Goal: Task Accomplishment & Management: Use online tool/utility

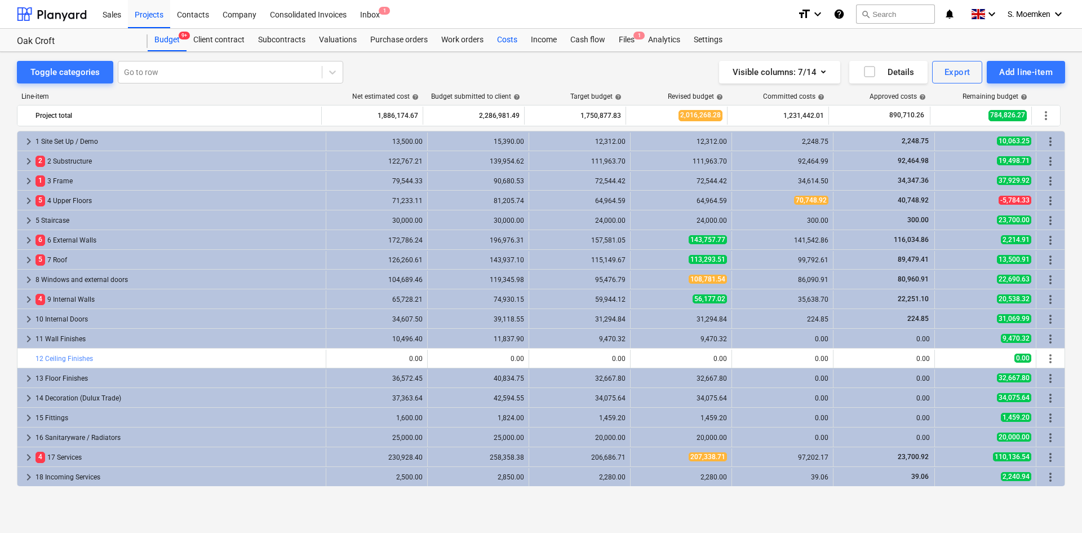
click at [507, 38] on div "Costs" at bounding box center [507, 40] width 34 height 23
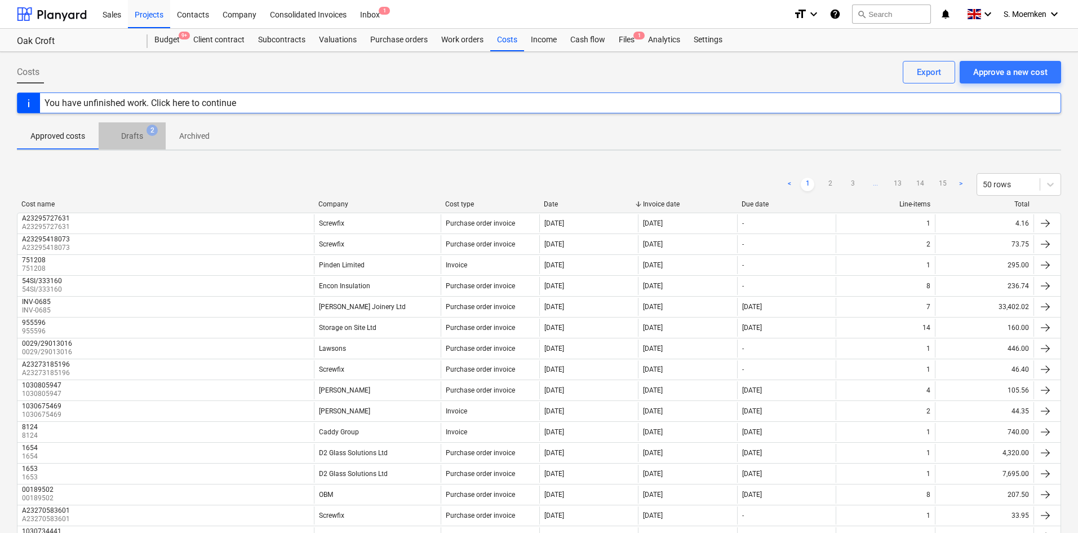
click at [139, 139] on p "Drafts" at bounding box center [132, 136] width 22 height 12
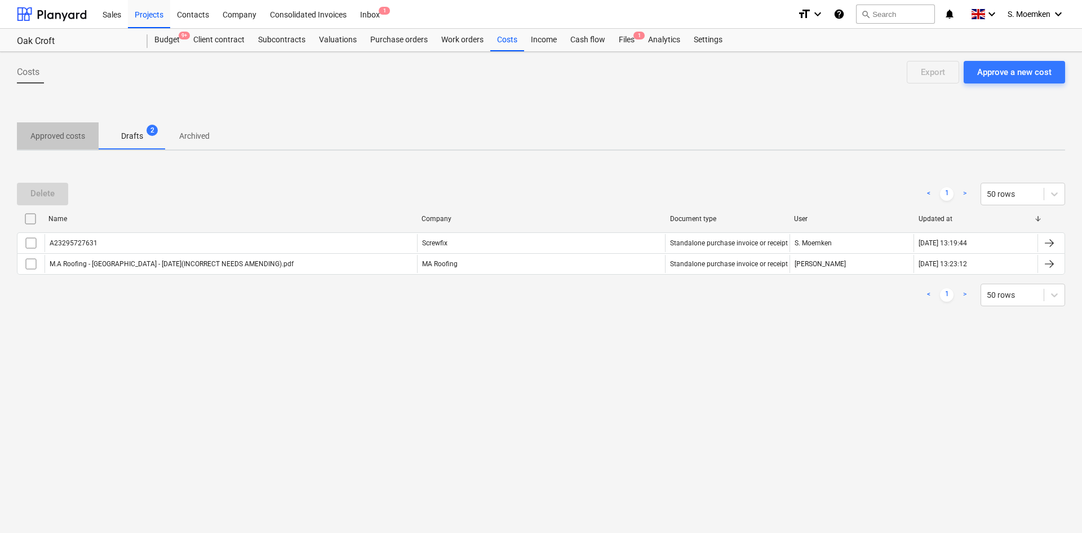
click at [68, 138] on p "Approved costs" at bounding box center [57, 136] width 55 height 12
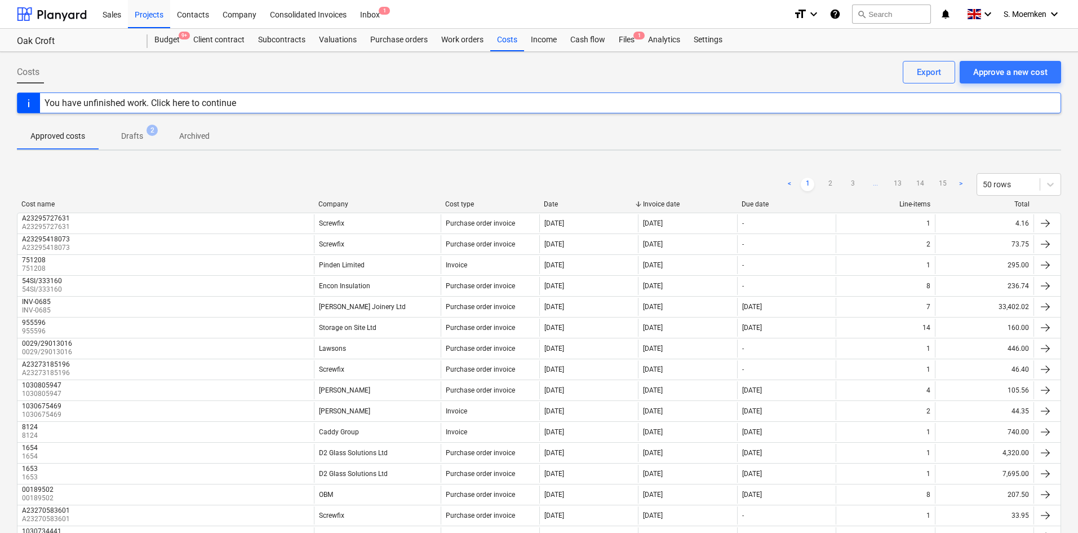
click at [127, 136] on p "Drafts" at bounding box center [132, 136] width 22 height 12
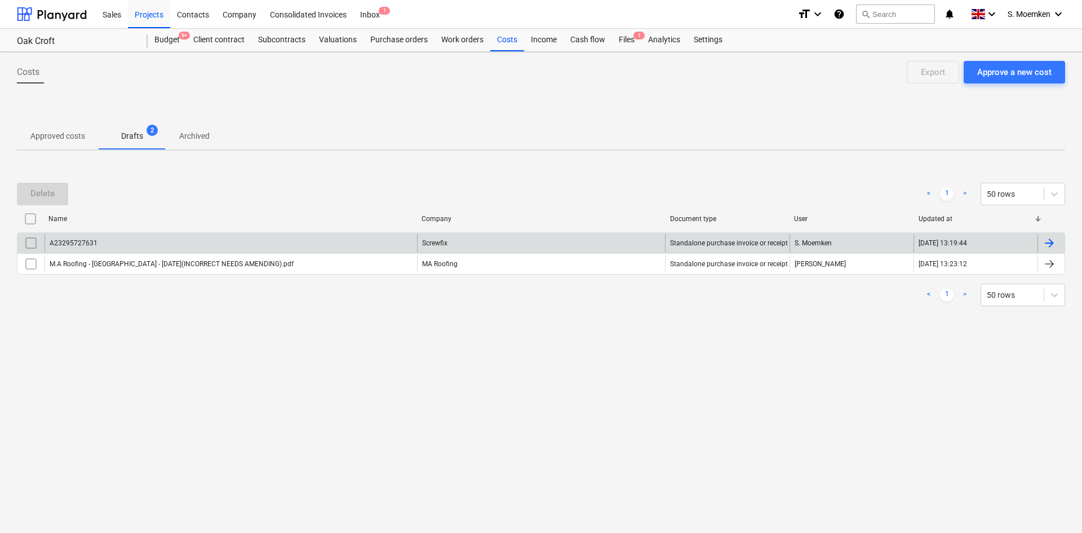
click at [30, 244] on input "checkbox" at bounding box center [31, 243] width 18 height 18
click at [46, 194] on div "Delete" at bounding box center [42, 193] width 24 height 15
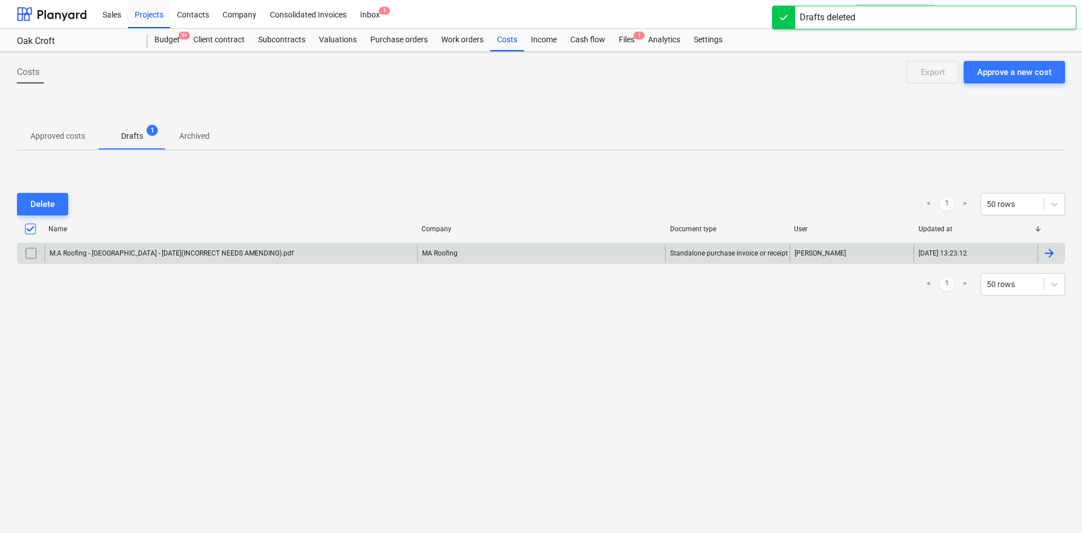
click at [63, 130] on p "Approved costs" at bounding box center [57, 136] width 55 height 12
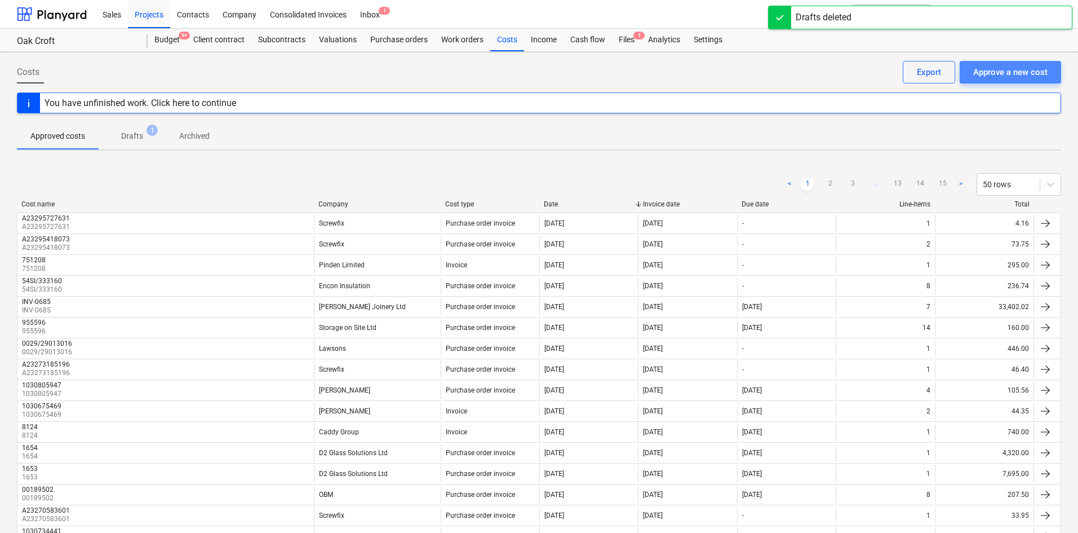
click at [995, 72] on div "Approve a new cost" at bounding box center [1010, 72] width 74 height 15
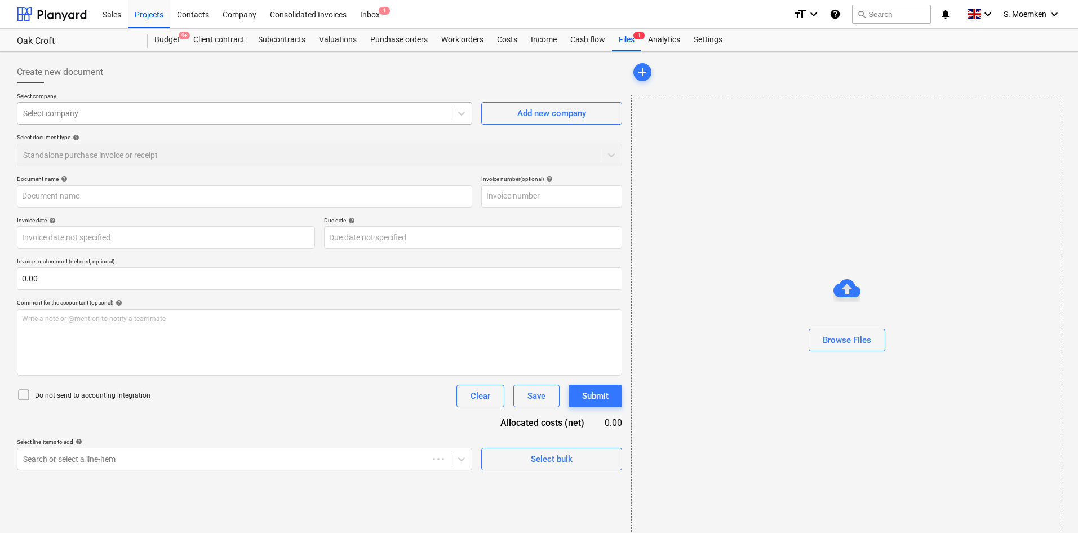
click at [270, 113] on div at bounding box center [234, 113] width 422 height 11
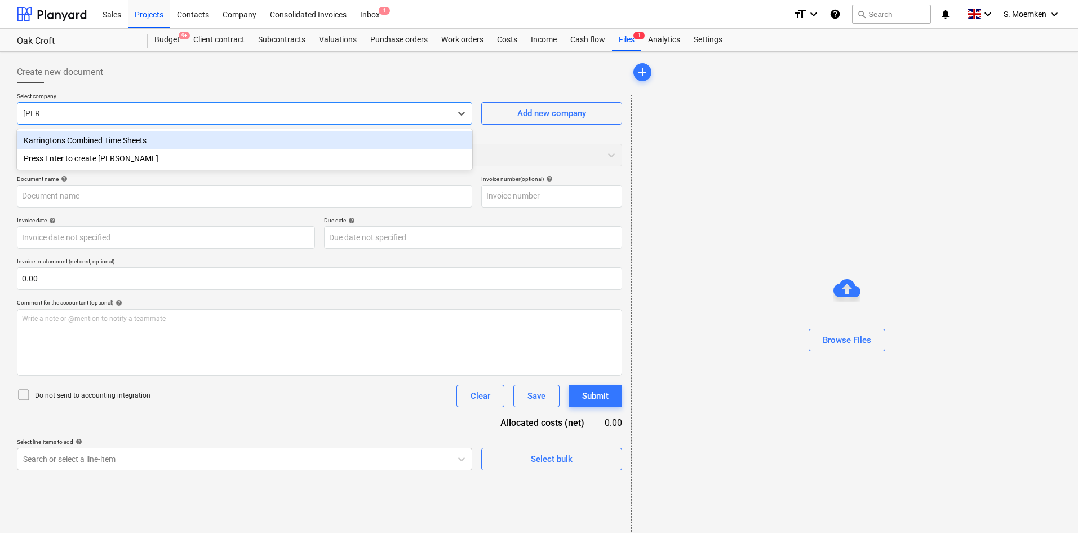
type input "karrin"
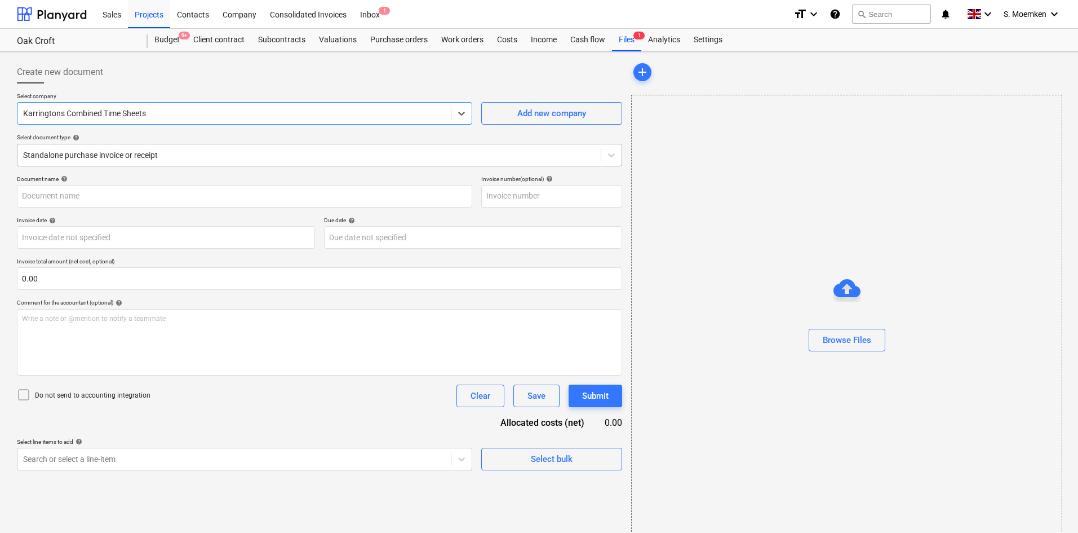
click at [272, 152] on div at bounding box center [309, 154] width 572 height 11
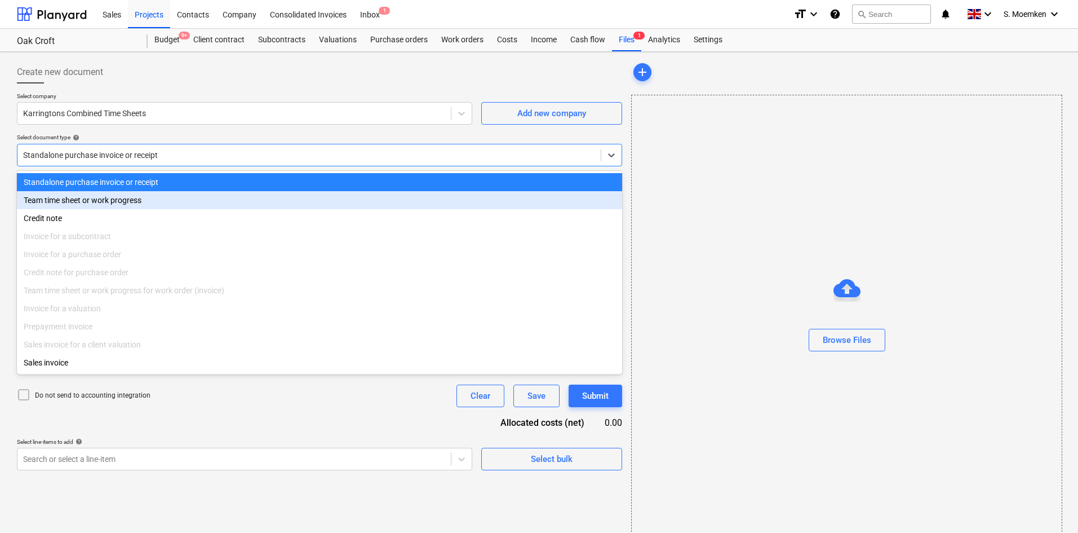
click at [128, 201] on div "Team time sheet or work progress" at bounding box center [319, 200] width 605 height 18
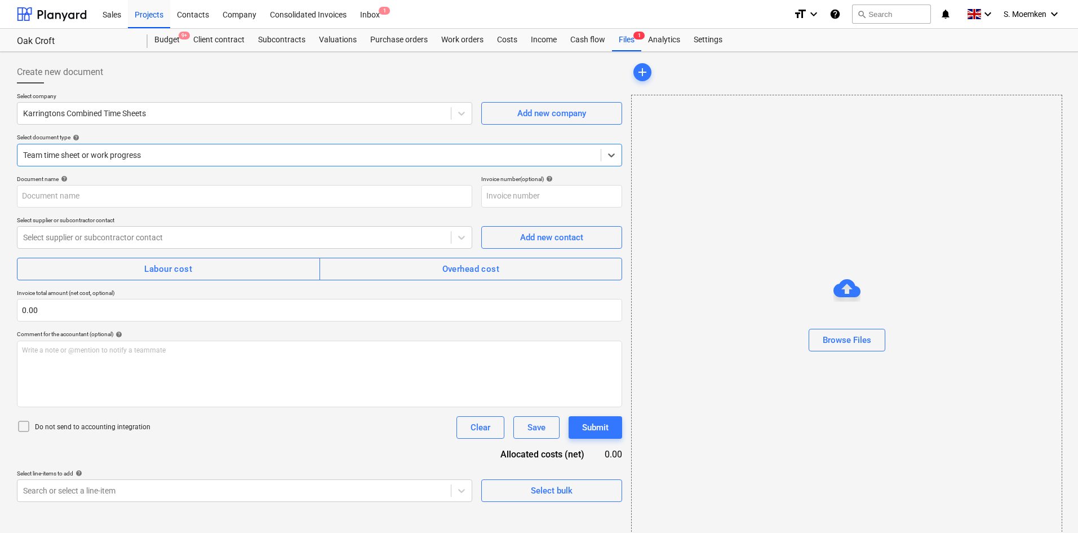
click at [228, 150] on div at bounding box center [309, 154] width 572 height 11
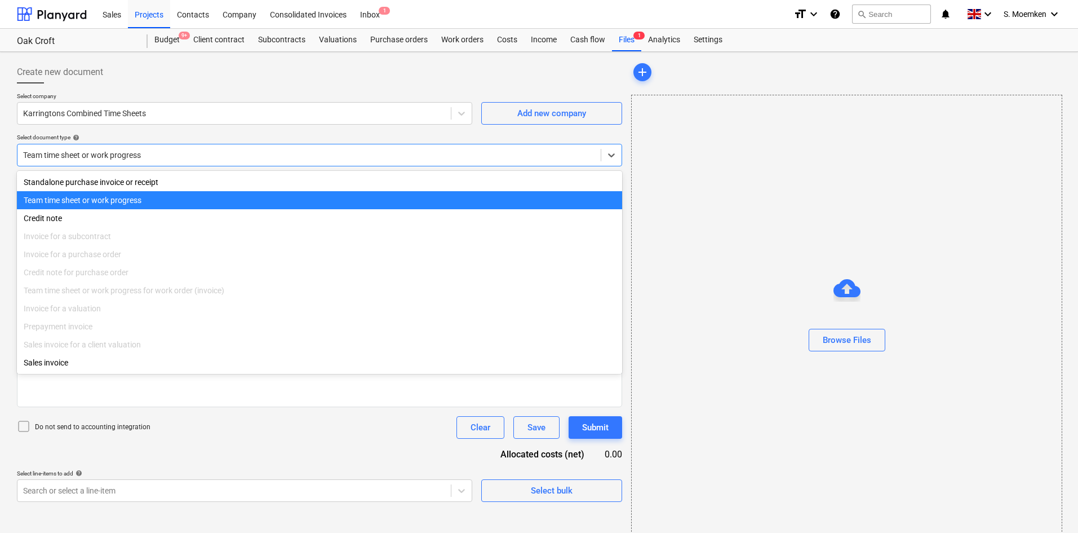
click at [228, 150] on div at bounding box center [309, 154] width 572 height 11
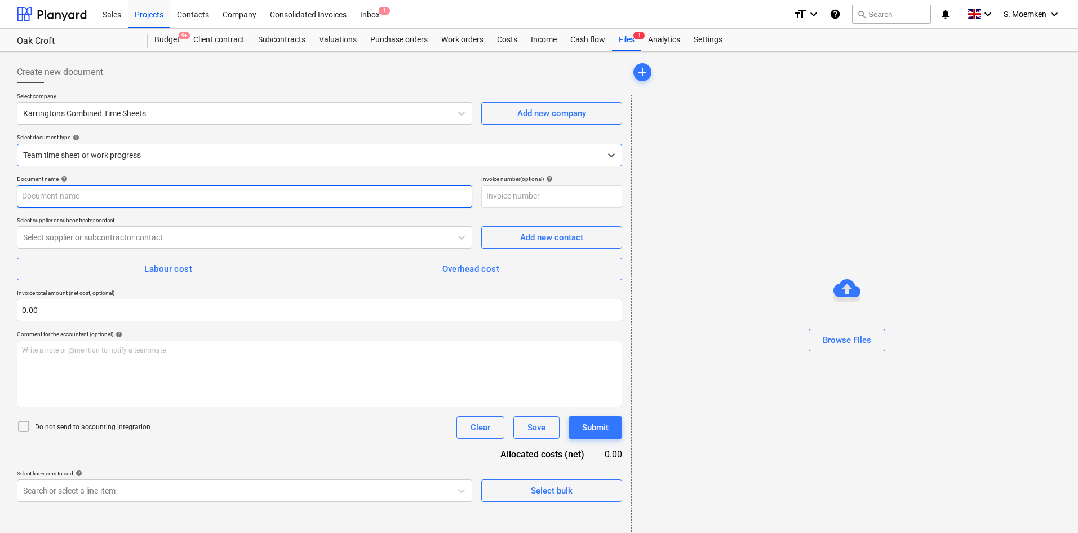
click at [184, 190] on input "text" at bounding box center [244, 196] width 455 height 23
drag, startPoint x: 178, startPoint y: 193, endPoint x: 12, endPoint y: 194, distance: 165.7
click at [12, 194] on div "Create new document Select company Karringtons Combined Time Sheets Add new com…" at bounding box center [539, 300] width 1078 height 497
type input "Weeks 40-41 [DATE] to [DATE]"
click at [175, 236] on div at bounding box center [234, 237] width 422 height 11
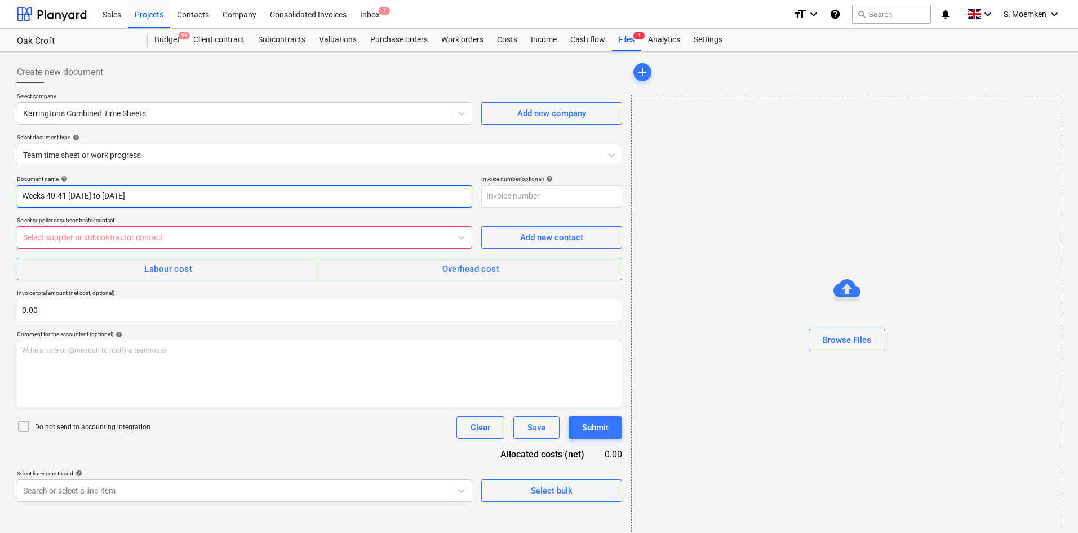
drag, startPoint x: 231, startPoint y: 197, endPoint x: 4, endPoint y: 191, distance: 227.2
click at [4, 191] on div "Create new document Select company Karringtons Combined Time Sheets Add new com…" at bounding box center [539, 300] width 1078 height 497
click at [500, 193] on input "text" at bounding box center [551, 196] width 141 height 23
paste input "Weeks 40-41 [DATE] to [DATE]"
type input "Weeks 40-41 [DATE] to [DATE]"
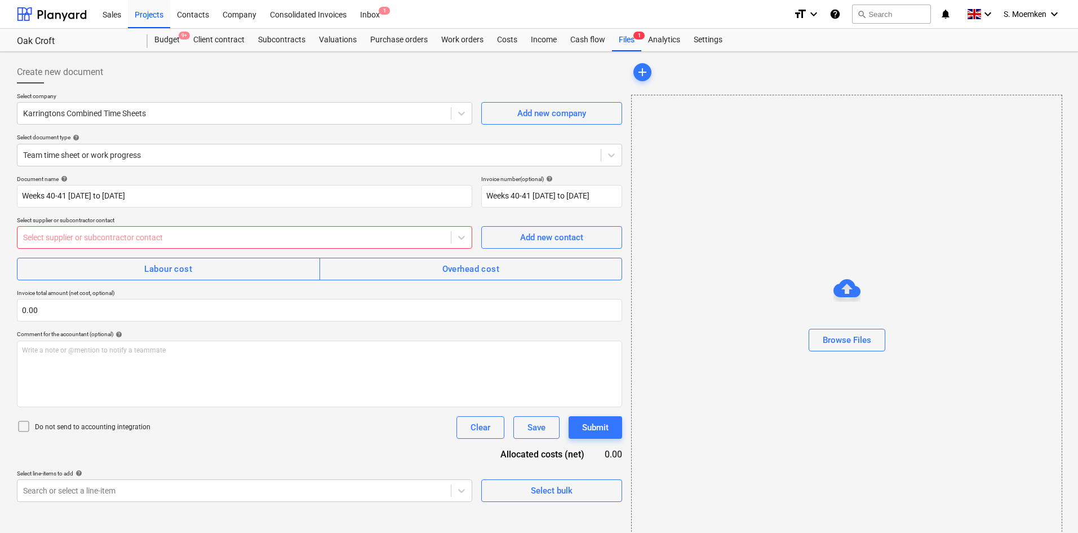
click at [185, 236] on div at bounding box center [234, 237] width 422 height 11
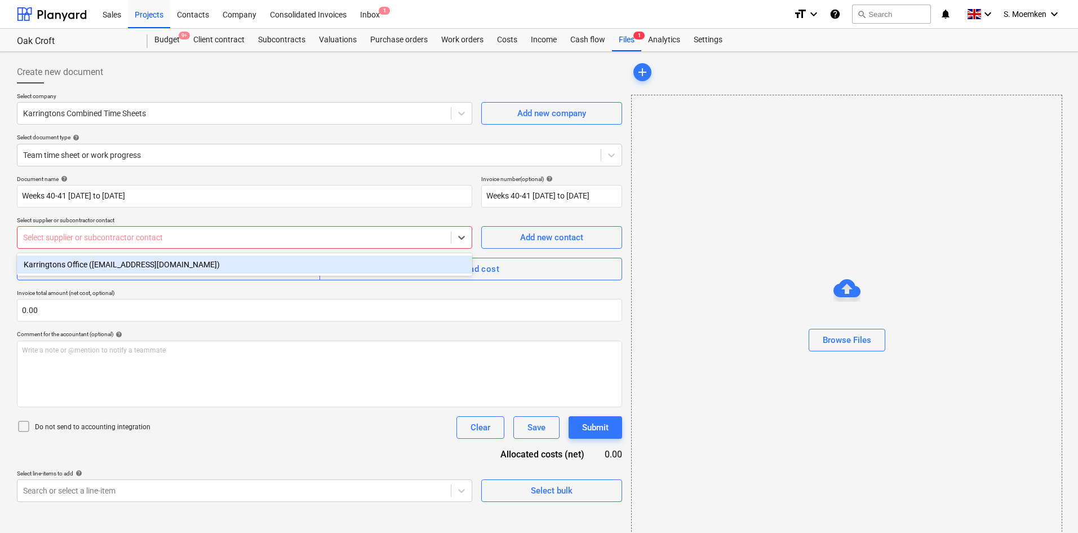
click at [188, 263] on div "Karringtons Office ([EMAIL_ADDRESS][DOMAIN_NAME])" at bounding box center [244, 264] width 455 height 18
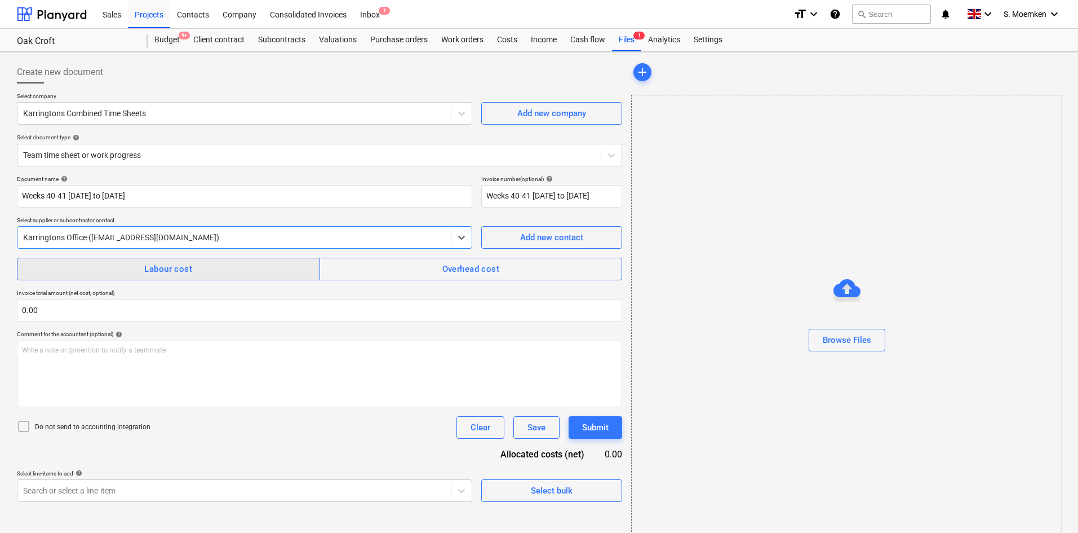
click at [197, 270] on span "Labour cost" at bounding box center [168, 268] width 278 height 15
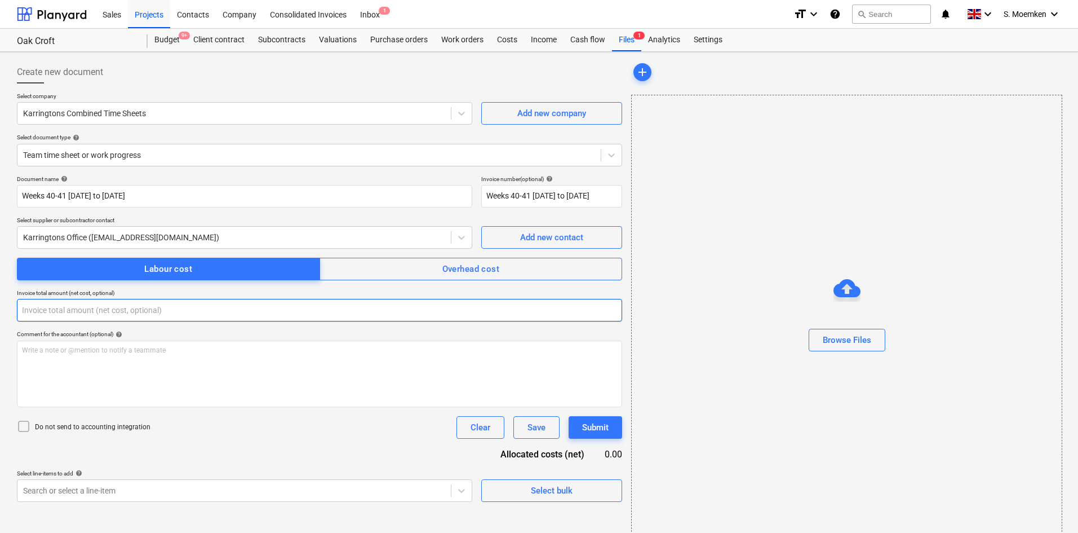
click at [88, 308] on input "text" at bounding box center [319, 310] width 605 height 23
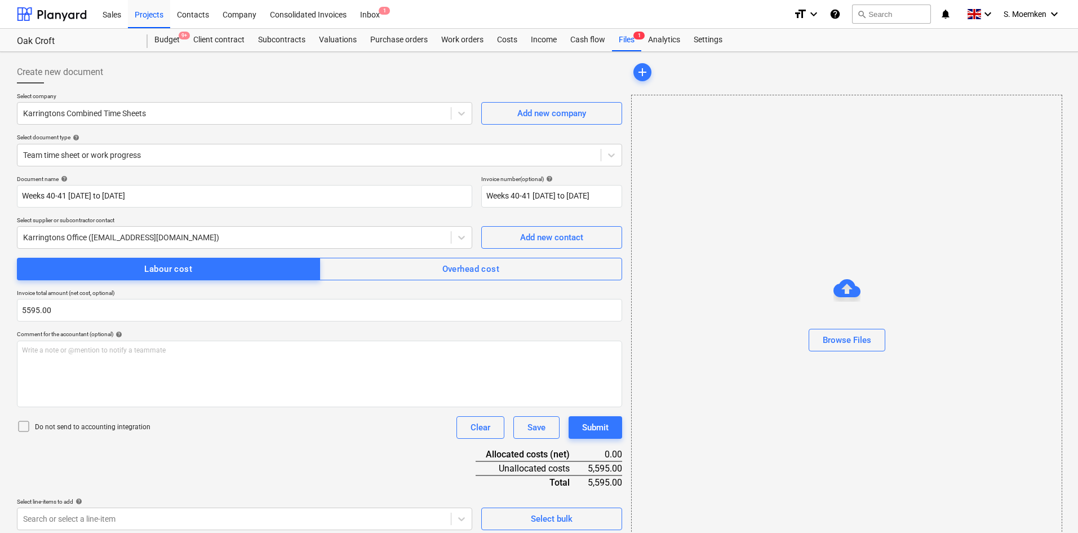
type input "5,595.00"
click at [27, 424] on icon at bounding box center [24, 426] width 14 height 14
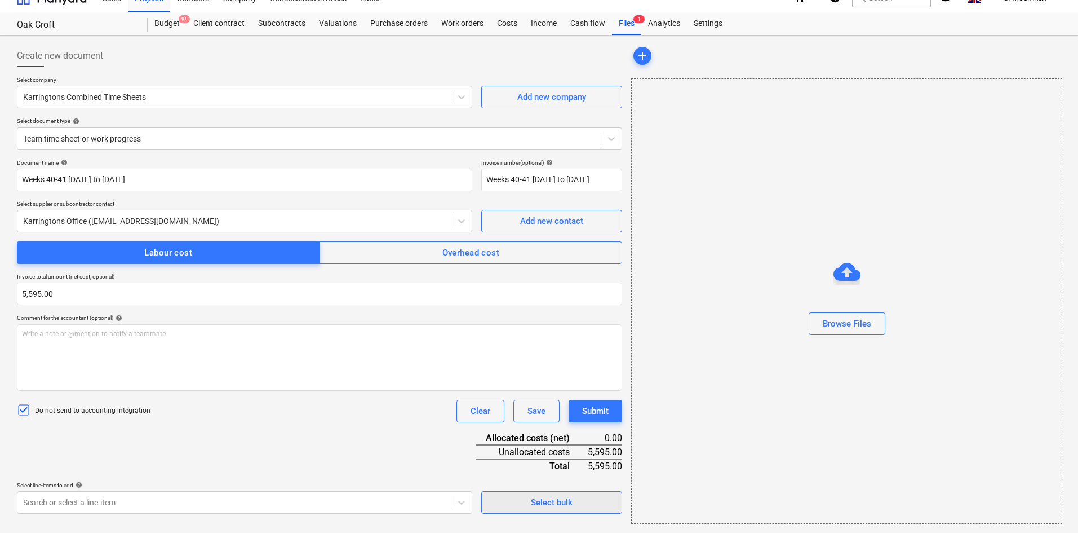
click at [535, 505] on div "Select bulk" at bounding box center [552, 502] width 42 height 15
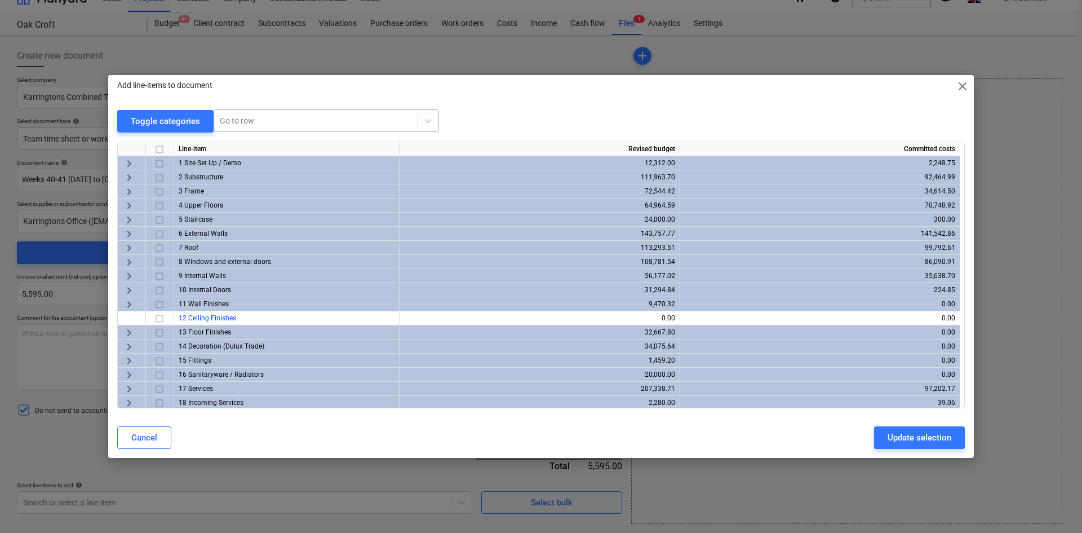
click at [258, 119] on div at bounding box center [316, 120] width 192 height 11
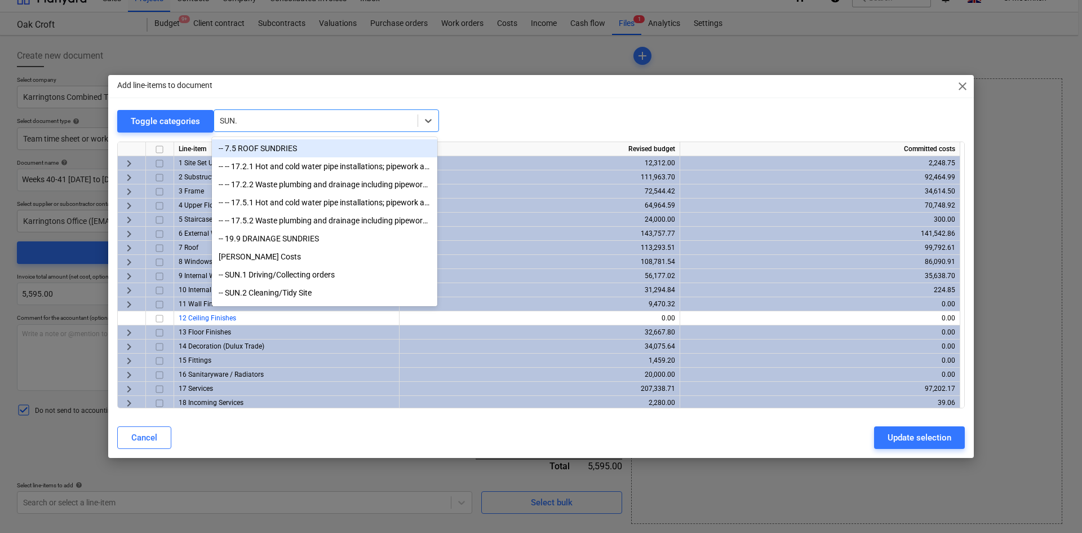
type input "SUN.2"
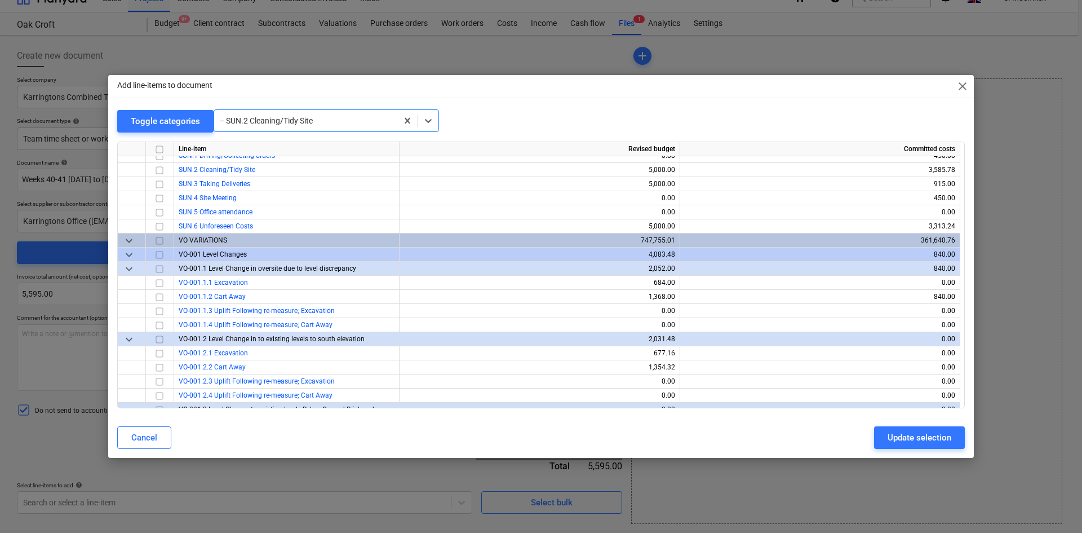
scroll to position [3508, 0]
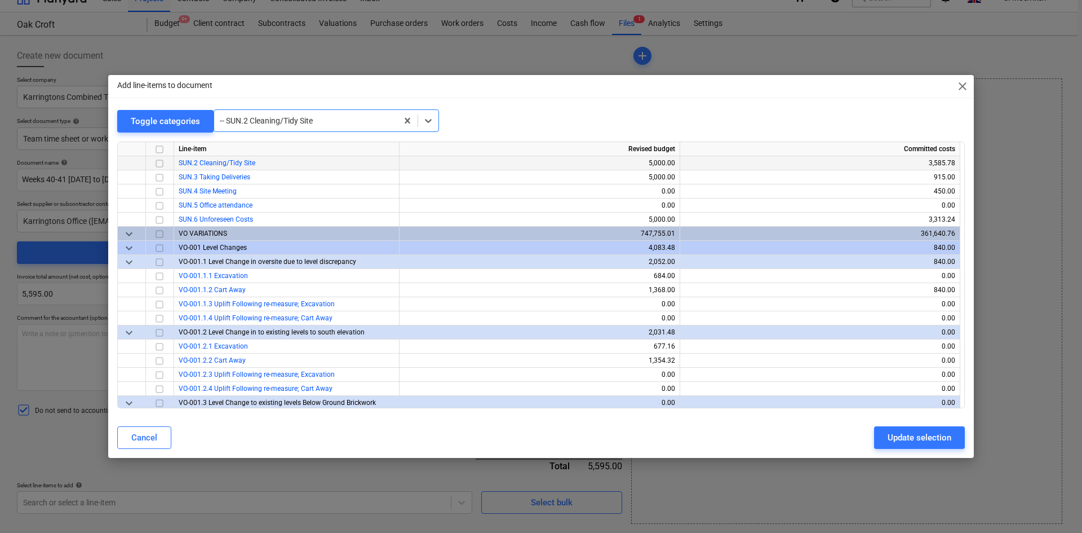
click at [162, 165] on input "checkbox" at bounding box center [160, 164] width 14 height 14
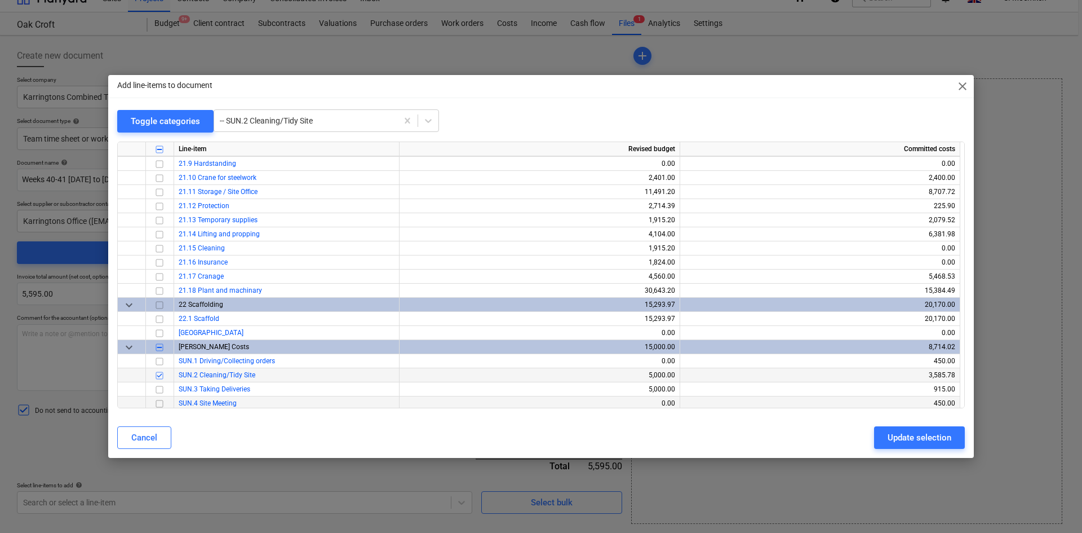
scroll to position [3283, 0]
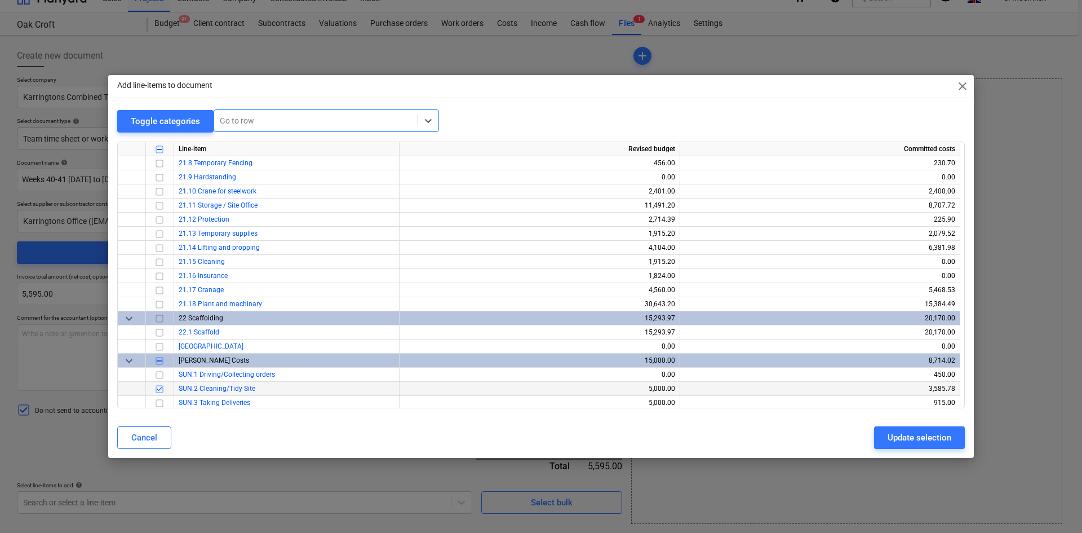
click at [339, 119] on div at bounding box center [316, 120] width 192 height 11
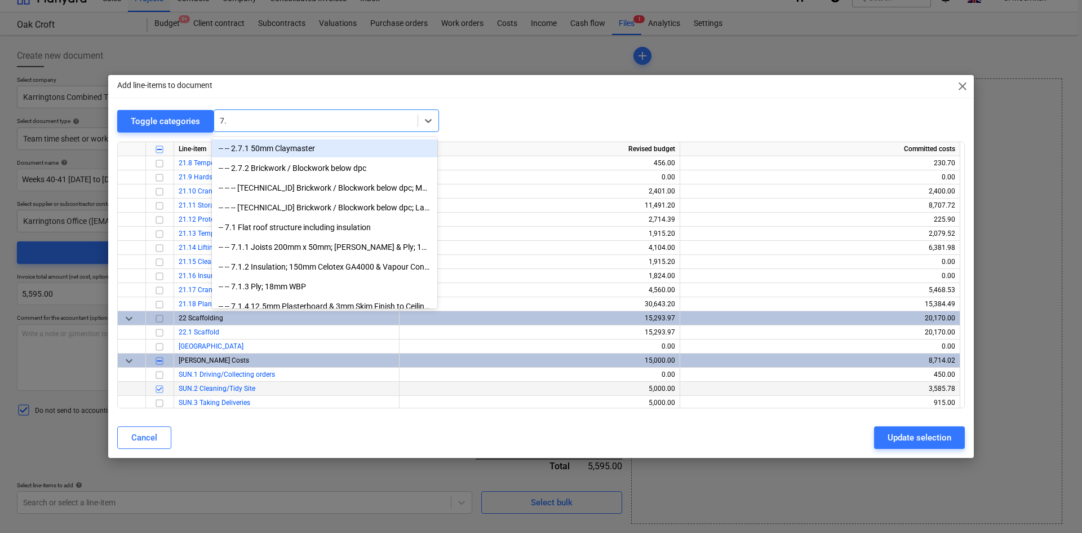
type input "7.6"
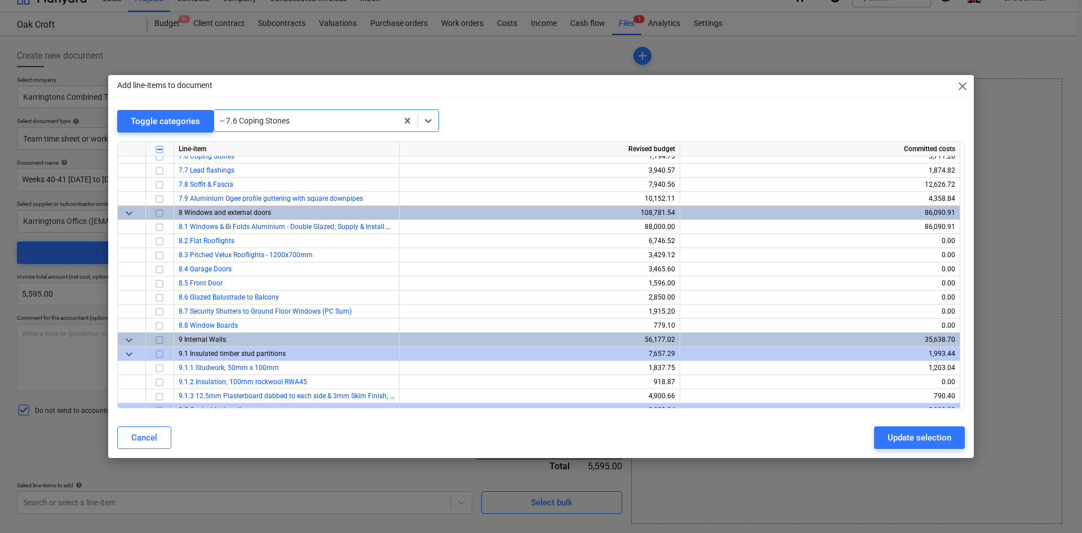
scroll to position [1338, 0]
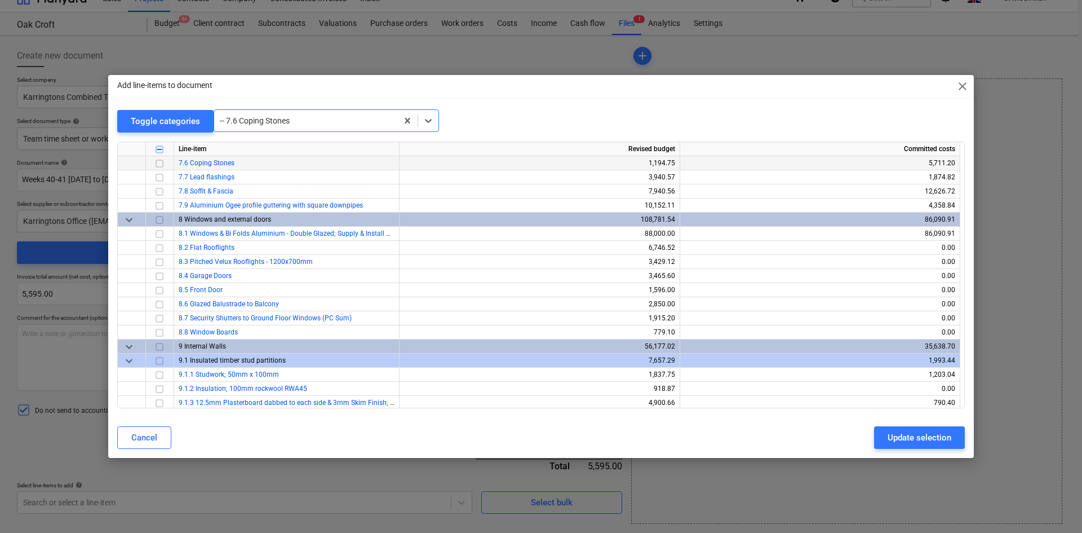
click at [159, 162] on input "checkbox" at bounding box center [160, 164] width 14 height 14
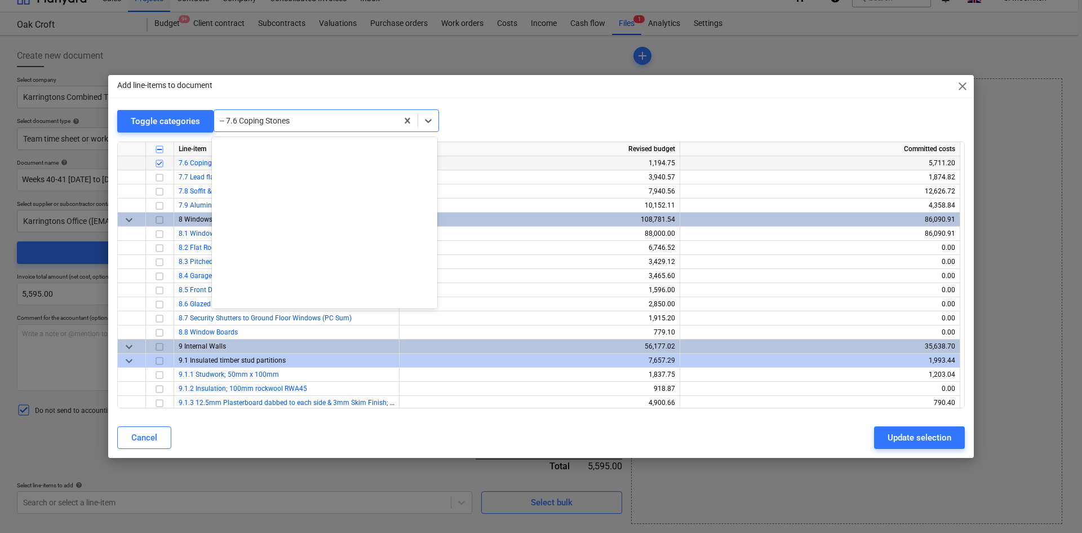
click at [303, 121] on div at bounding box center [306, 120] width 172 height 11
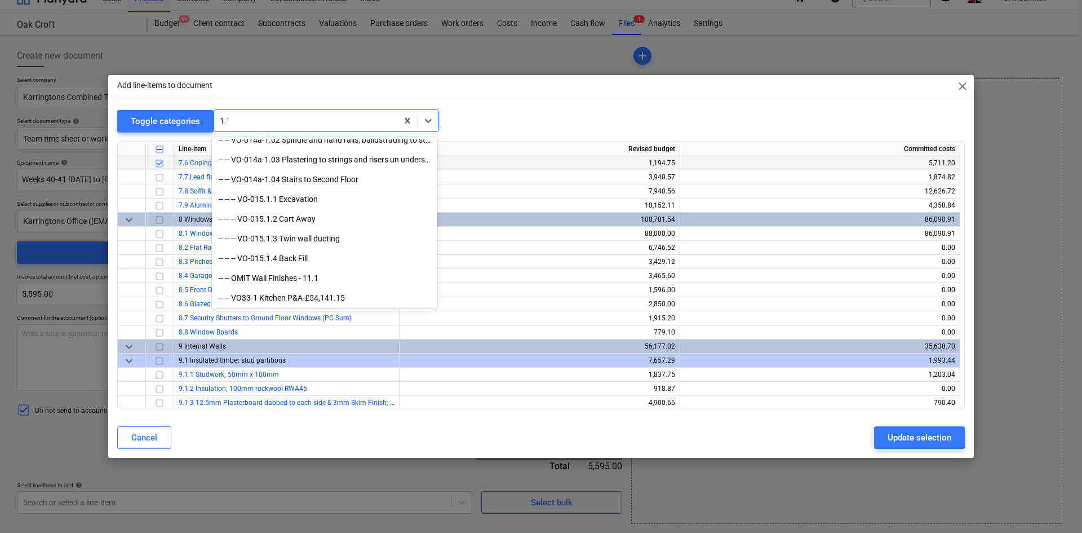
scroll to position [640, 0]
type input "1.1.2"
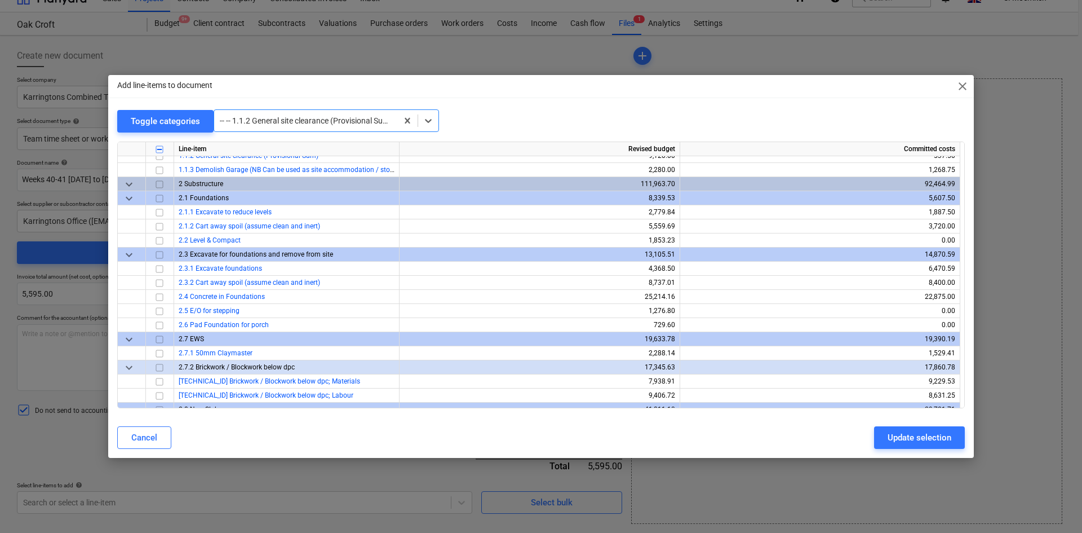
scroll to position [42, 0]
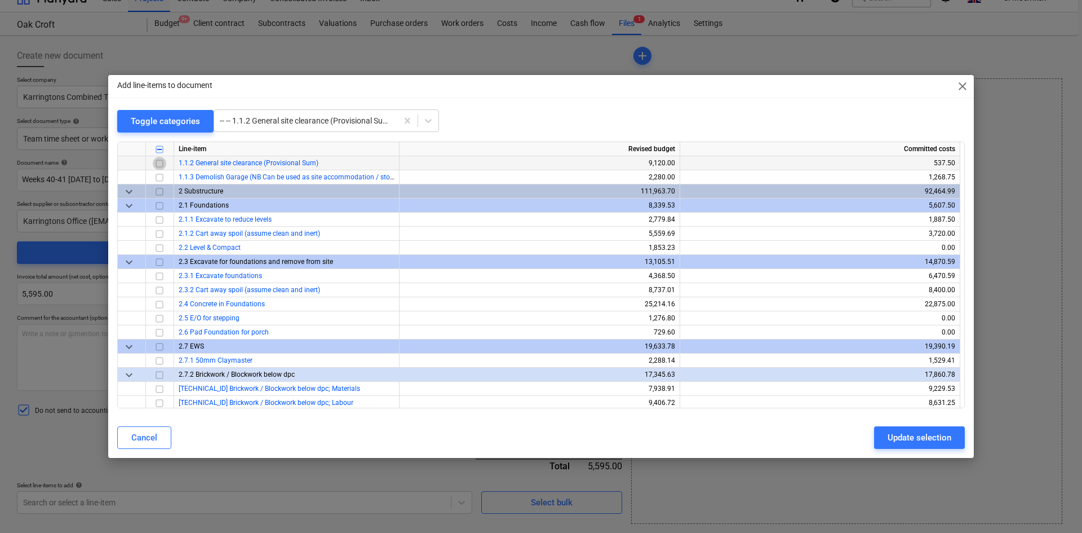
click at [160, 162] on input "checkbox" at bounding box center [160, 164] width 14 height 14
click at [256, 122] on div at bounding box center [306, 120] width 172 height 11
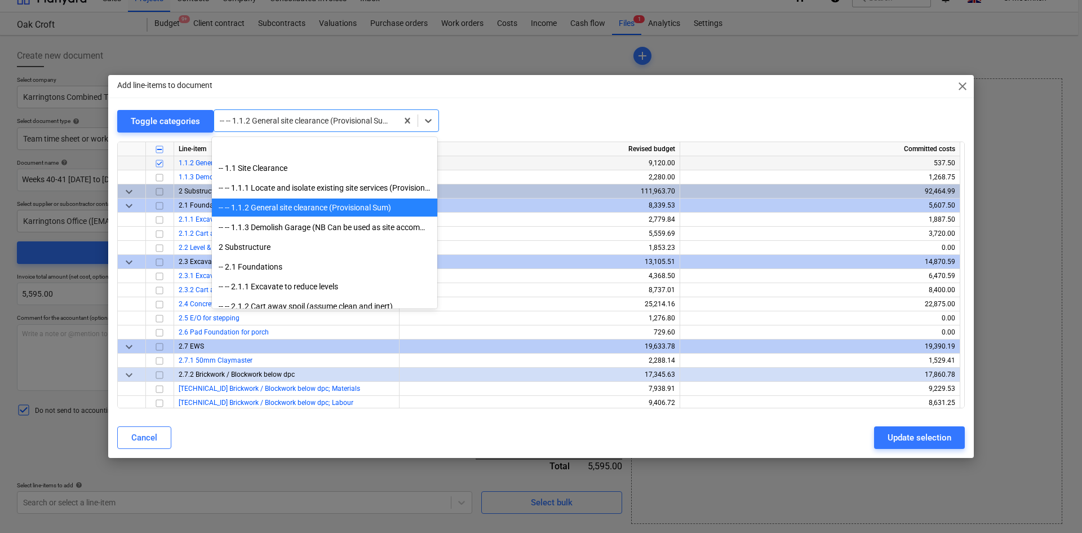
scroll to position [59, 0]
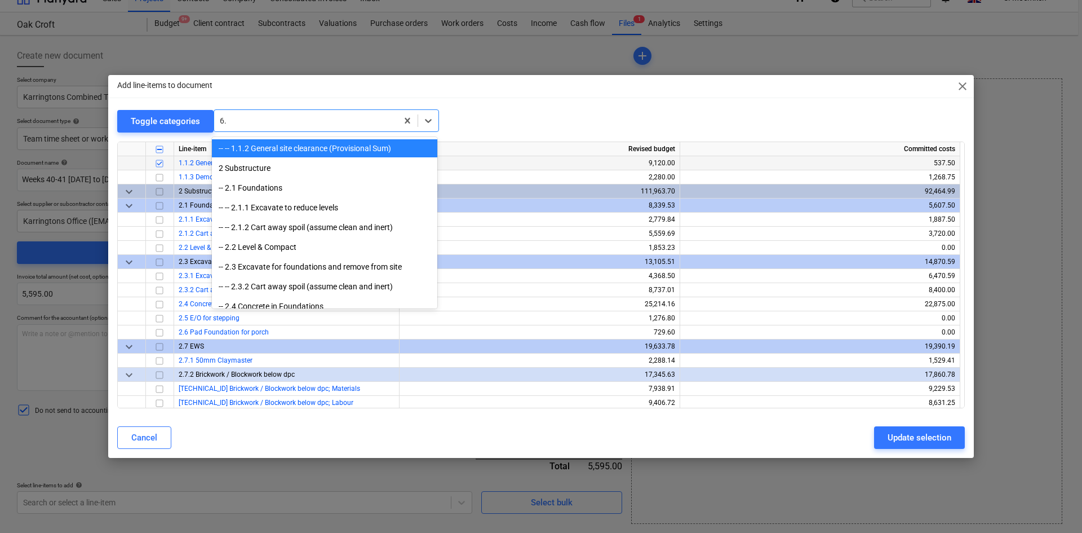
type input "6.1"
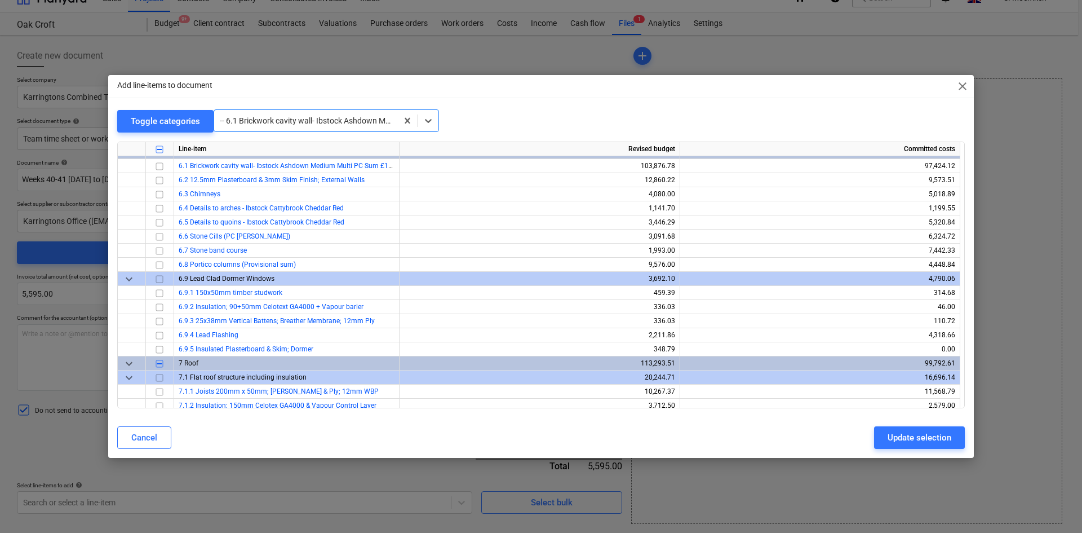
scroll to position [888, 0]
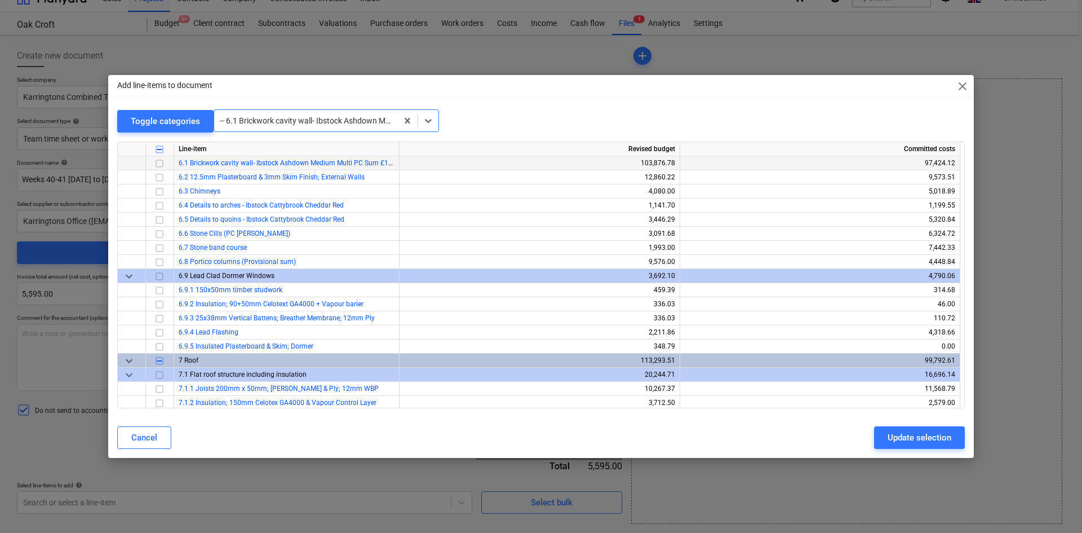
click at [158, 161] on input "checkbox" at bounding box center [160, 164] width 14 height 14
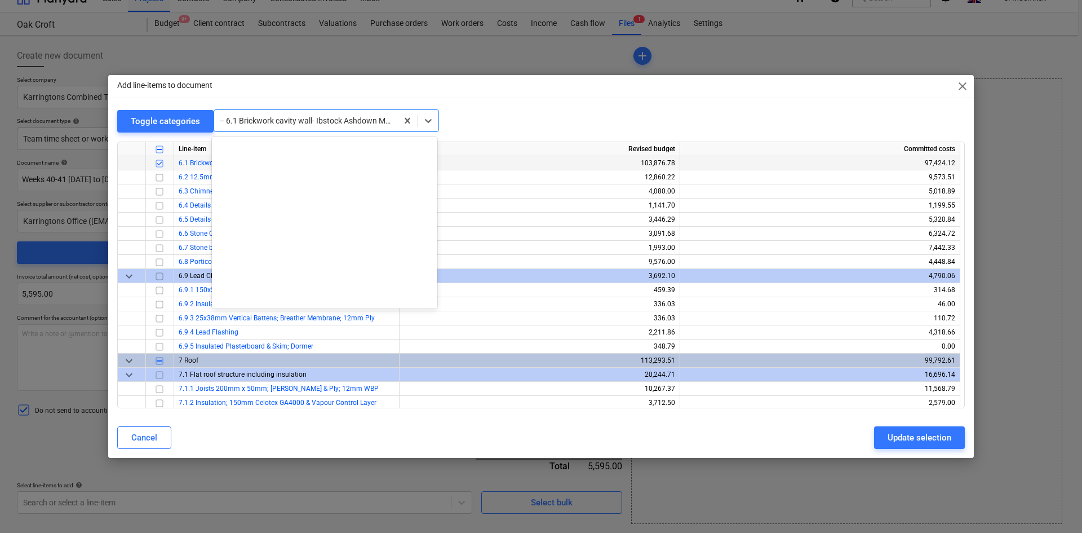
click at [299, 123] on div at bounding box center [306, 120] width 172 height 11
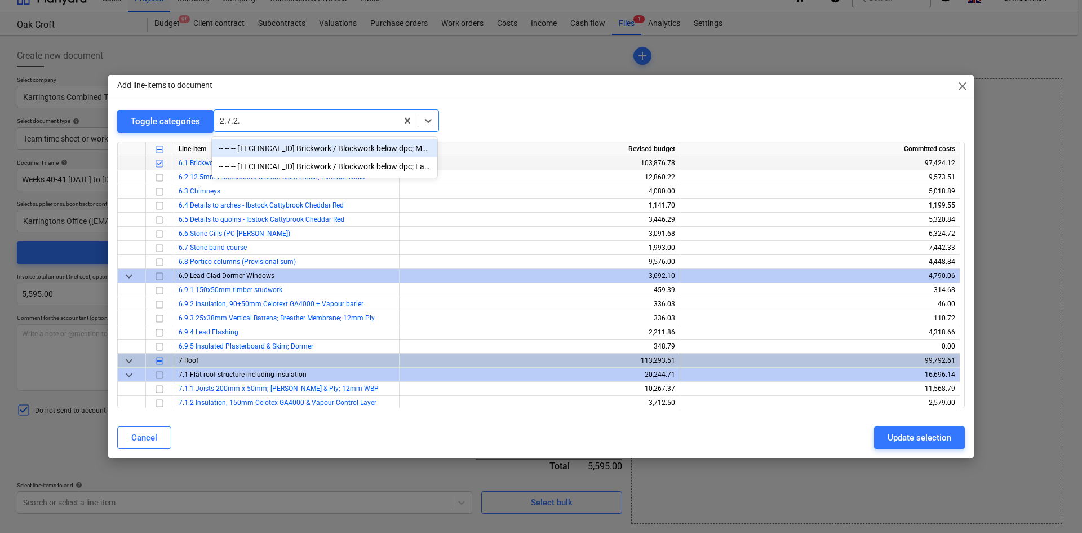
type input "[TECHNICAL_ID]"
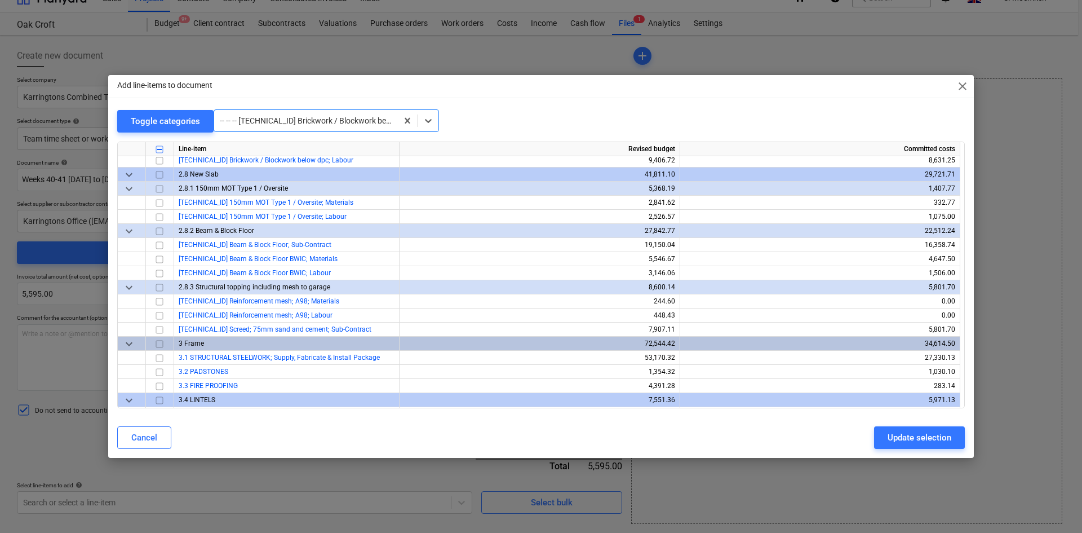
scroll to position [282, 0]
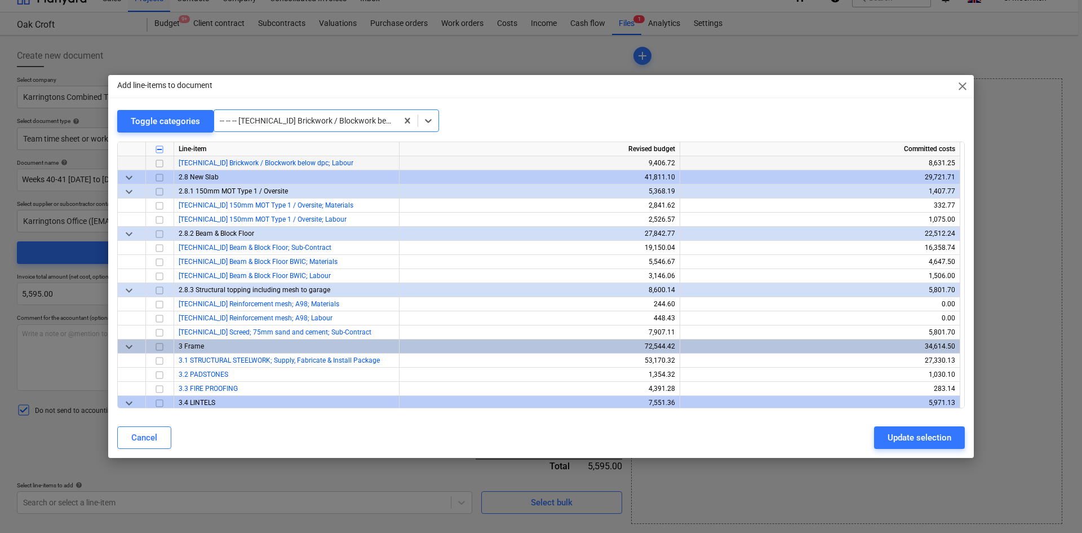
click at [160, 162] on input "checkbox" at bounding box center [160, 164] width 14 height 14
click at [292, 123] on div at bounding box center [306, 120] width 172 height 11
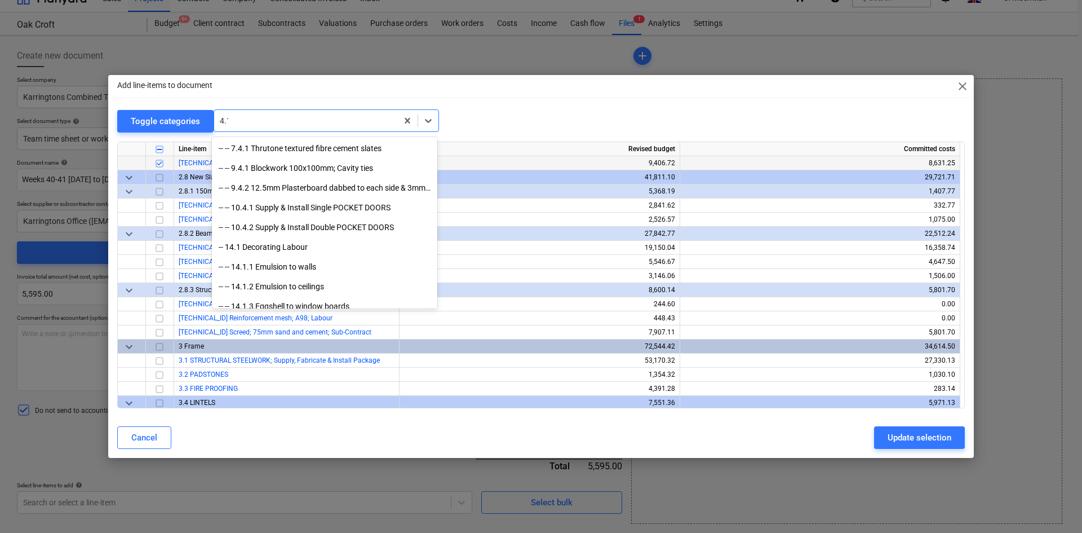
scroll to position [344, 0]
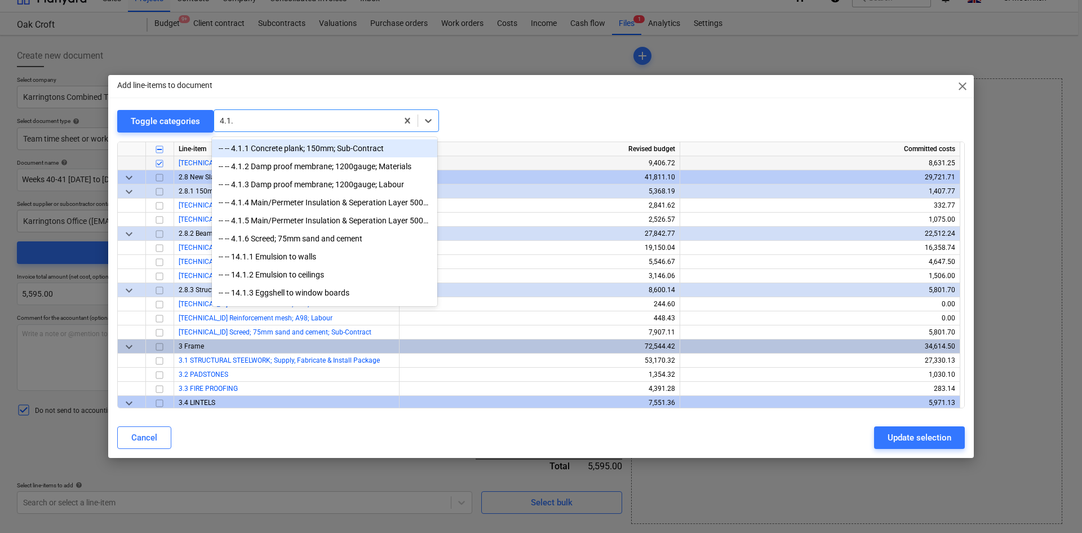
type input "4.1.6"
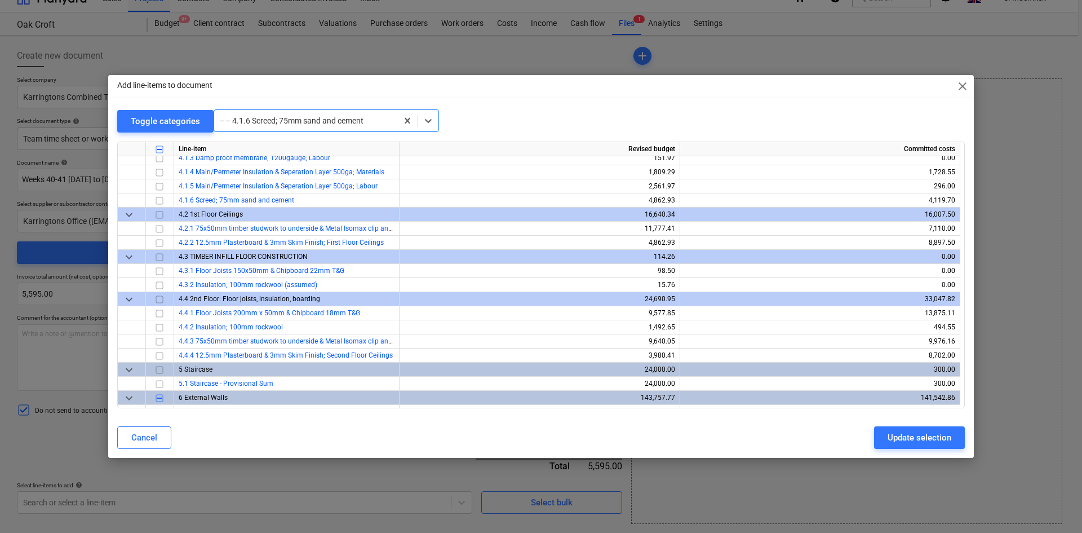
scroll to position [676, 0]
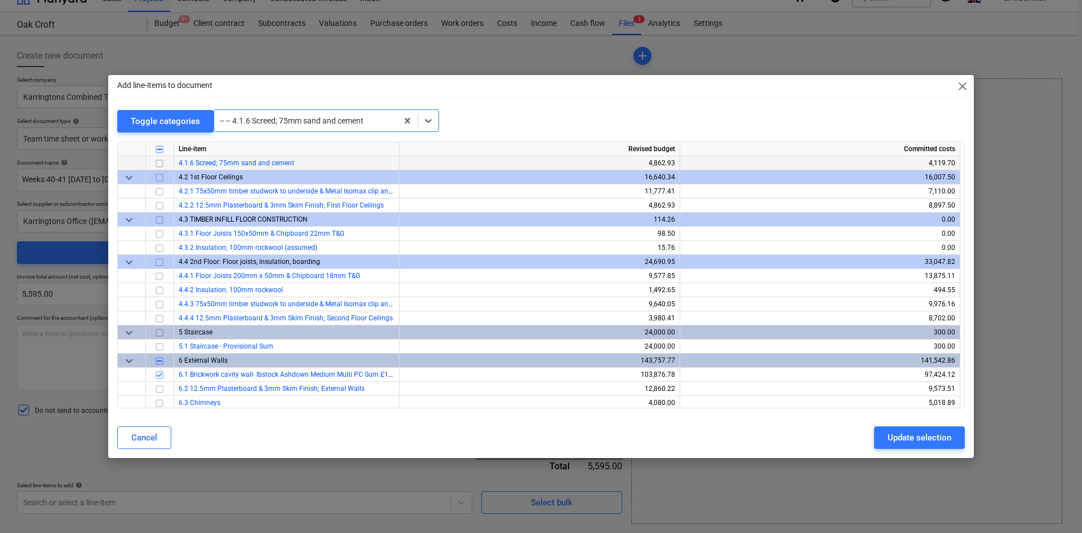
click at [159, 161] on input "checkbox" at bounding box center [160, 164] width 14 height 14
click at [293, 123] on div at bounding box center [306, 120] width 172 height 11
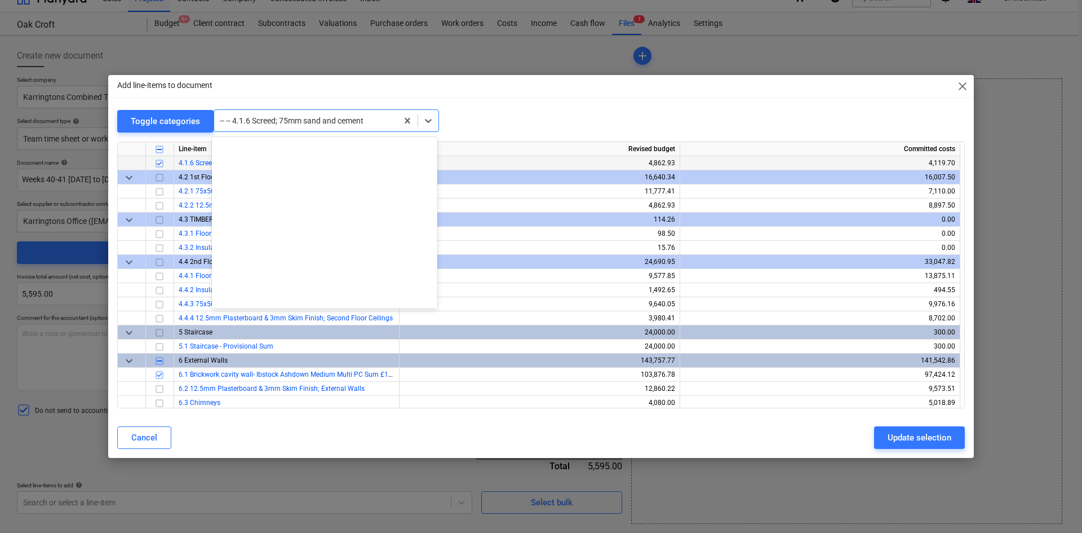
scroll to position [947, 0]
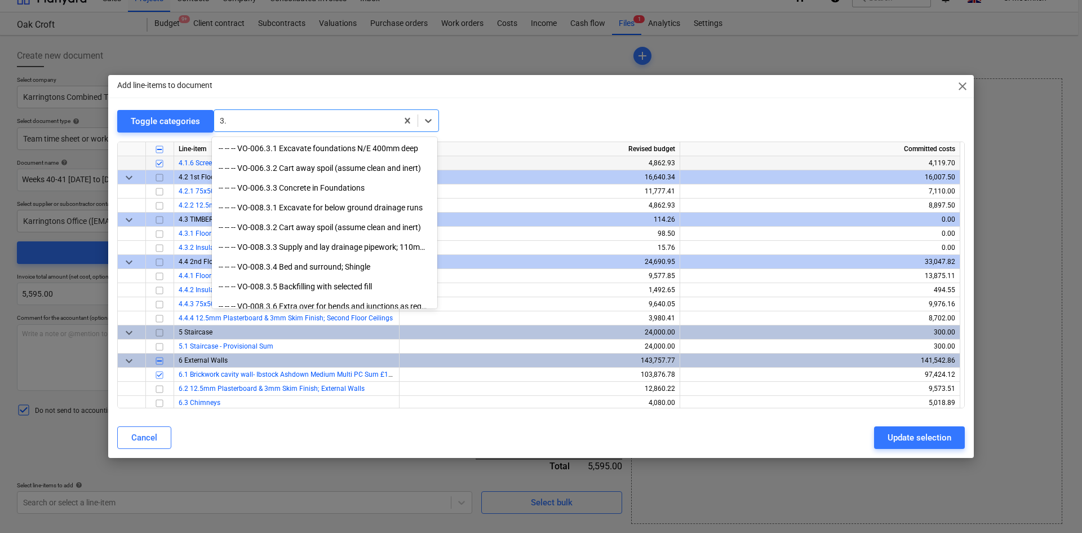
type input "3.2"
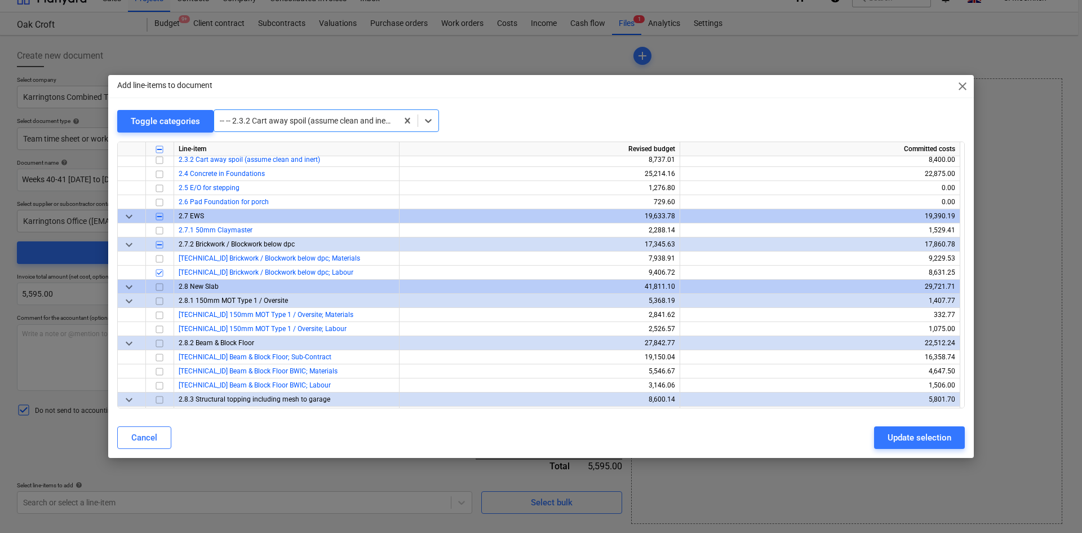
scroll to position [169, 0]
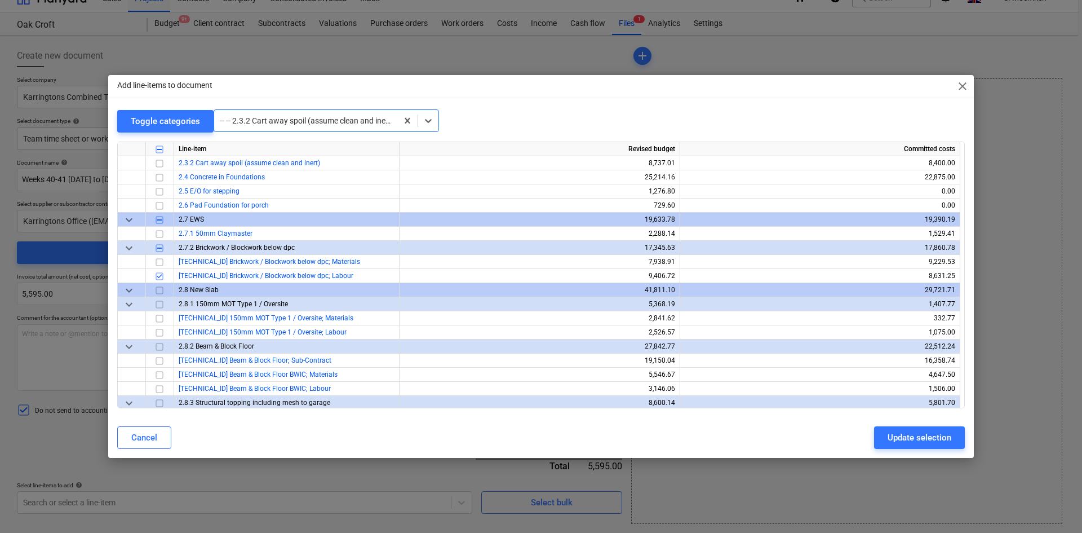
click at [293, 123] on div at bounding box center [306, 120] width 172 height 11
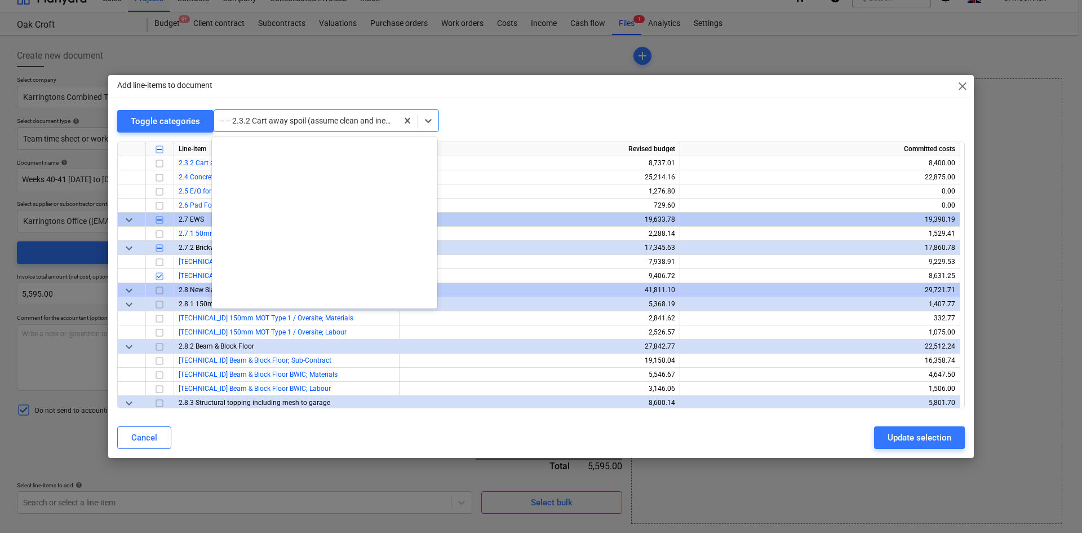
scroll to position [237, 0]
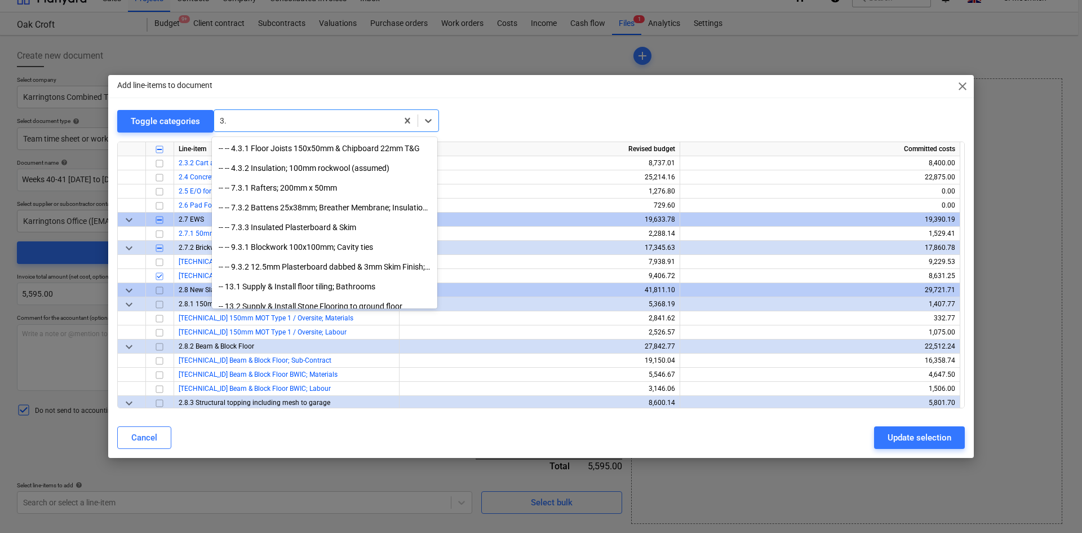
type input "3.2"
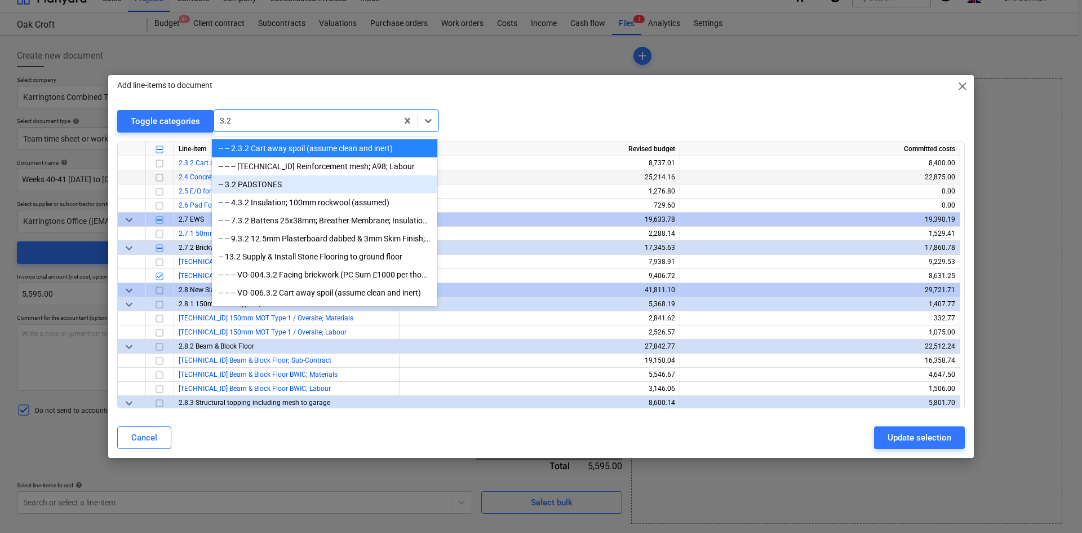
click at [249, 184] on div "-- 3.2 PADSTONES" at bounding box center [324, 184] width 225 height 18
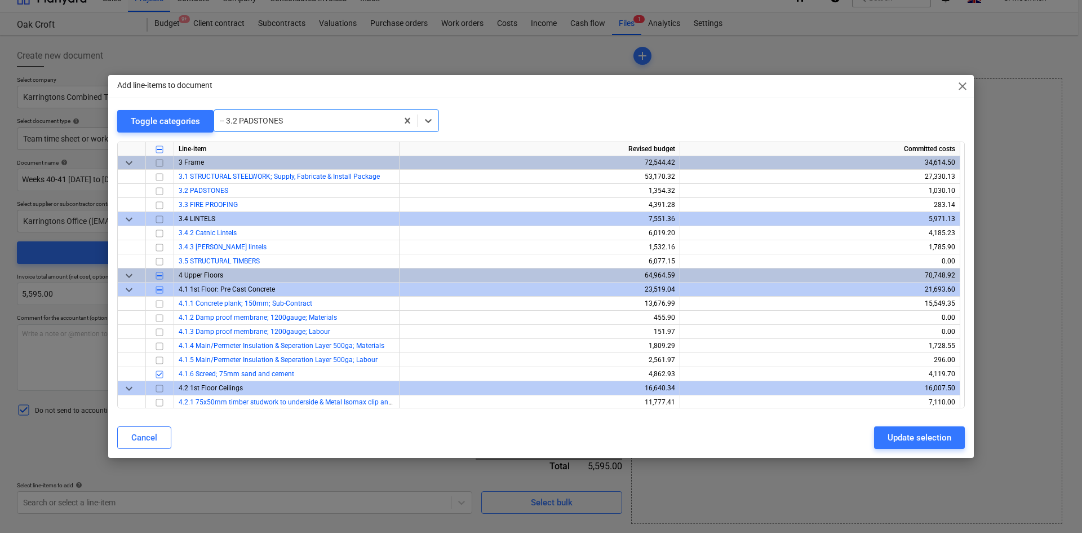
scroll to position [493, 0]
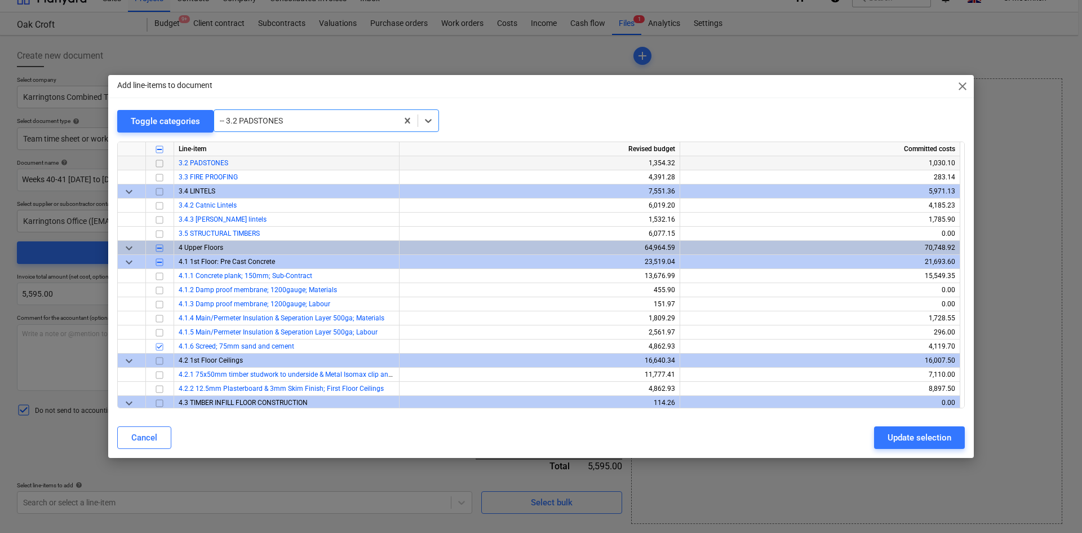
click at [159, 163] on input "checkbox" at bounding box center [160, 164] width 14 height 14
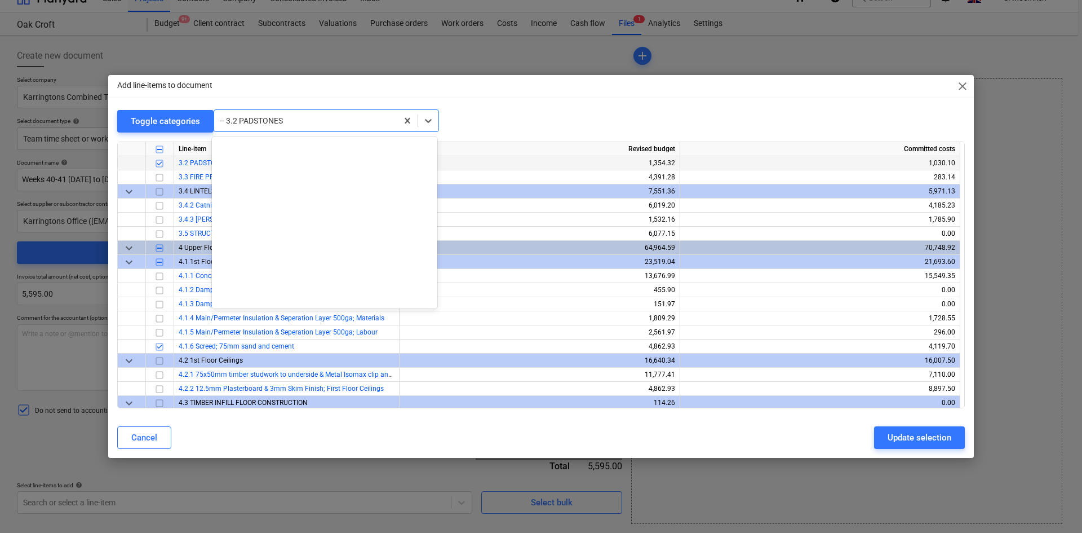
click at [286, 122] on div at bounding box center [306, 120] width 172 height 11
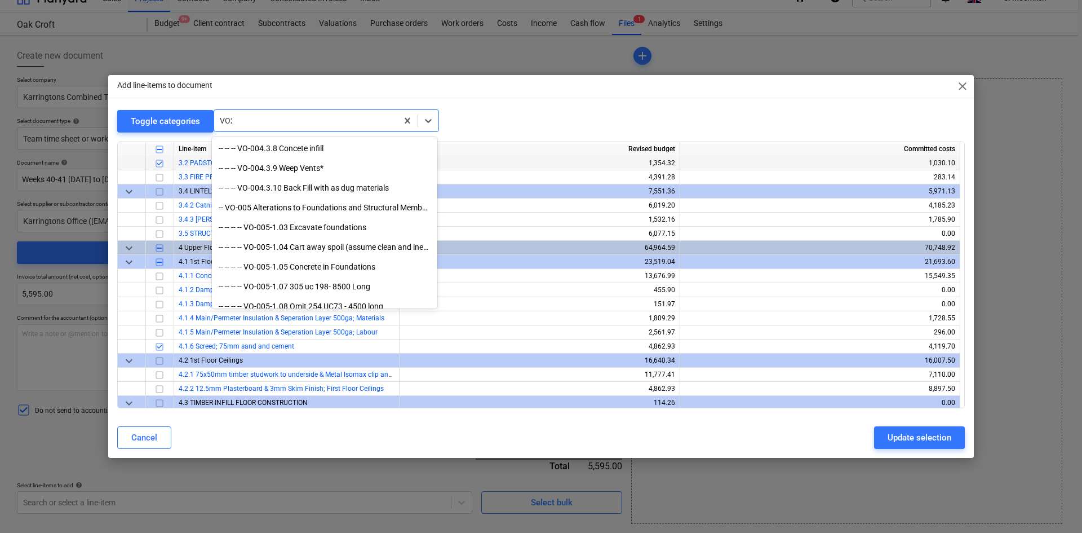
scroll to position [225, 0]
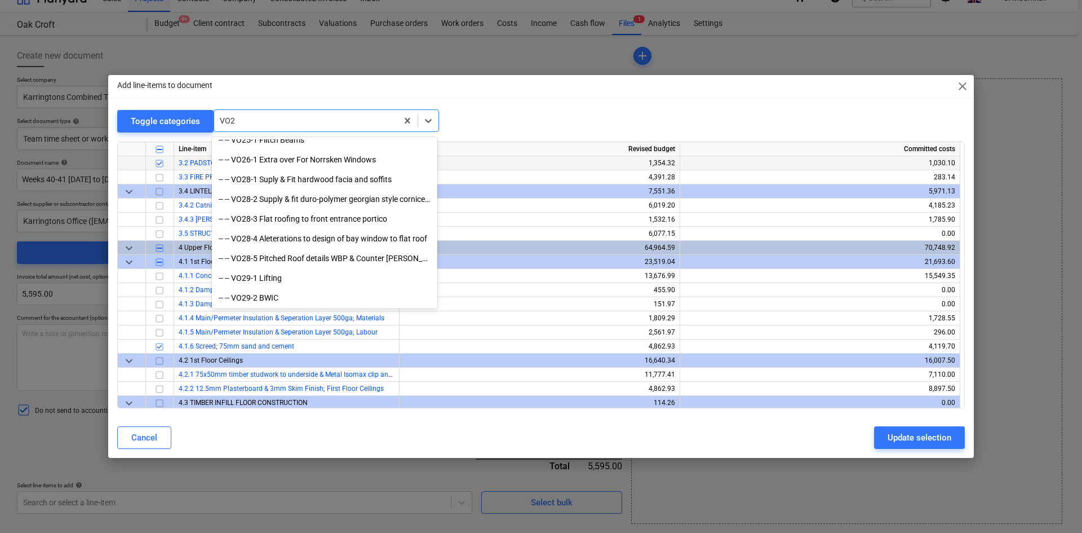
type input "VO28"
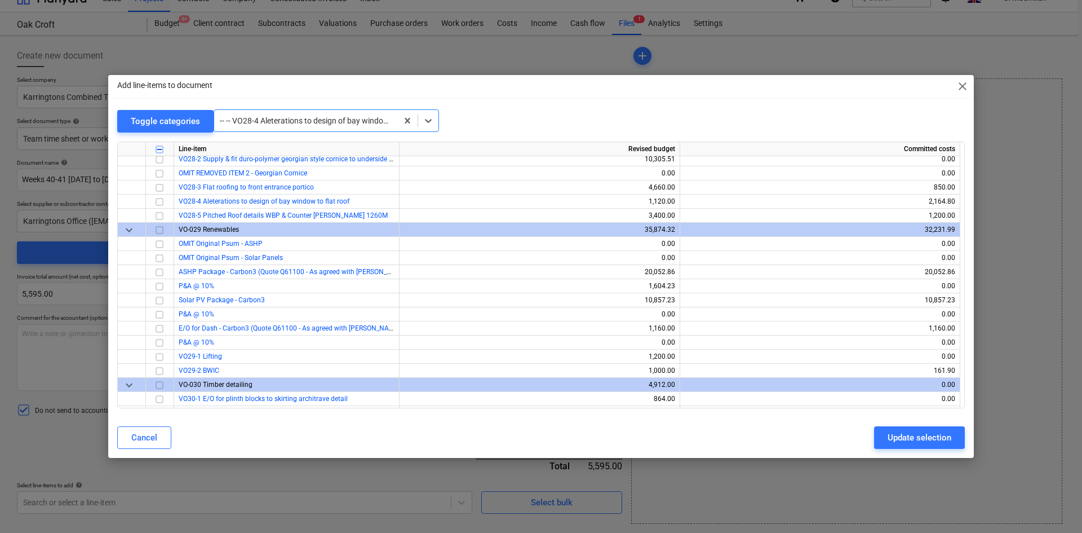
scroll to position [7524, 0]
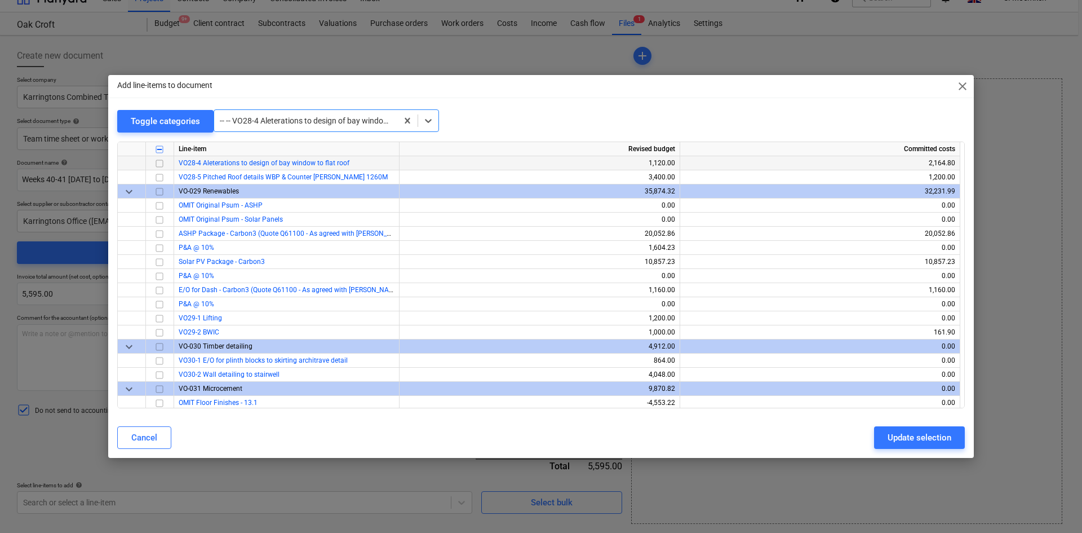
click at [156, 162] on input "checkbox" at bounding box center [160, 164] width 14 height 14
click at [259, 117] on div at bounding box center [306, 120] width 172 height 11
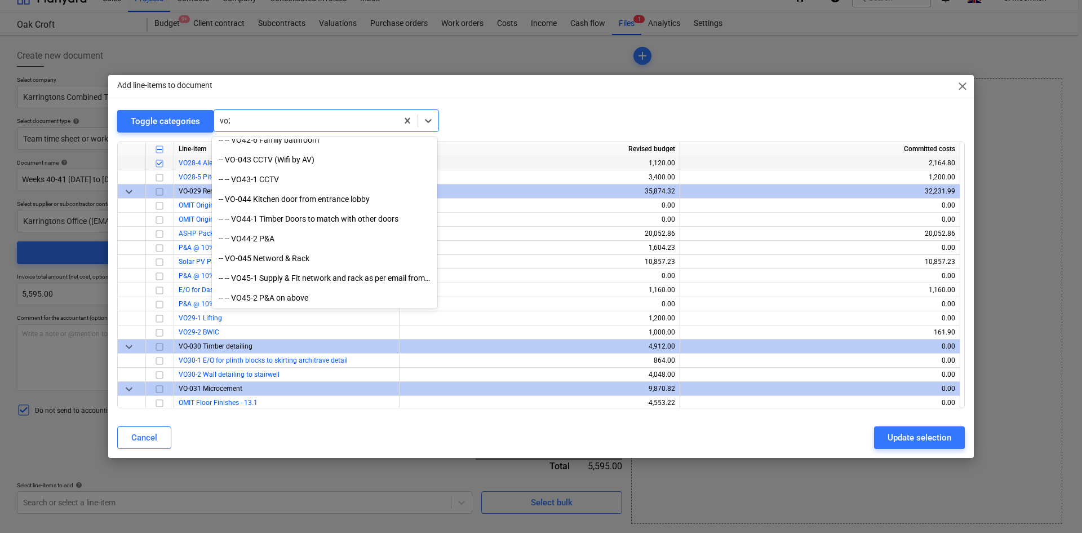
scroll to position [225, 0]
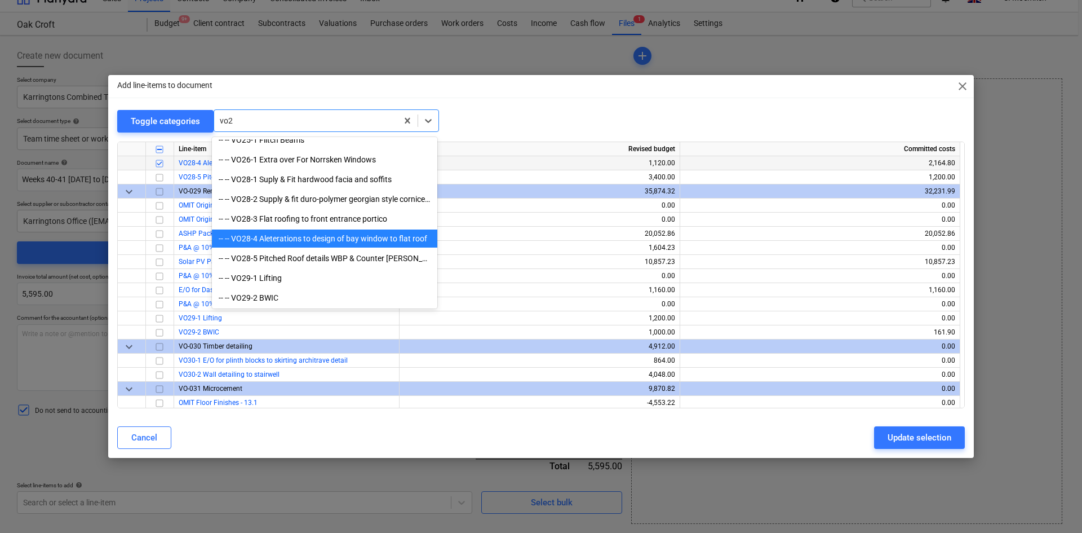
type input "vo26"
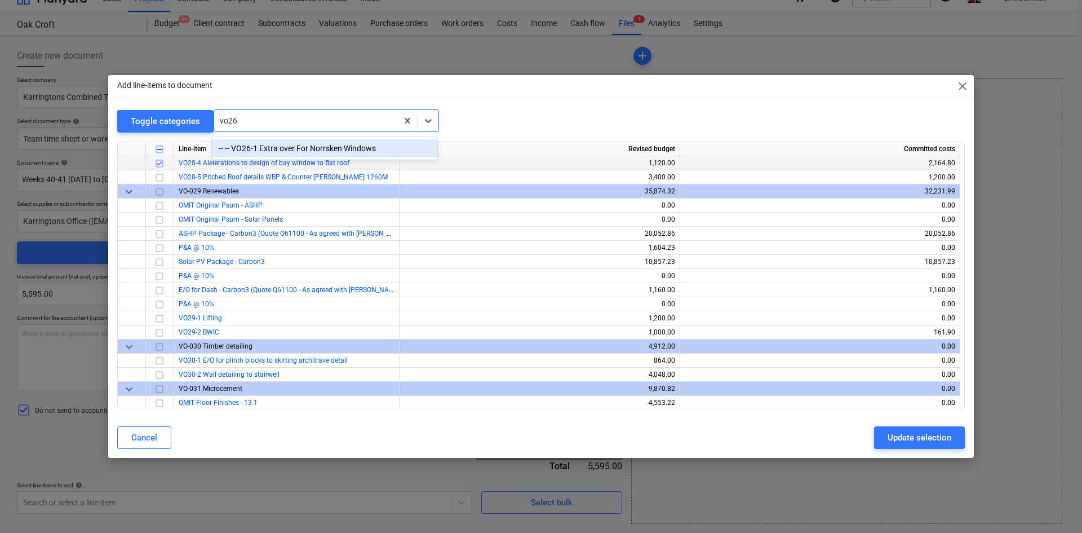
click at [248, 149] on div "-- -- VO26-1 Extra over For Norrsken Windows" at bounding box center [324, 148] width 225 height 18
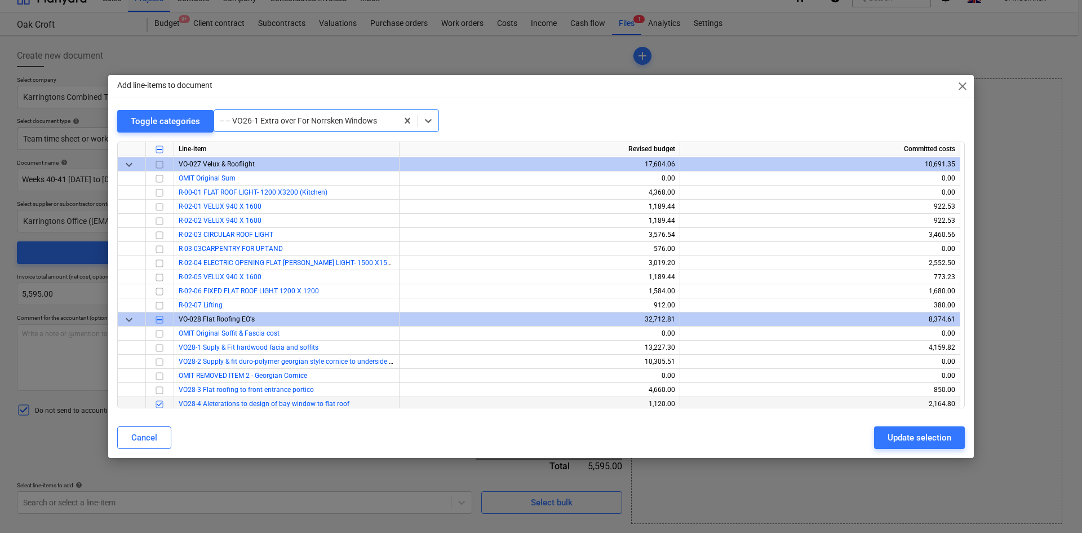
scroll to position [7270, 0]
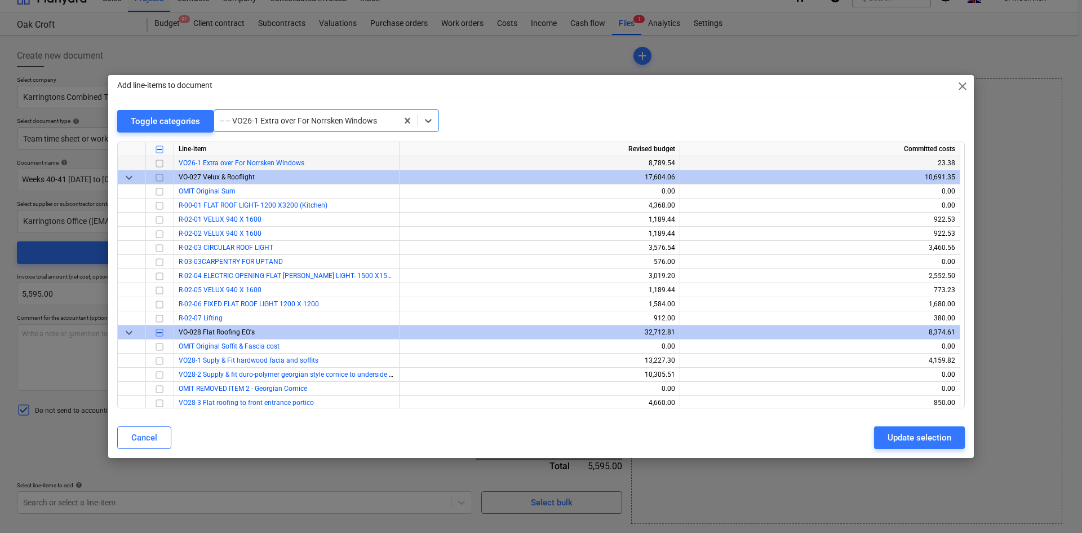
click at [161, 164] on input "checkbox" at bounding box center [160, 164] width 14 height 14
click at [280, 121] on div at bounding box center [306, 120] width 172 height 11
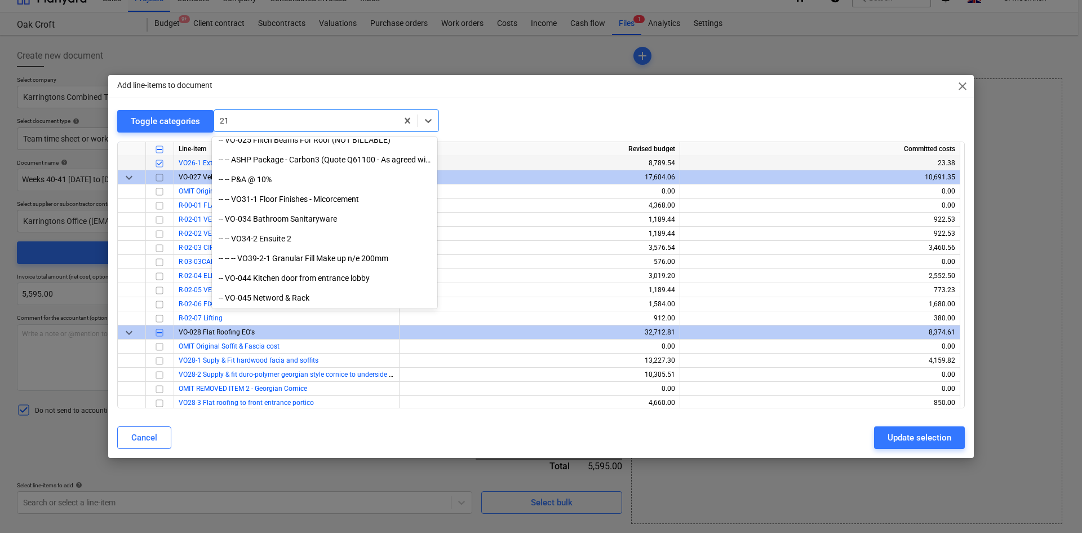
scroll to position [1271, 0]
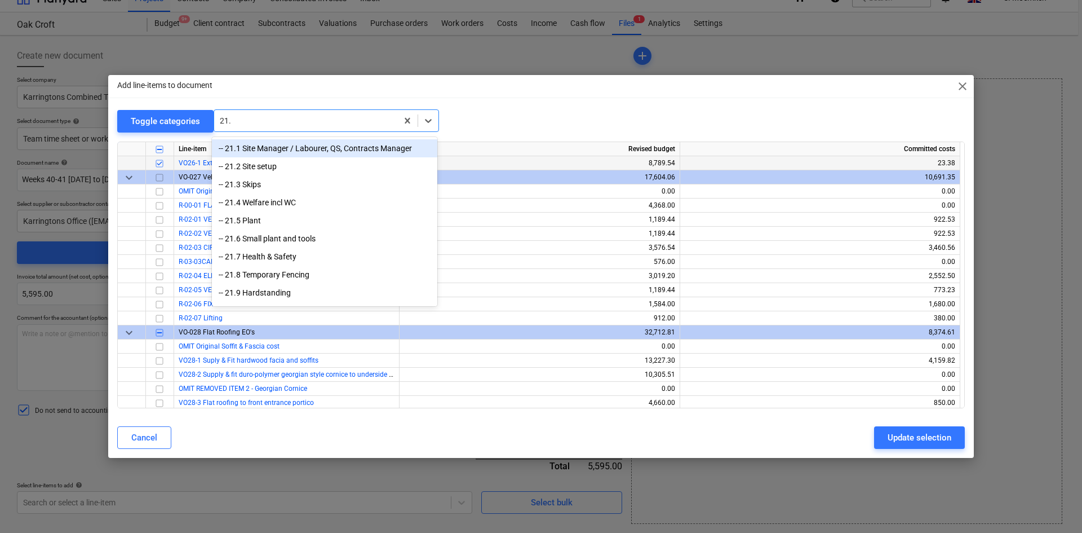
type input "21.2"
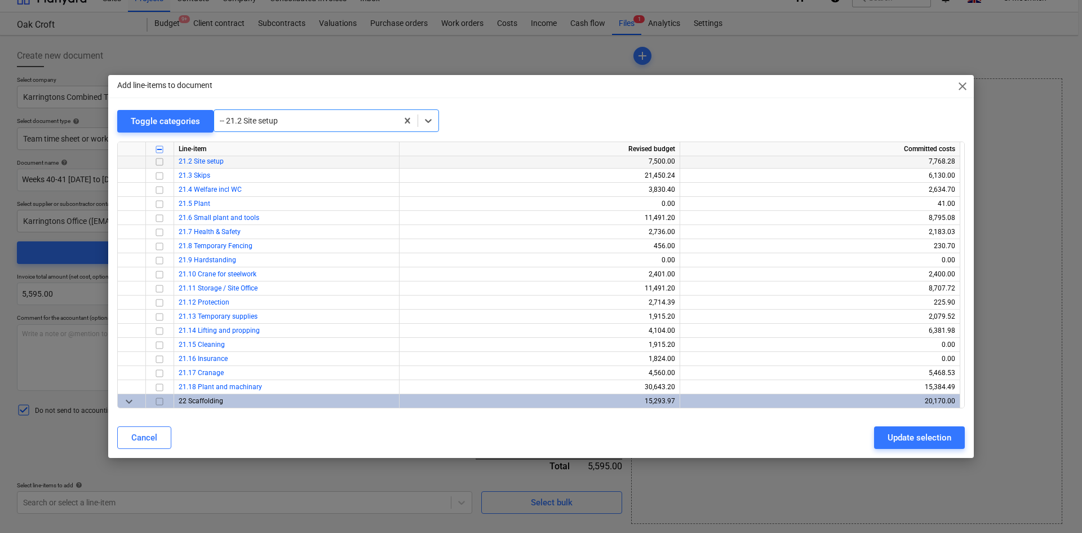
scroll to position [3198, 0]
click at [159, 163] on input "checkbox" at bounding box center [160, 164] width 14 height 14
click at [281, 120] on div at bounding box center [306, 120] width 172 height 11
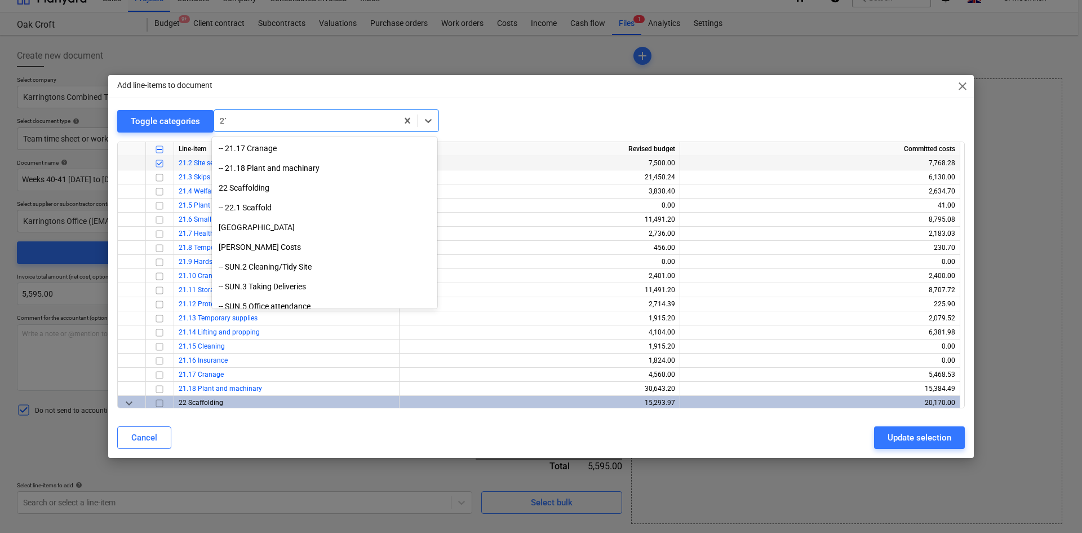
scroll to position [1271, 0]
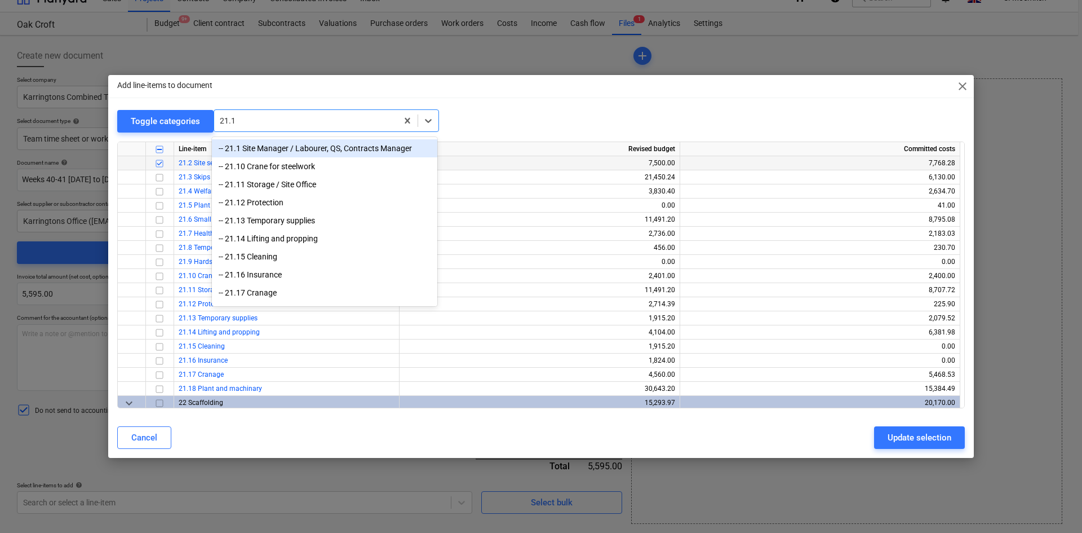
type input "21.12"
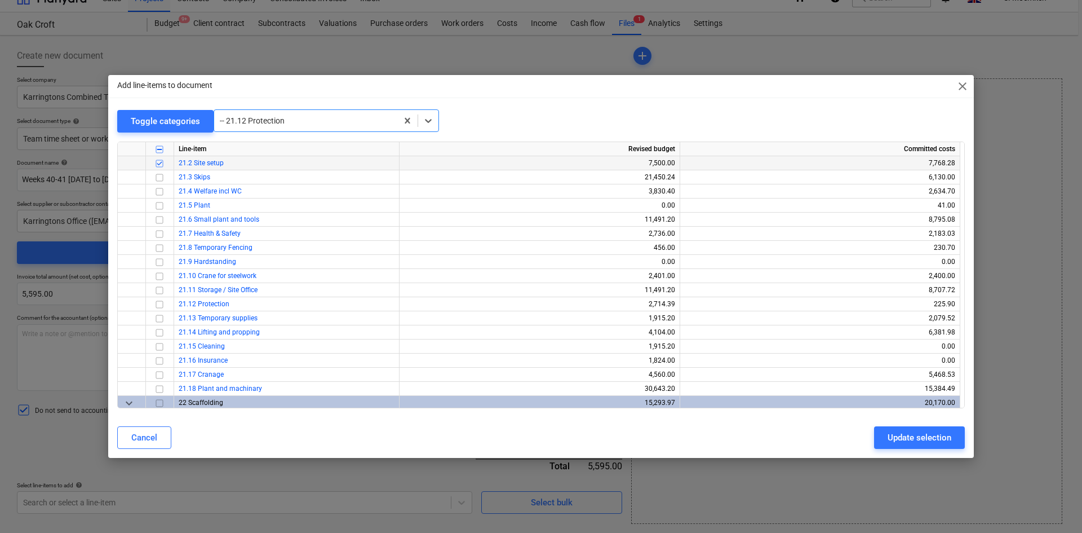
scroll to position [3339, 0]
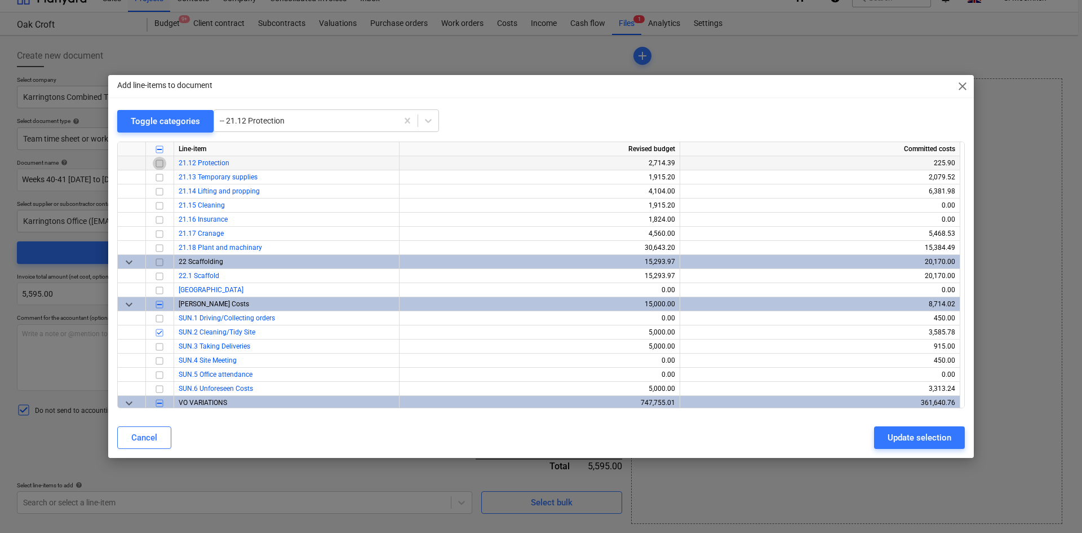
click at [159, 164] on input "checkbox" at bounding box center [160, 164] width 14 height 14
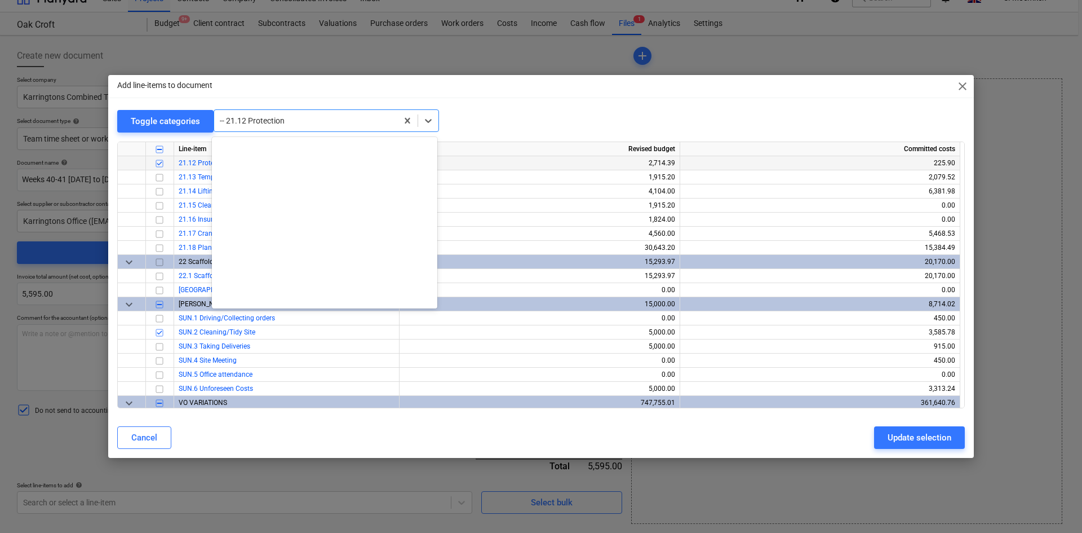
click at [312, 123] on div at bounding box center [306, 120] width 172 height 11
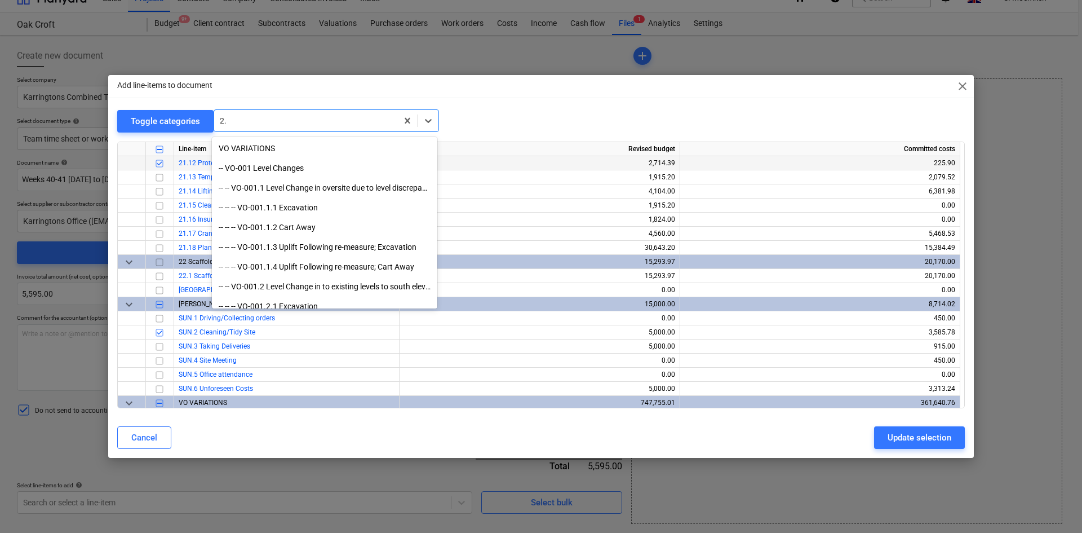
scroll to position [1764, 0]
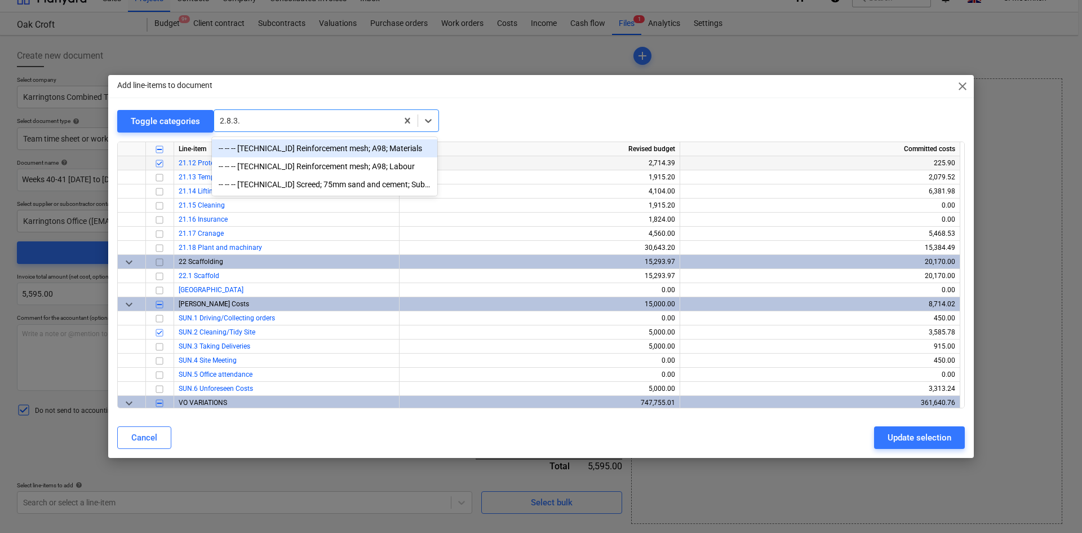
type input "[TECHNICAL_ID]"
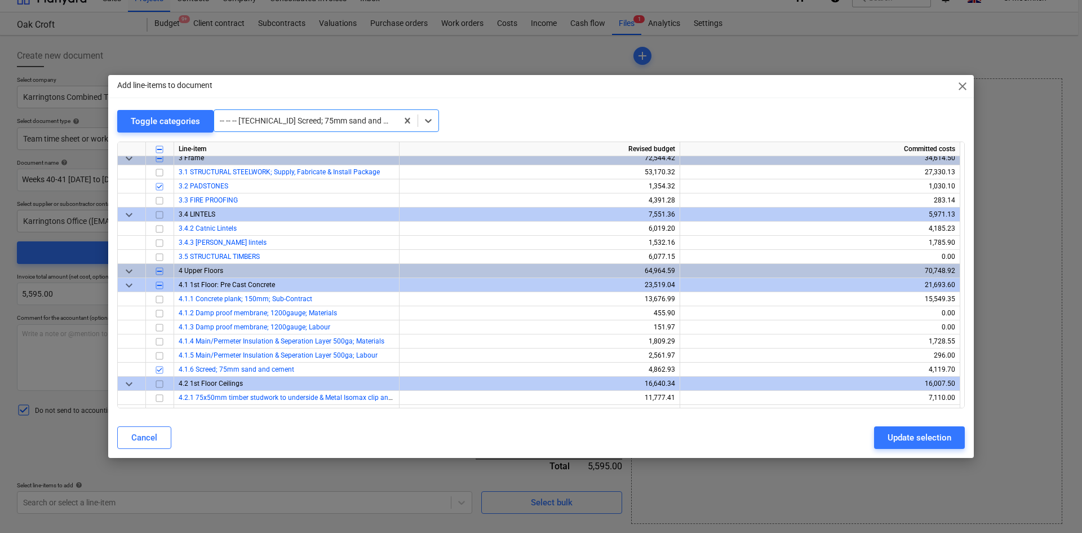
scroll to position [451, 0]
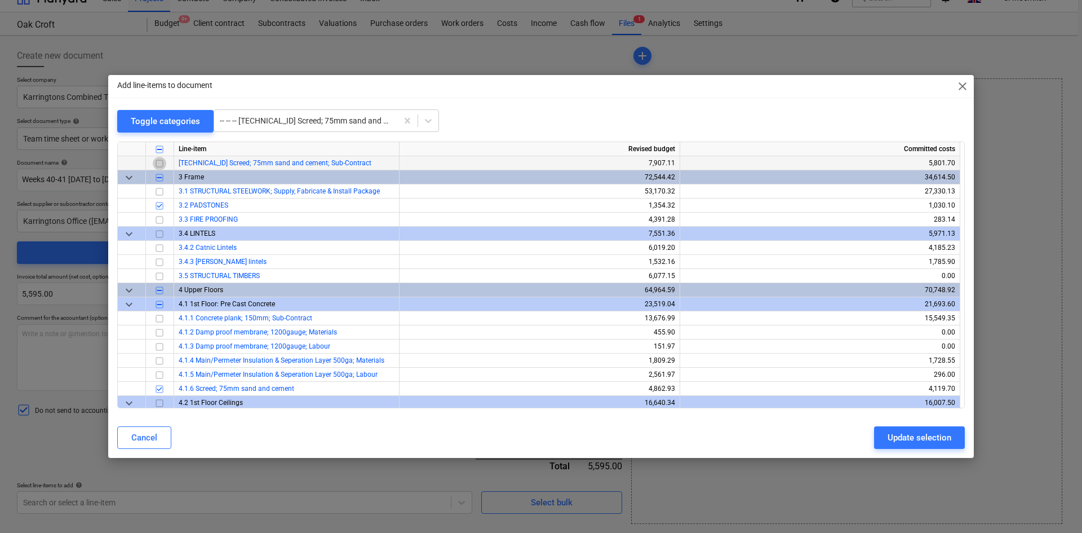
click at [159, 164] on input "checkbox" at bounding box center [160, 164] width 14 height 14
click at [286, 119] on div at bounding box center [306, 120] width 172 height 11
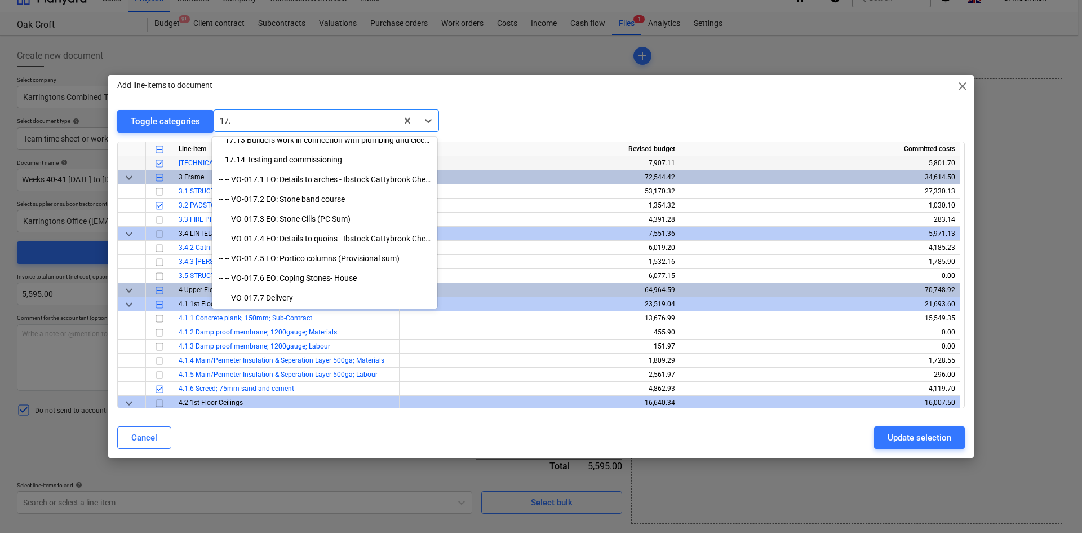
scroll to position [403, 0]
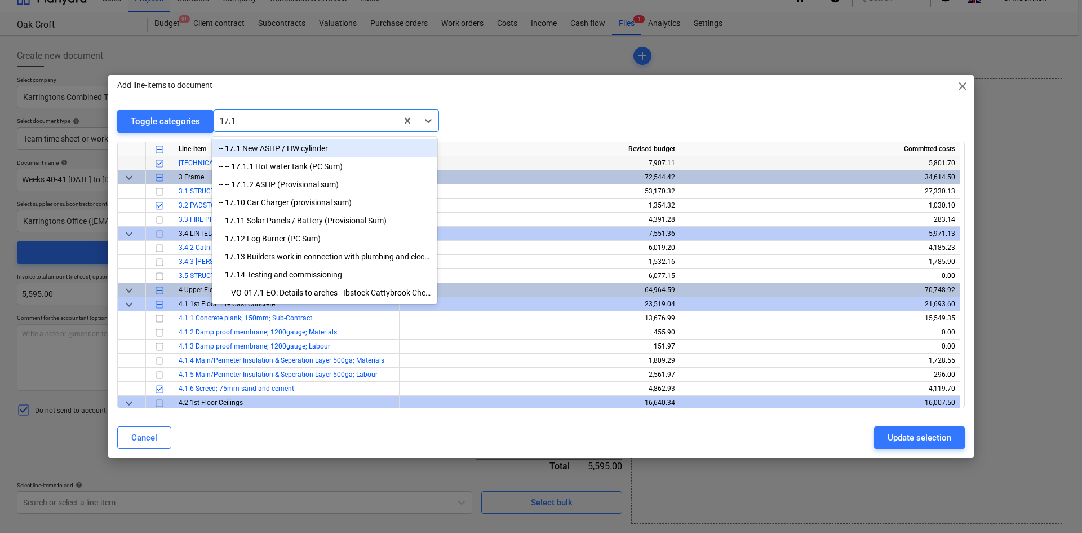
type input "17.13"
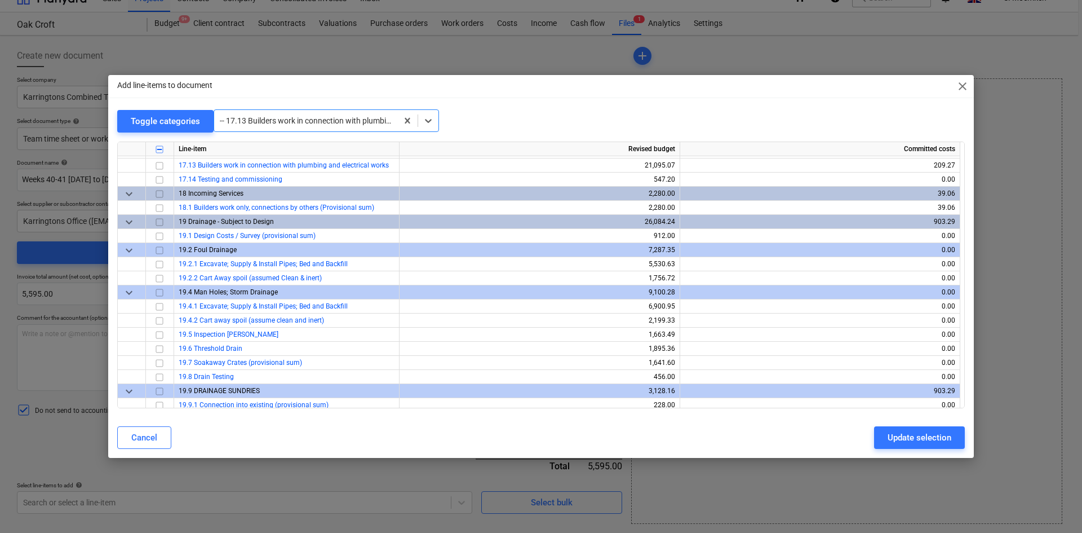
scroll to position [2705, 0]
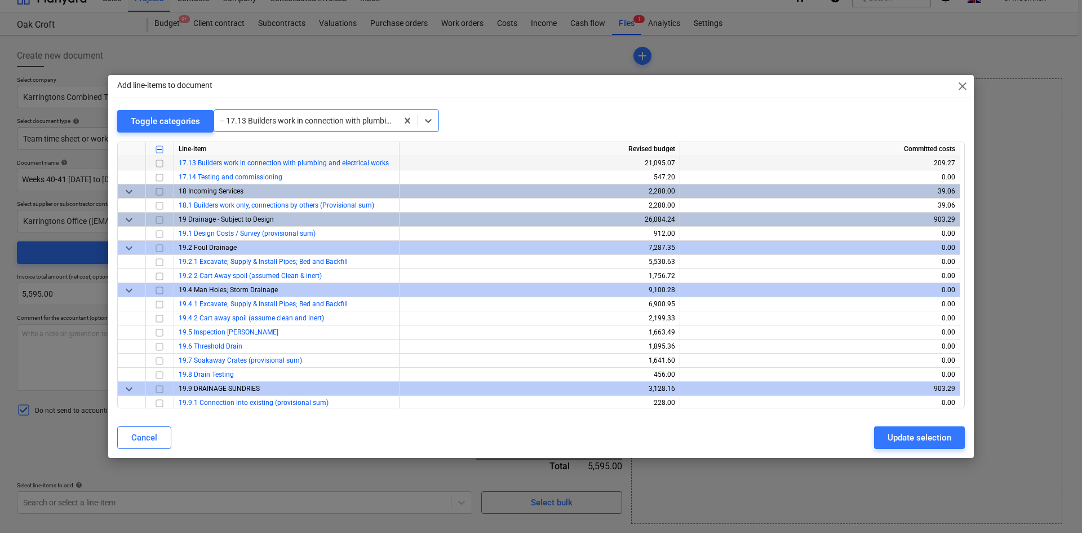
click at [158, 163] on input "checkbox" at bounding box center [160, 164] width 14 height 14
click at [260, 118] on div at bounding box center [306, 120] width 172 height 11
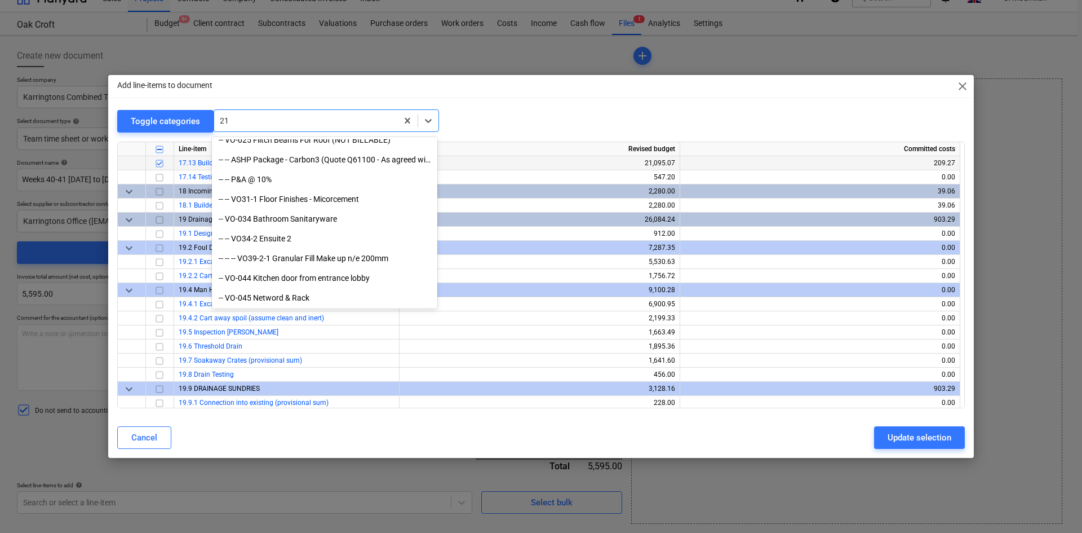
scroll to position [1271, 0]
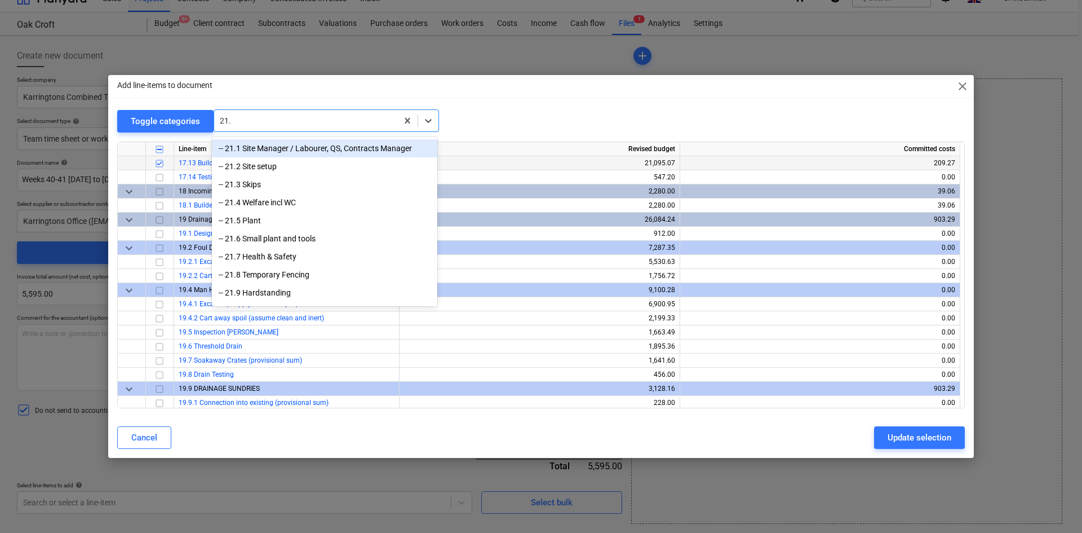
type input "21.1"
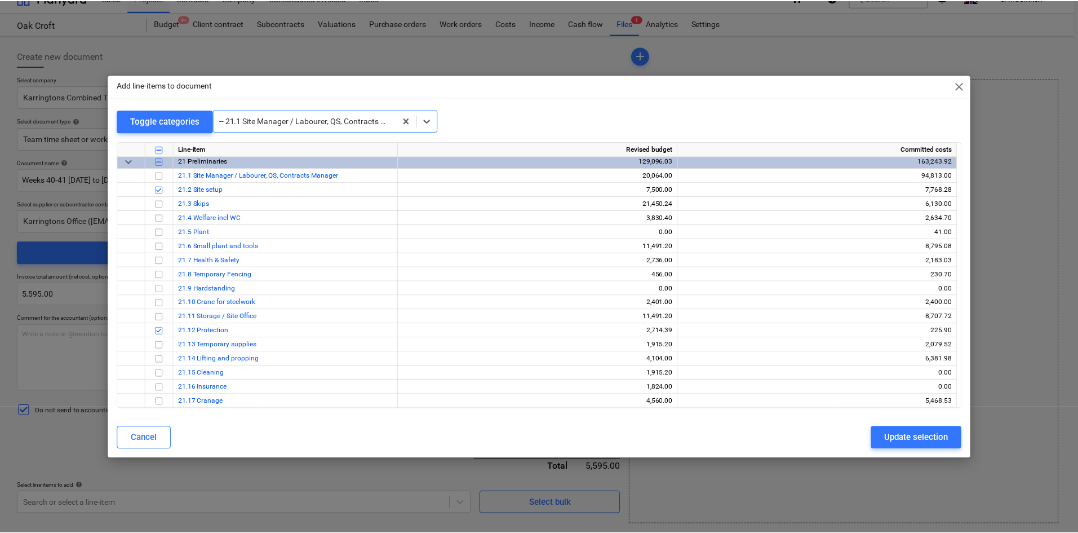
scroll to position [3184, 0]
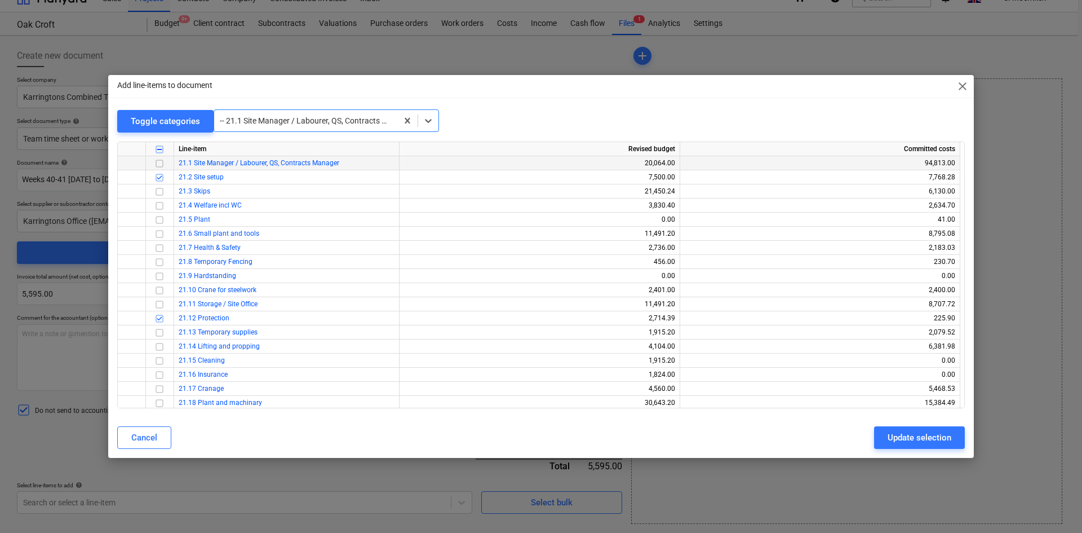
click at [159, 164] on input "checkbox" at bounding box center [160, 164] width 14 height 14
click at [907, 435] on div "Update selection" at bounding box center [920, 437] width 64 height 15
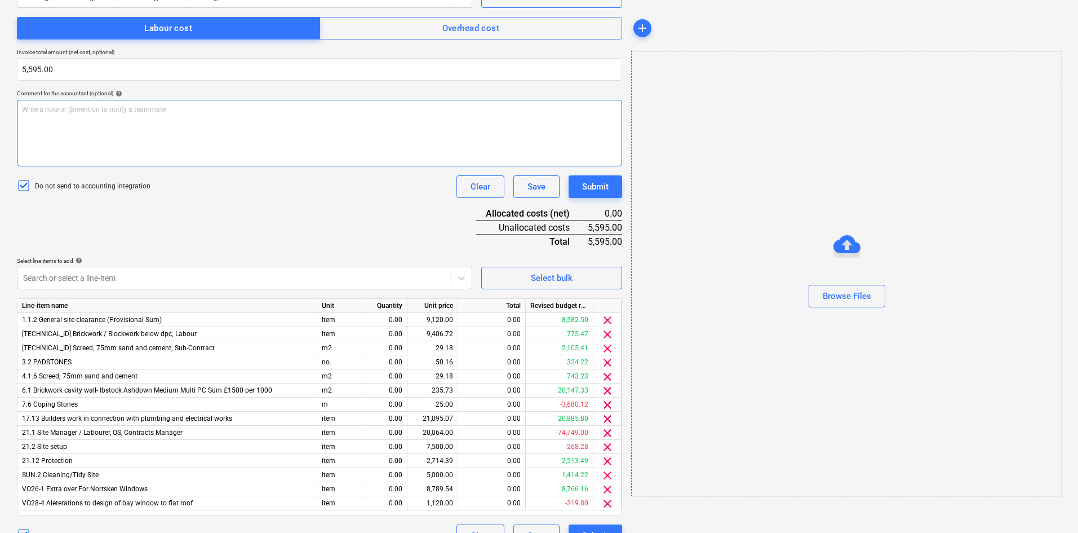
scroll to position [264, 0]
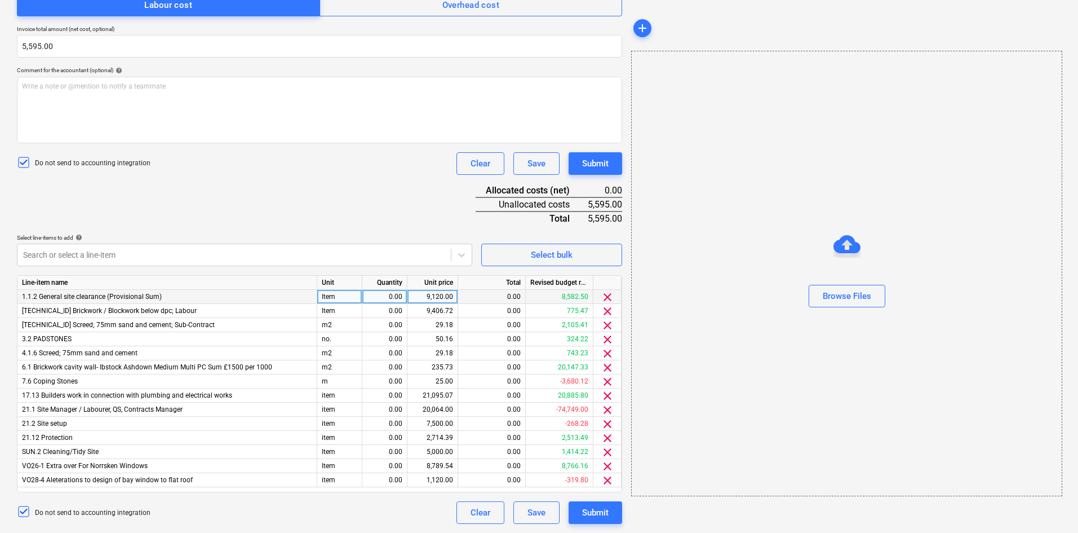
click at [341, 294] on div "Item" at bounding box center [339, 297] width 45 height 14
type input "Item"
drag, startPoint x: 341, startPoint y: 295, endPoint x: 317, endPoint y: 295, distance: 24.2
click at [0, 0] on div "1.1.2 General site clearance (Provisional Sum) Item 0.00 9,120.00 0.00 8,582.50…" at bounding box center [0, 0] width 0 height 0
click at [376, 293] on div "0.00" at bounding box center [385, 297] width 36 height 14
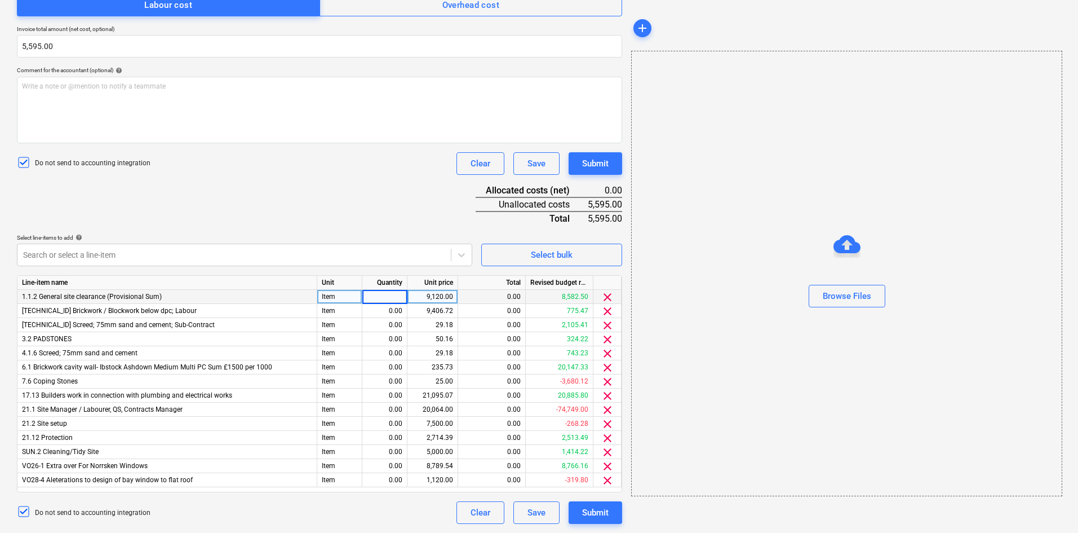
type input "1"
click at [432, 296] on div "9,120.00" at bounding box center [432, 297] width 41 height 14
click at [400, 174] on div "Do not send to accounting integration Clear Save Submit" at bounding box center [319, 163] width 605 height 23
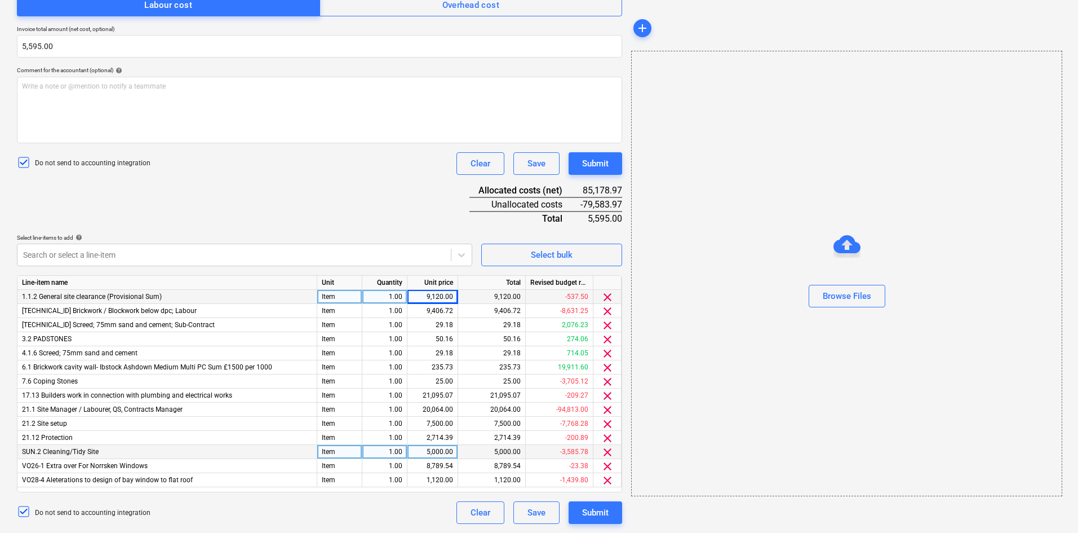
click at [448, 451] on div "5,000.00" at bounding box center [432, 452] width 41 height 14
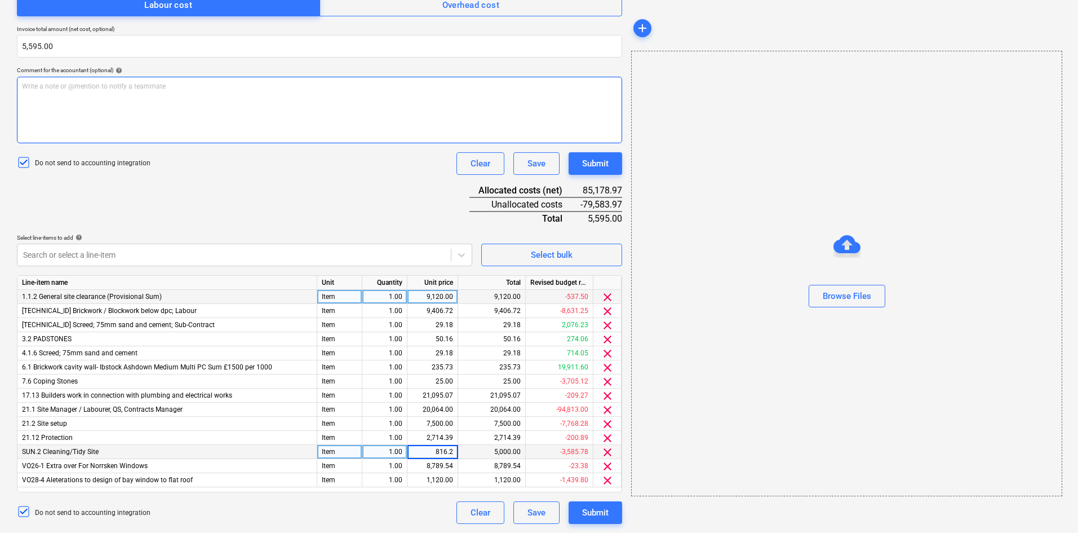
type input "816.25"
type input "25"
type input "176.25"
type input "720."
type input "150.00"
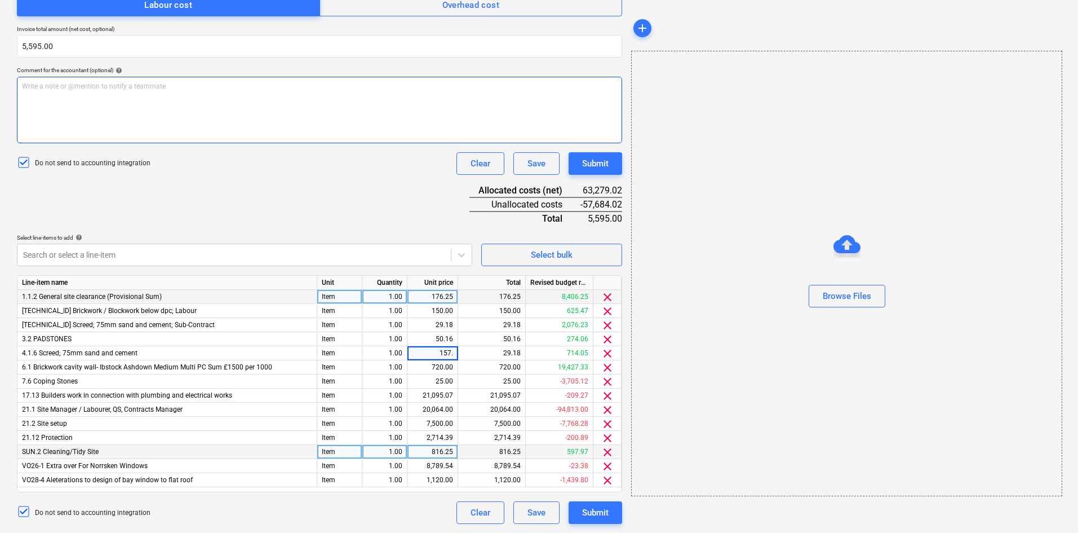
type input "157.5"
type input "385.0"
type input "222.5"
type input "25"
type input "27.5"
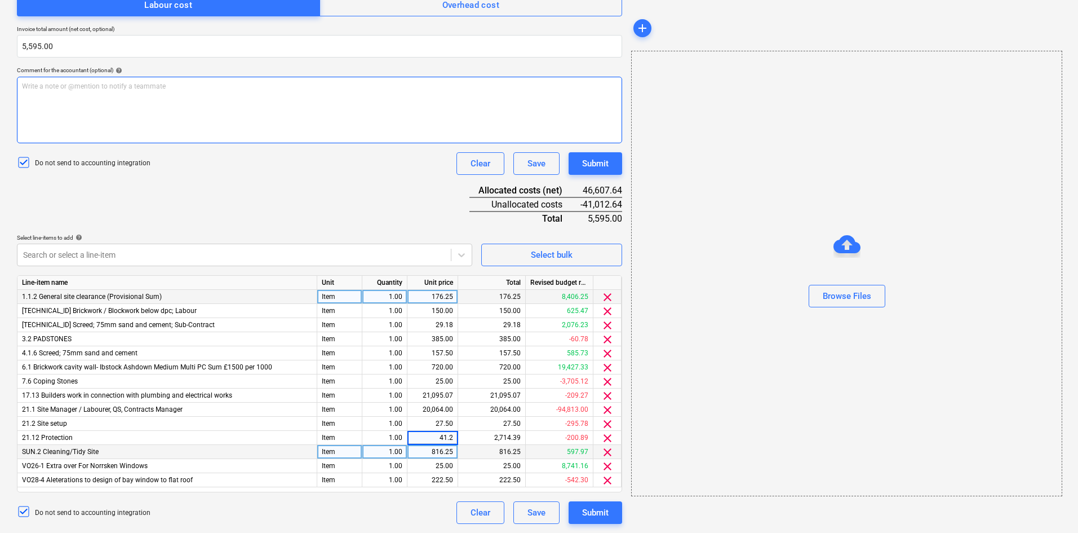
type input "41.25"
type input "151.25"
type input "57.50"
type input "2640.00"
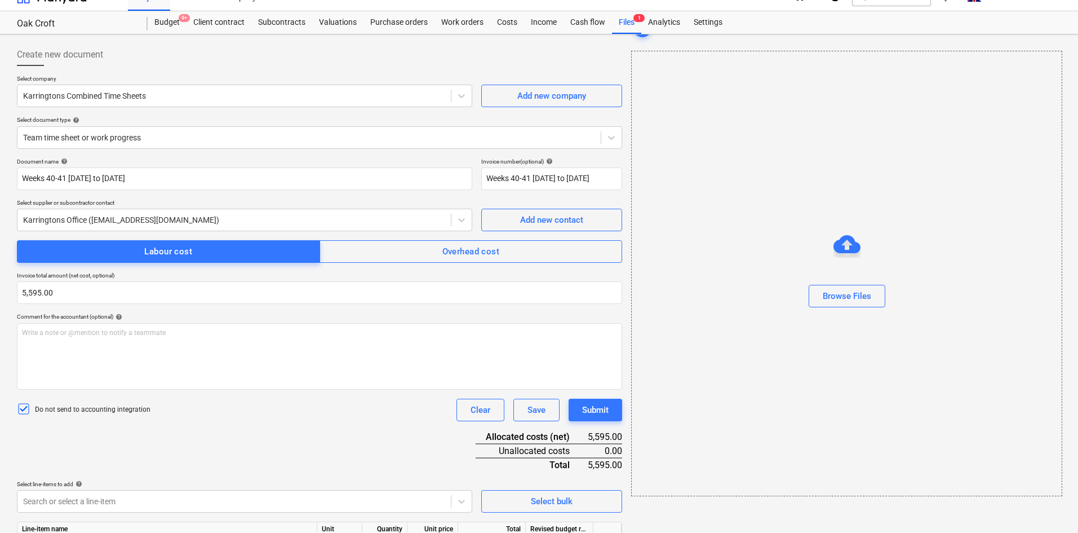
scroll to position [0, 0]
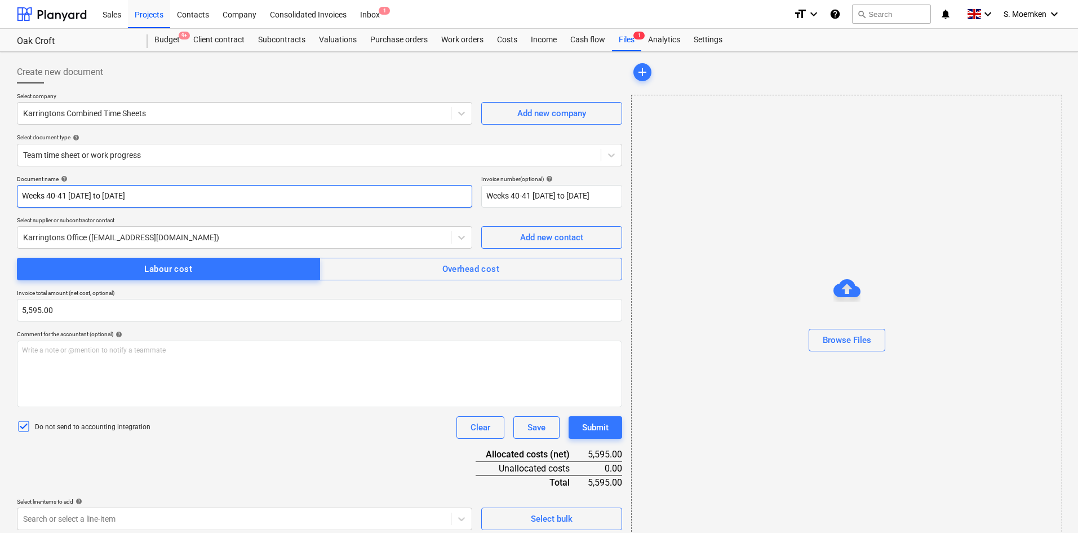
click at [23, 194] on input "Weeks 40-41 [DATE] to [DATE]" at bounding box center [244, 196] width 455 height 23
drag, startPoint x: 197, startPoint y: 194, endPoint x: 11, endPoint y: 193, distance: 186.0
click at [11, 193] on div "Create new document Select company Karringtons Combined Time Sheets Add new com…" at bounding box center [539, 424] width 1078 height 744
type input "TIMESHEET Weeks 40-41 [DATE] to [DATE]"
click at [604, 197] on input "Weeks 40-41 [DATE] to [DATE]" at bounding box center [551, 196] width 141 height 23
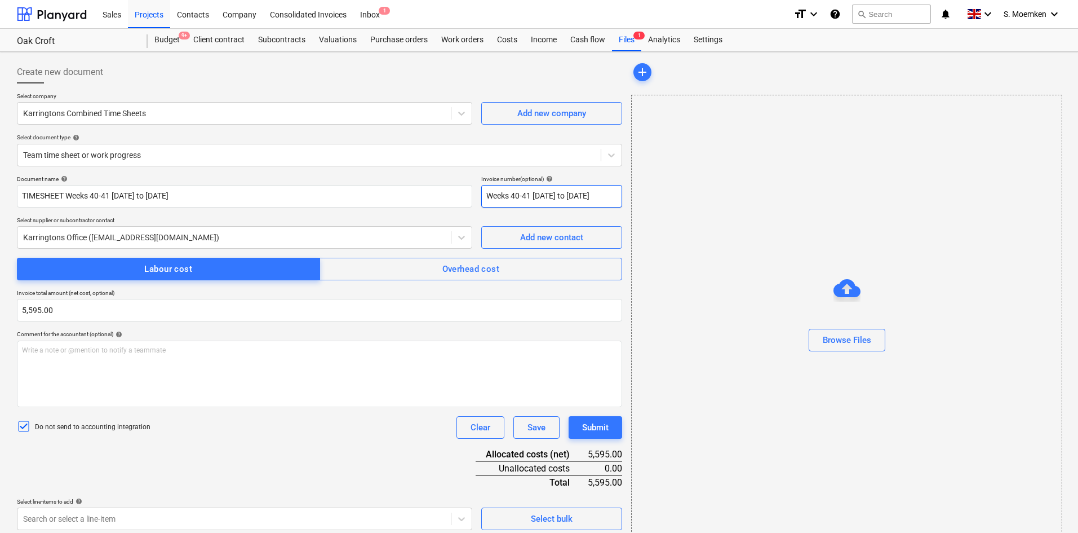
drag, startPoint x: 594, startPoint y: 194, endPoint x: 480, endPoint y: 192, distance: 114.4
click at [480, 193] on div "Document name help TIMESHEET Weeks 40-41 [DATE] to [DATE] Invoice number (optio…" at bounding box center [319, 191] width 605 height 32
paste input "TIMESHEET Weeks 40-41 [DATE] to [DATE]"
type input "TIMESHEET Weeks 40-41 [DATE] to [DATE]"
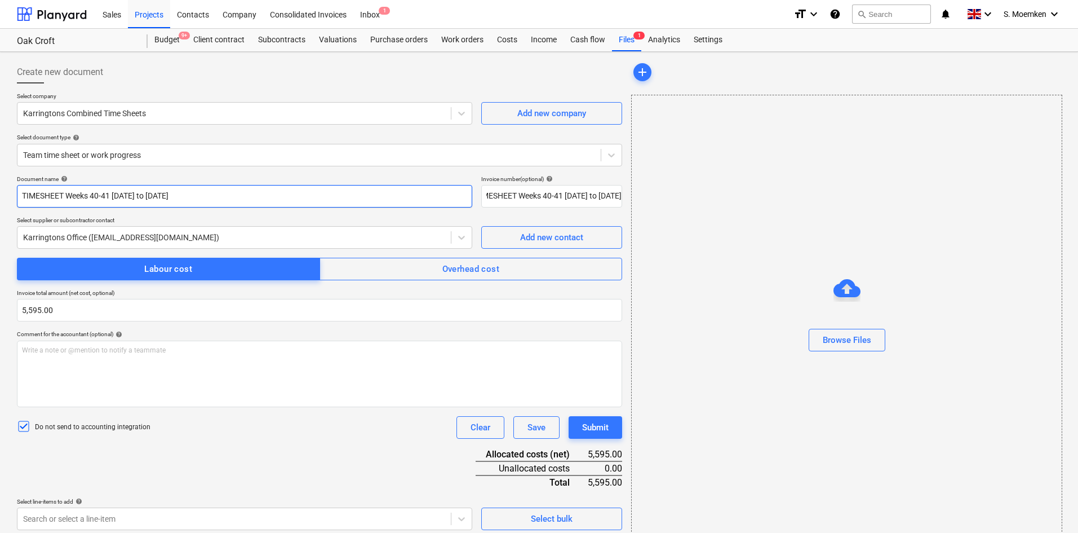
click at [261, 194] on input "TIMESHEET Weeks 40-41 [DATE] to [DATE]" at bounding box center [244, 196] width 455 height 23
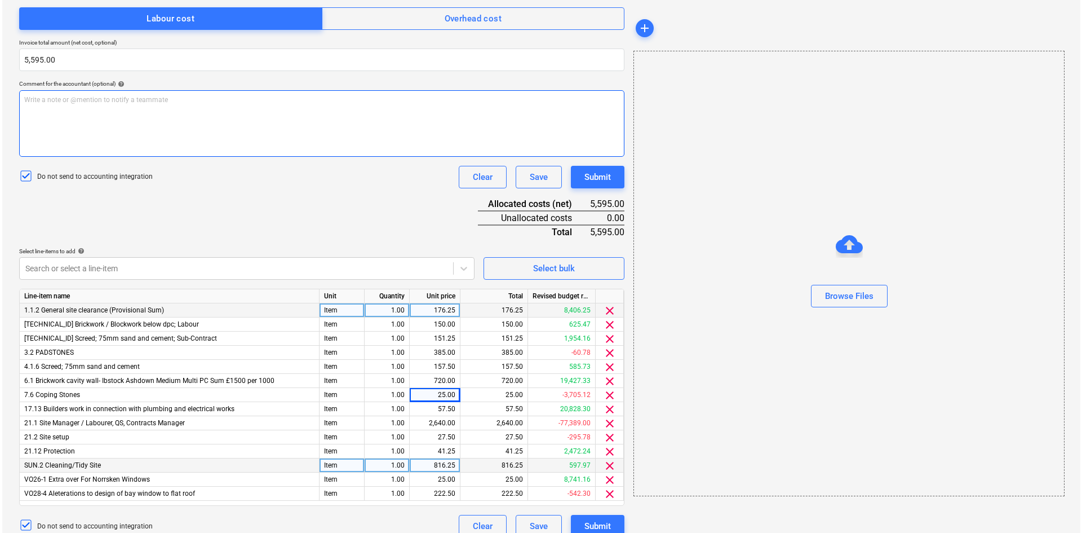
scroll to position [264, 0]
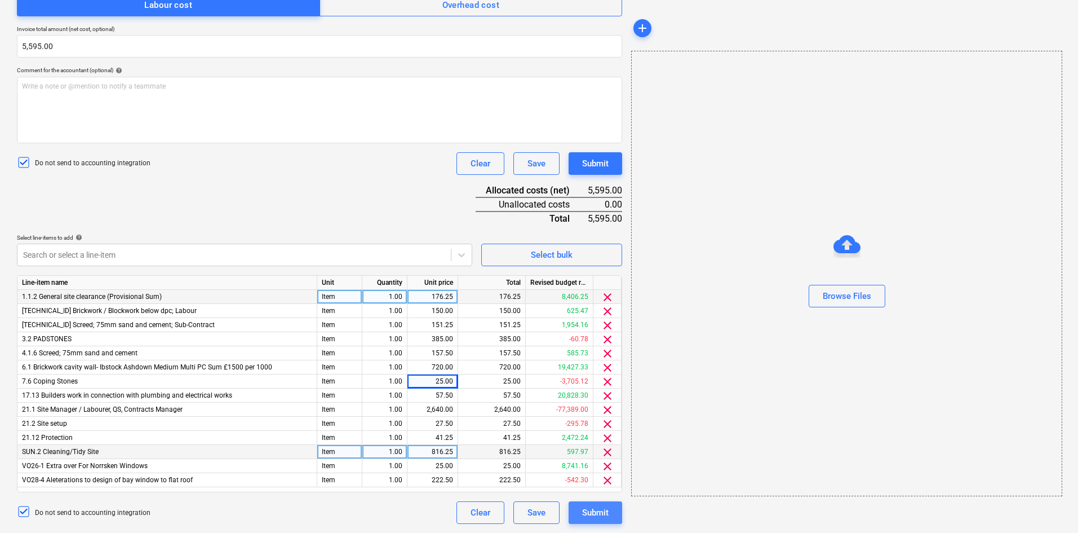
click at [591, 512] on div "Submit" at bounding box center [595, 512] width 26 height 15
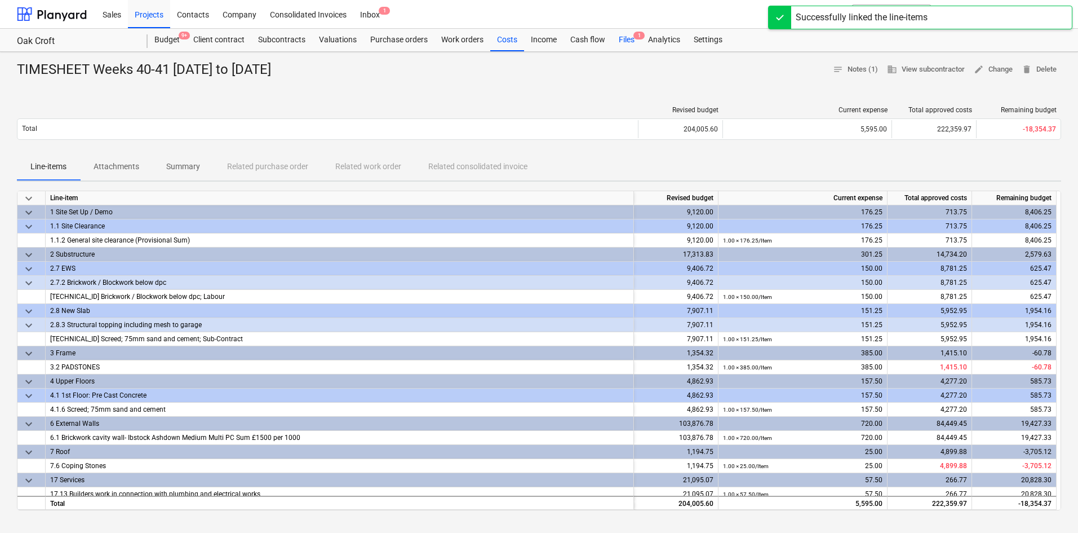
click at [626, 38] on div "Files 1" at bounding box center [626, 40] width 29 height 23
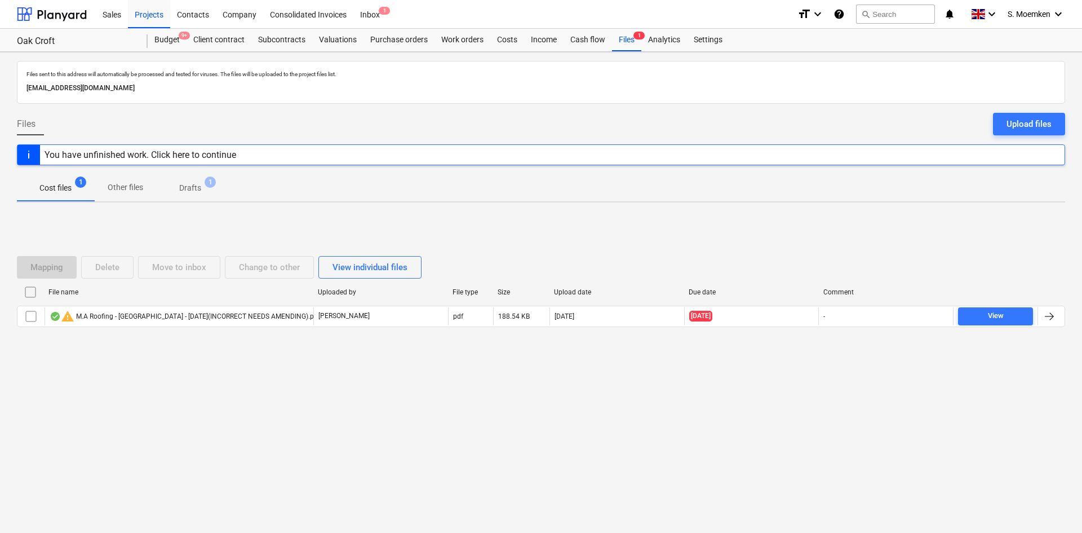
click at [200, 185] on p "Drafts" at bounding box center [190, 188] width 22 height 12
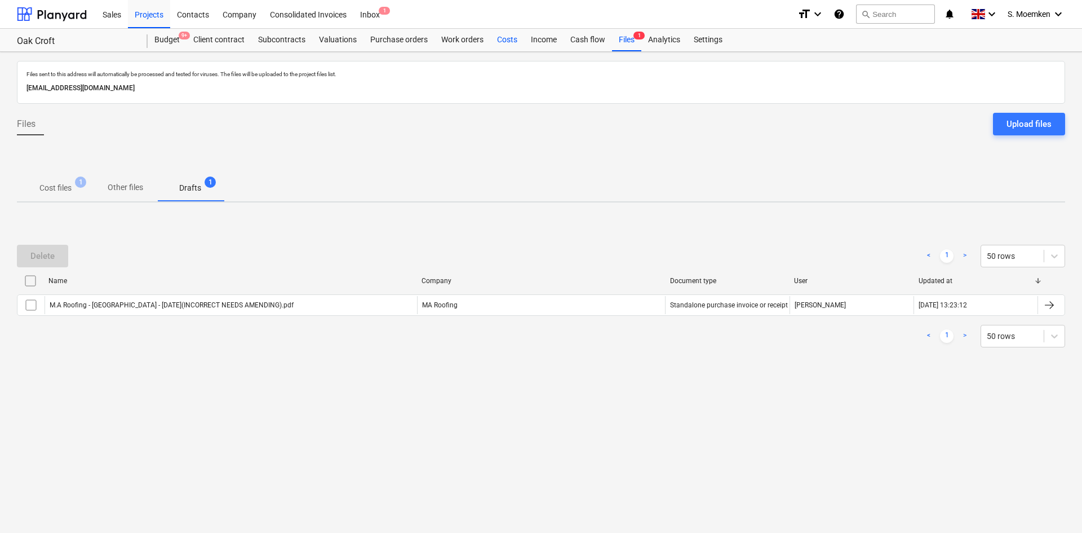
click at [512, 41] on div "Costs" at bounding box center [507, 40] width 34 height 23
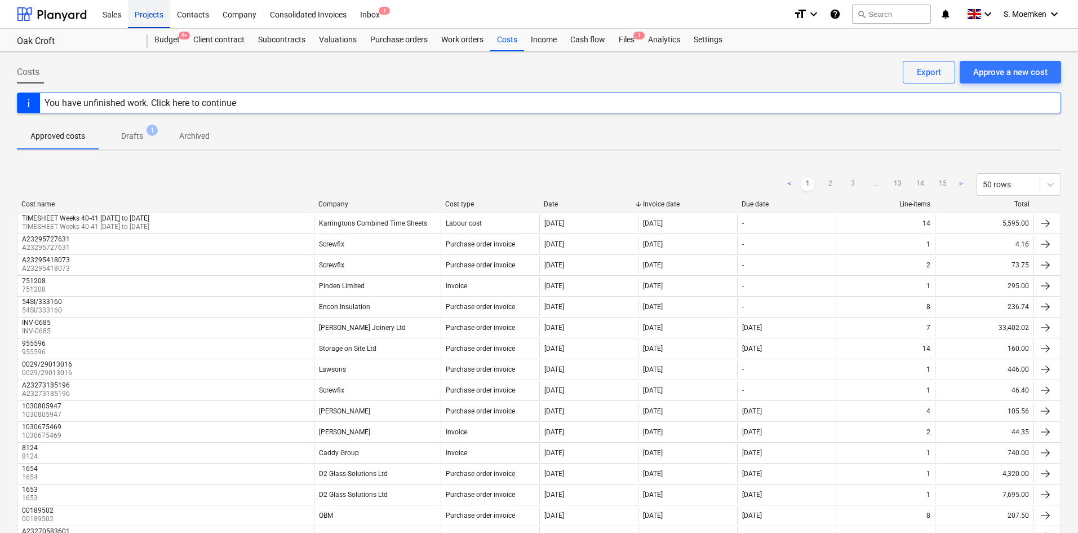
click at [147, 13] on div "Projects" at bounding box center [149, 13] width 42 height 29
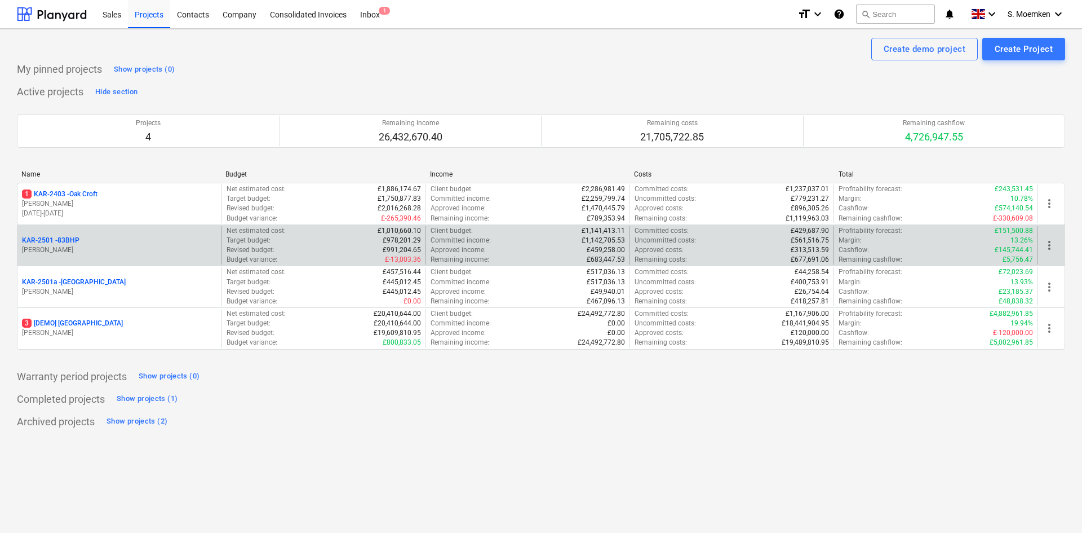
click at [114, 234] on div "KAR-2501 - 83BHP [PERSON_NAME]" at bounding box center [119, 245] width 204 height 39
click at [131, 236] on div "KAR-2501 - 83BHP" at bounding box center [119, 241] width 195 height 10
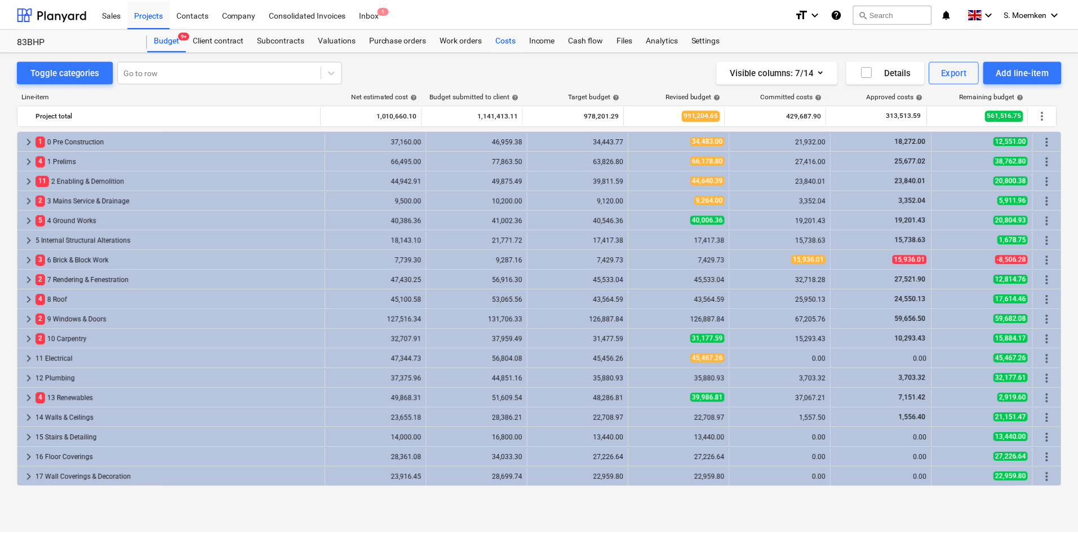
scroll to position [178, 0]
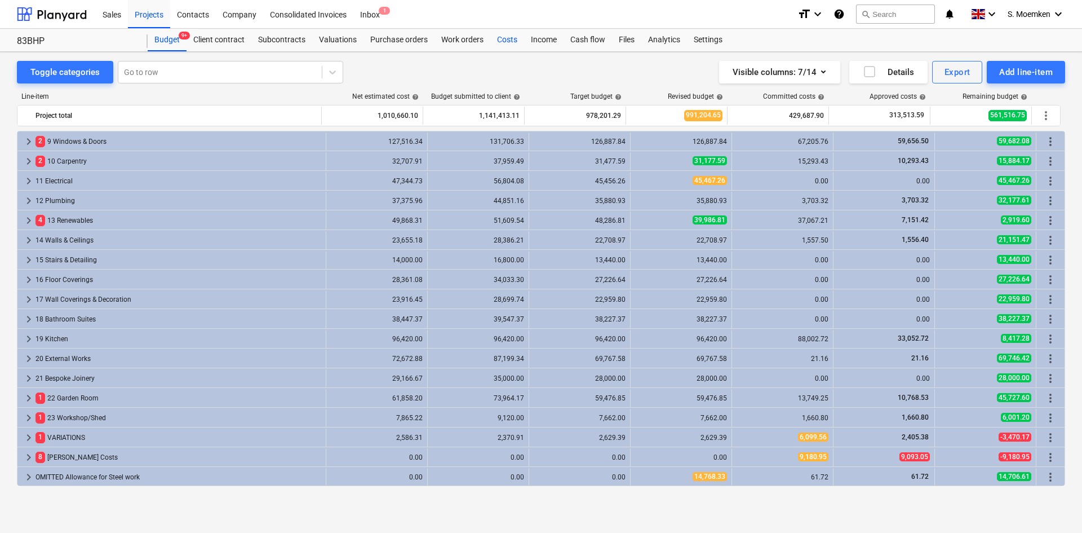
click at [503, 37] on div "Costs" at bounding box center [507, 40] width 34 height 23
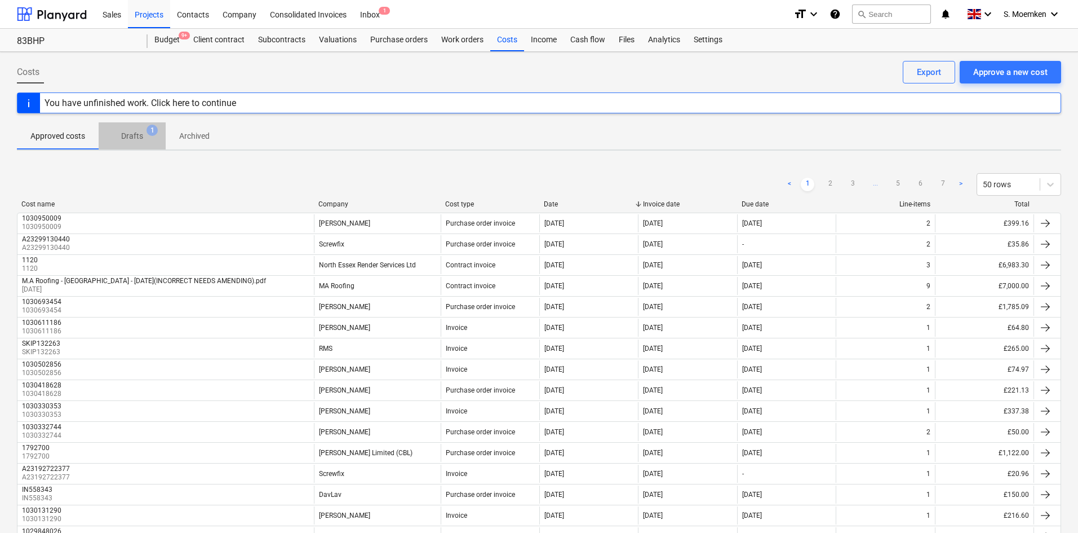
click at [136, 132] on p "Drafts" at bounding box center [132, 136] width 22 height 12
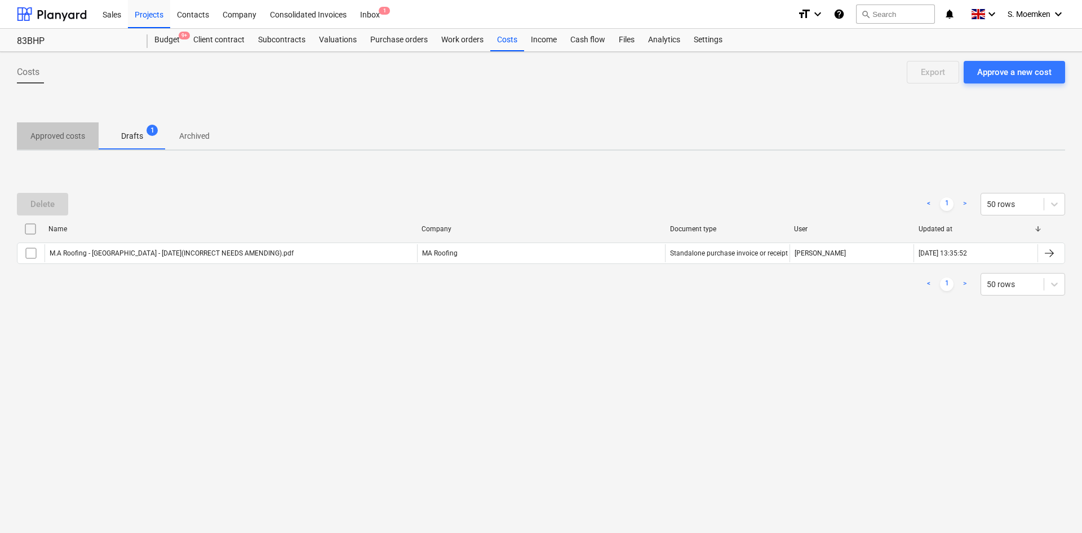
click at [55, 134] on p "Approved costs" at bounding box center [57, 136] width 55 height 12
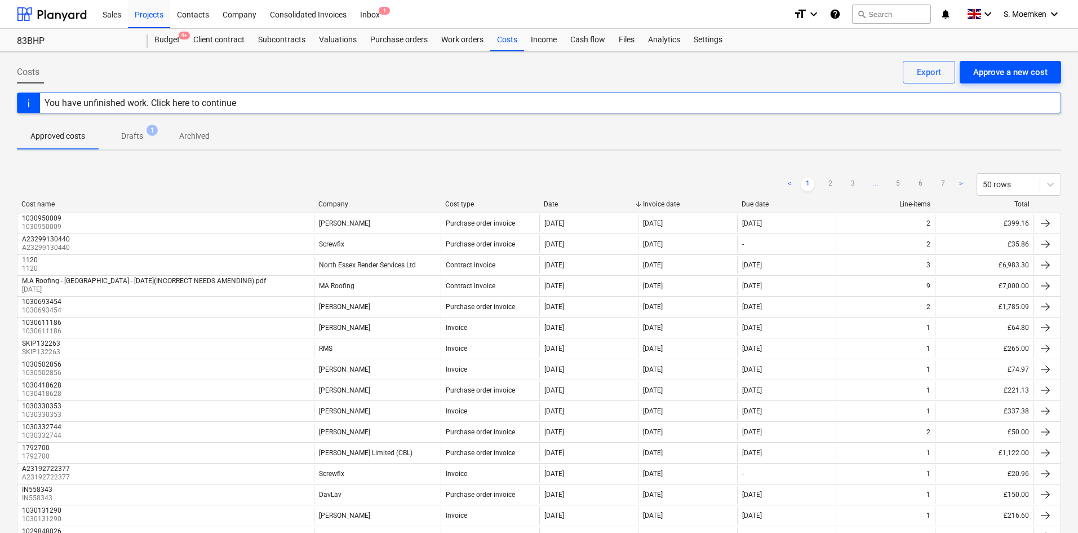
click at [996, 68] on div "Approve a new cost" at bounding box center [1010, 72] width 74 height 15
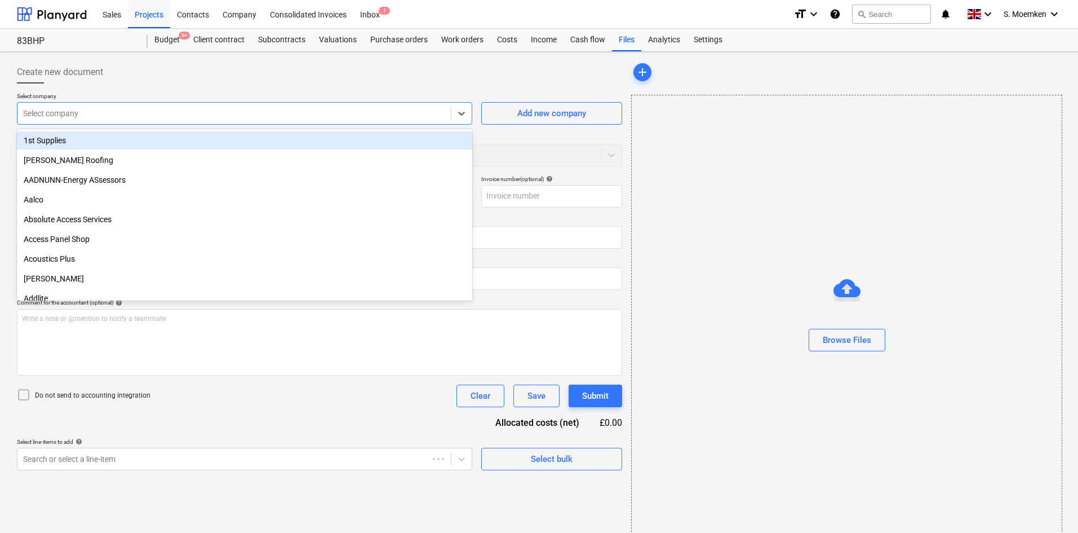
click at [239, 113] on div at bounding box center [234, 113] width 422 height 11
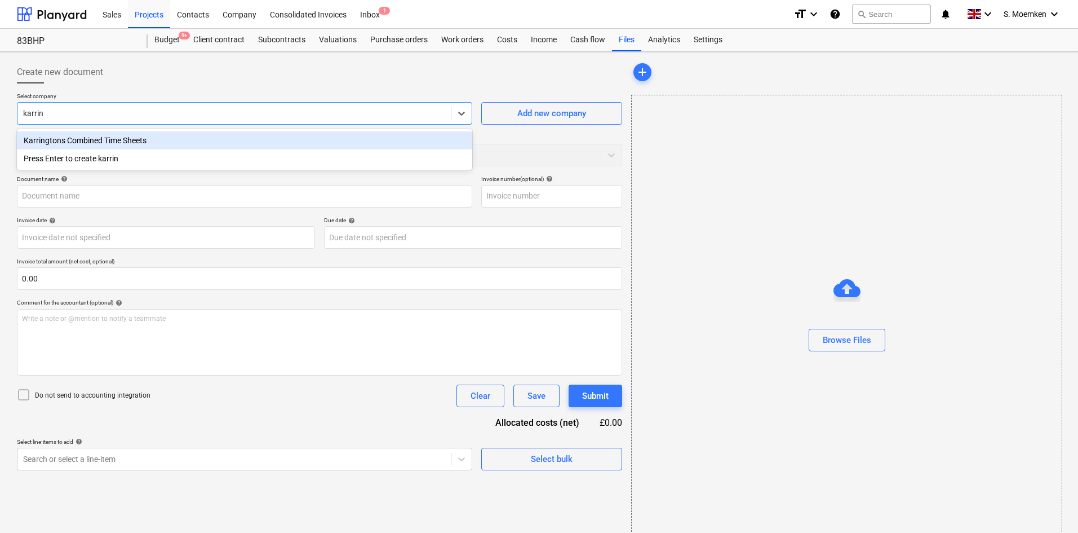
type input "karring"
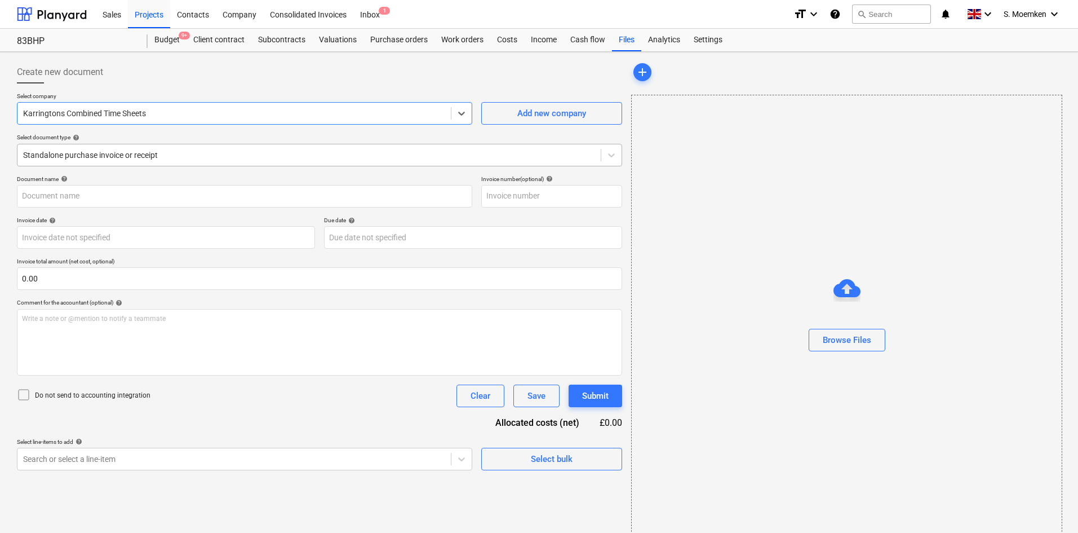
click at [238, 149] on div at bounding box center [309, 154] width 572 height 11
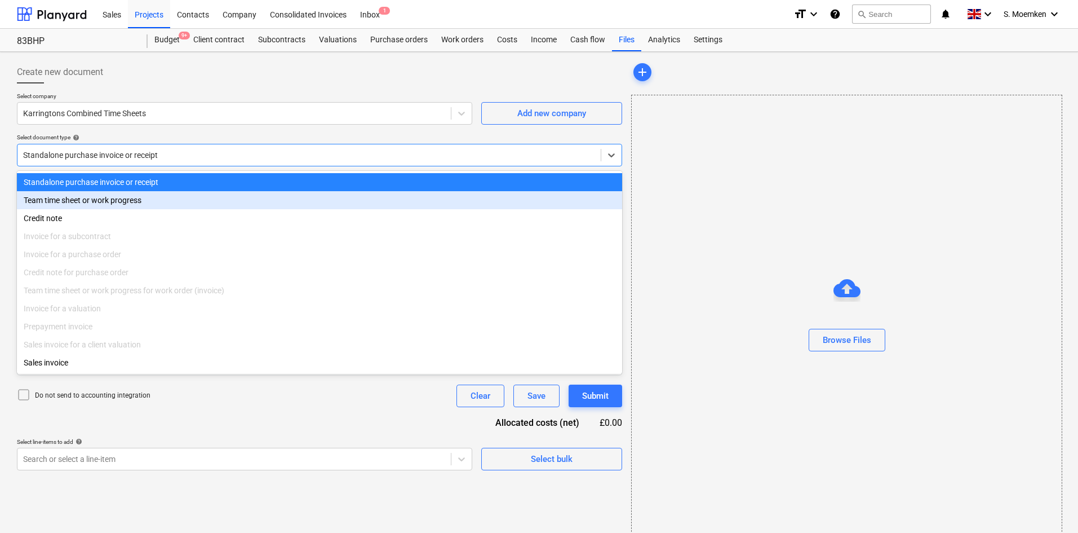
click at [130, 201] on div "Team time sheet or work progress" at bounding box center [319, 200] width 605 height 18
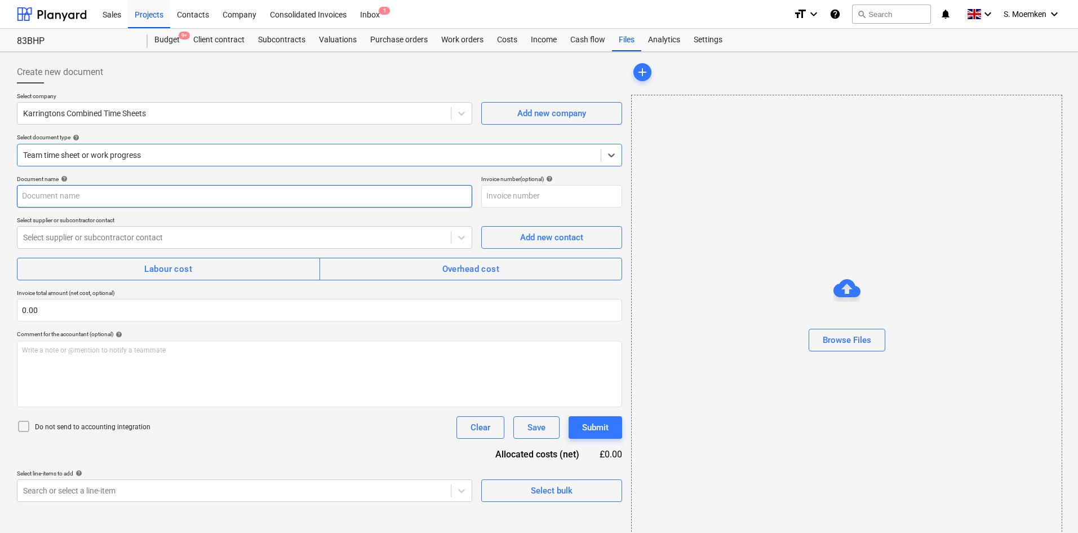
click at [180, 191] on input "text" at bounding box center [244, 196] width 455 height 23
paste input "TIMESHEET Weeks 40-41 [DATE] to [DATE]"
type input "TIMESHEET Weeks 40-41 [DATE] to [DATE]"
click at [522, 196] on input "text" at bounding box center [551, 196] width 141 height 23
paste input "TIMESHEET Weeks 40-41 [DATE] to [DATE]"
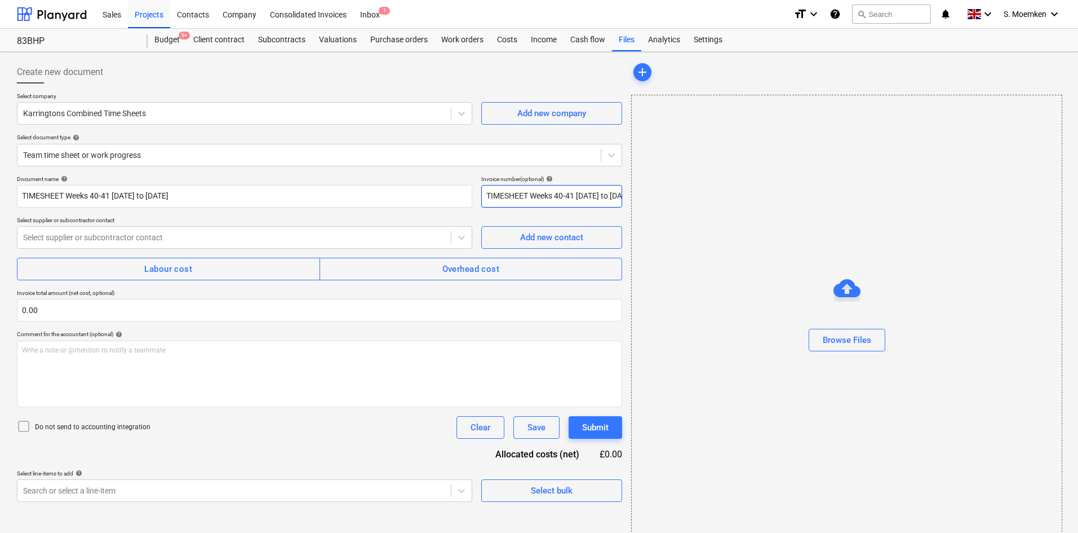
scroll to position [0, 28]
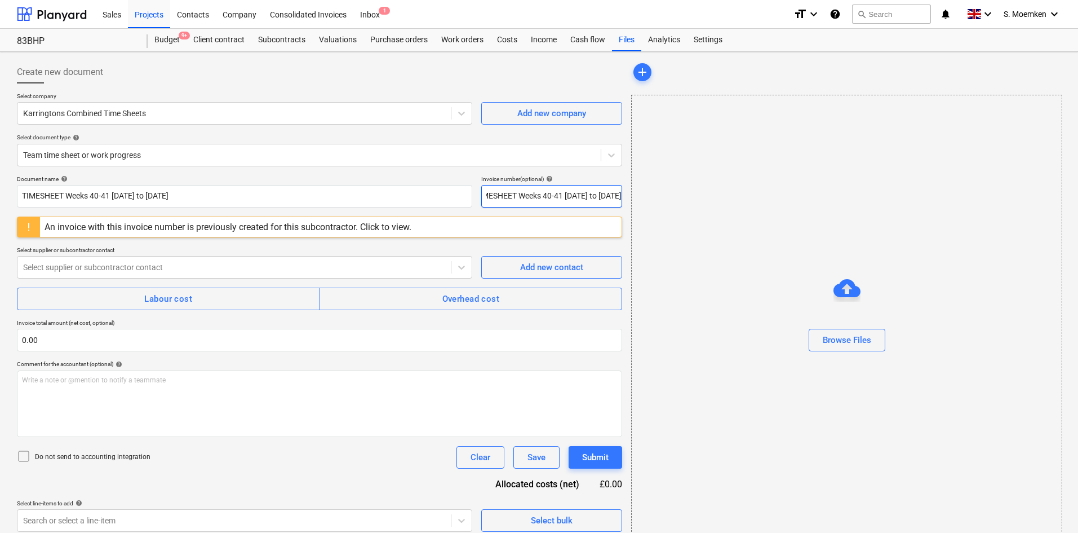
type input "TIMESHEET Weeks 40-41 [DATE] to [DATE]"
click at [159, 272] on div at bounding box center [234, 266] width 422 height 11
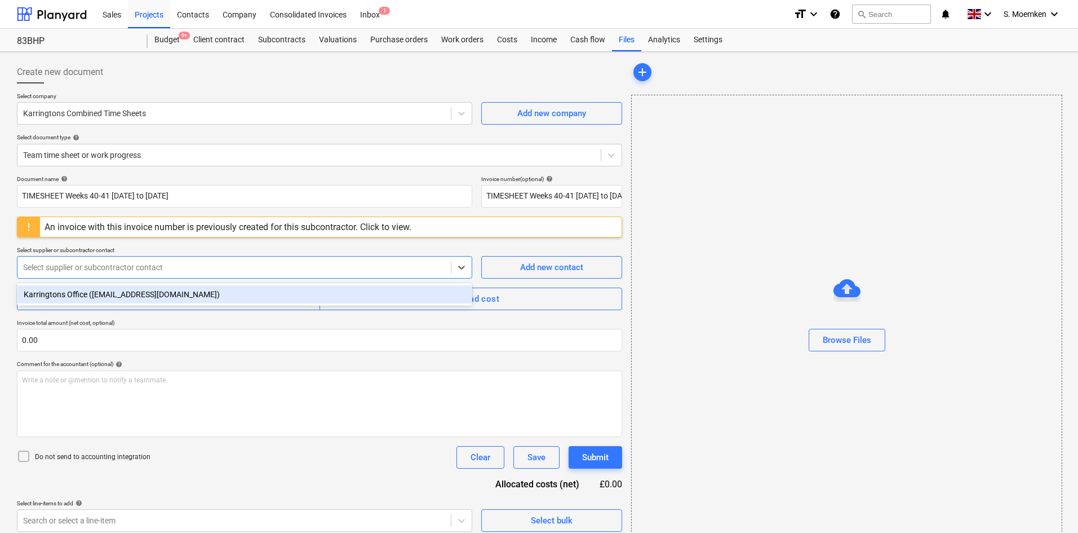
click at [134, 294] on div "Karringtons Office ([EMAIL_ADDRESS][DOMAIN_NAME])" at bounding box center [244, 294] width 455 height 18
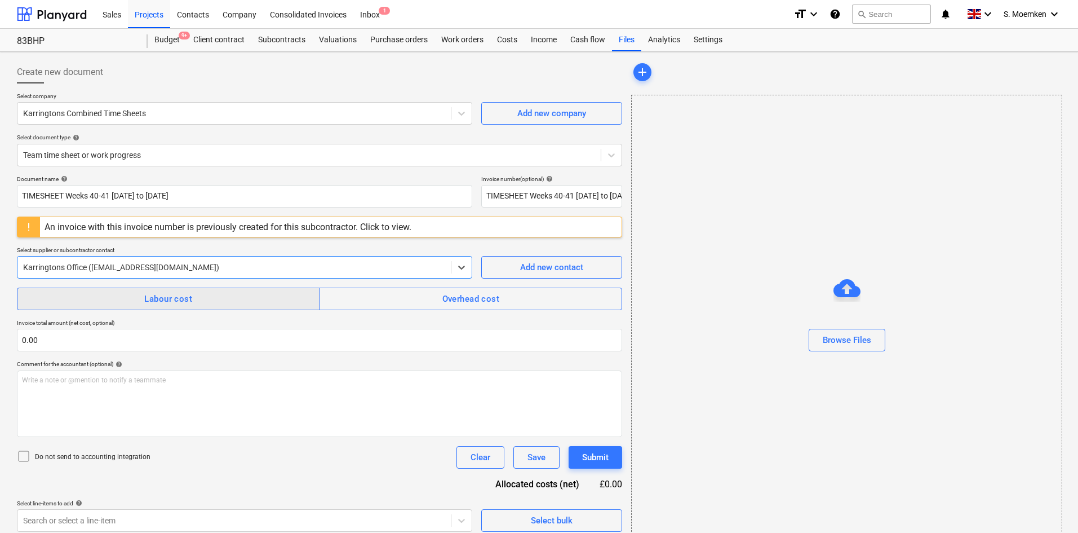
click at [155, 298] on div "Labour cost" at bounding box center [168, 298] width 48 height 15
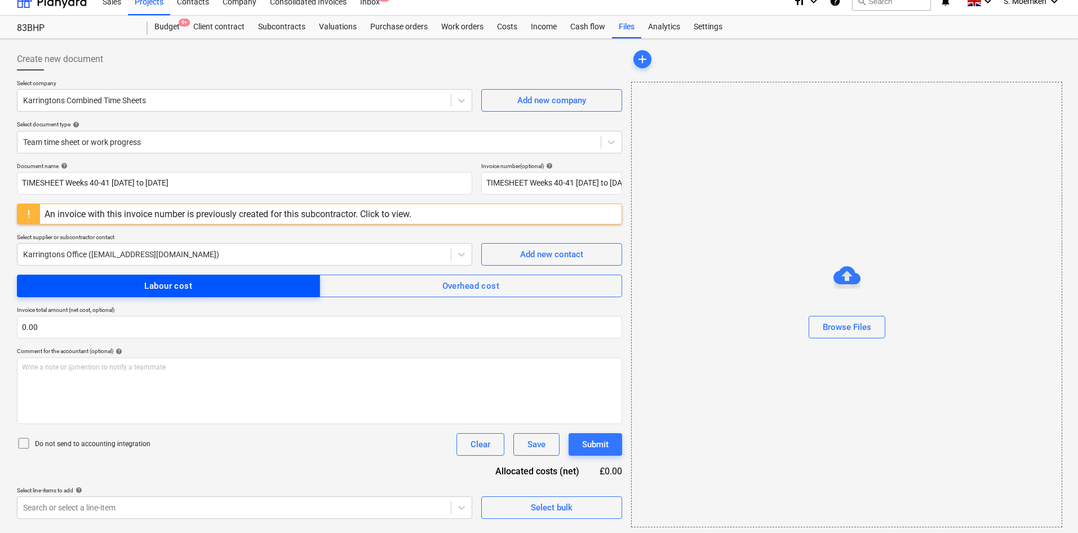
scroll to position [16, 0]
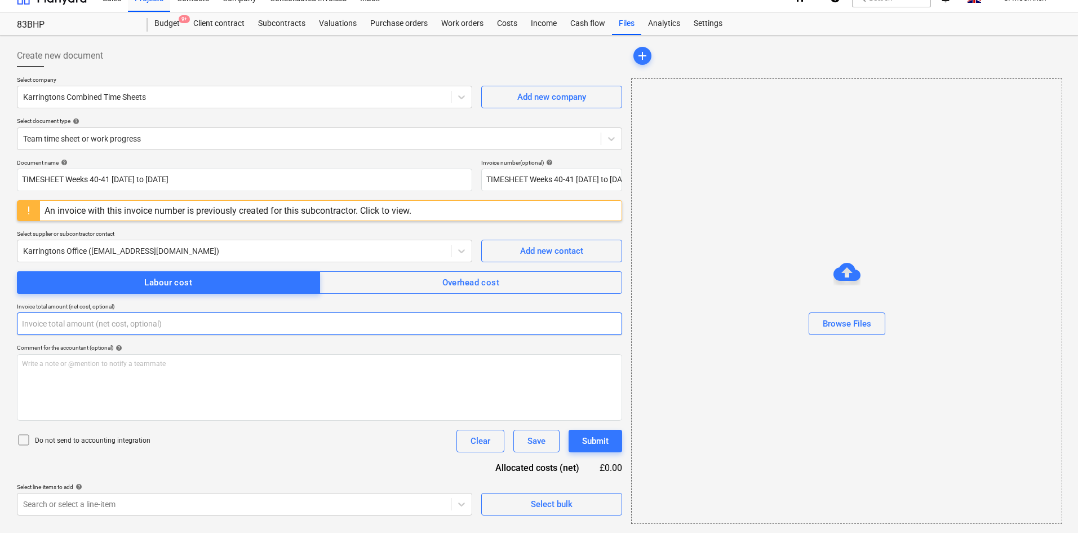
click at [89, 333] on input "text" at bounding box center [319, 323] width 605 height 23
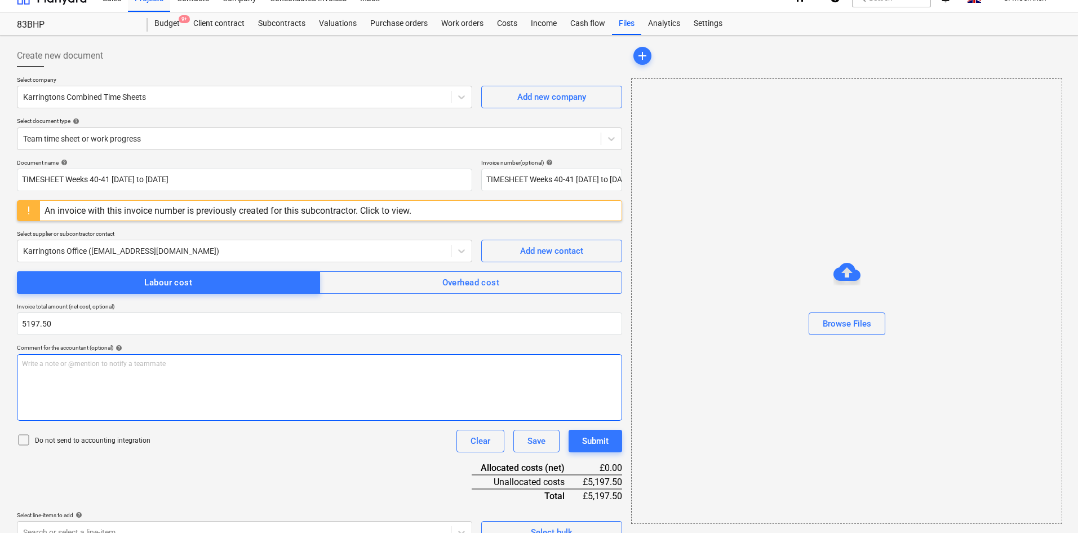
type input "5,197.50"
click at [63, 385] on div "Write a note or @mention to notify a teammate [PERSON_NAME]" at bounding box center [319, 387] width 605 height 67
click at [24, 439] on icon at bounding box center [24, 440] width 14 height 14
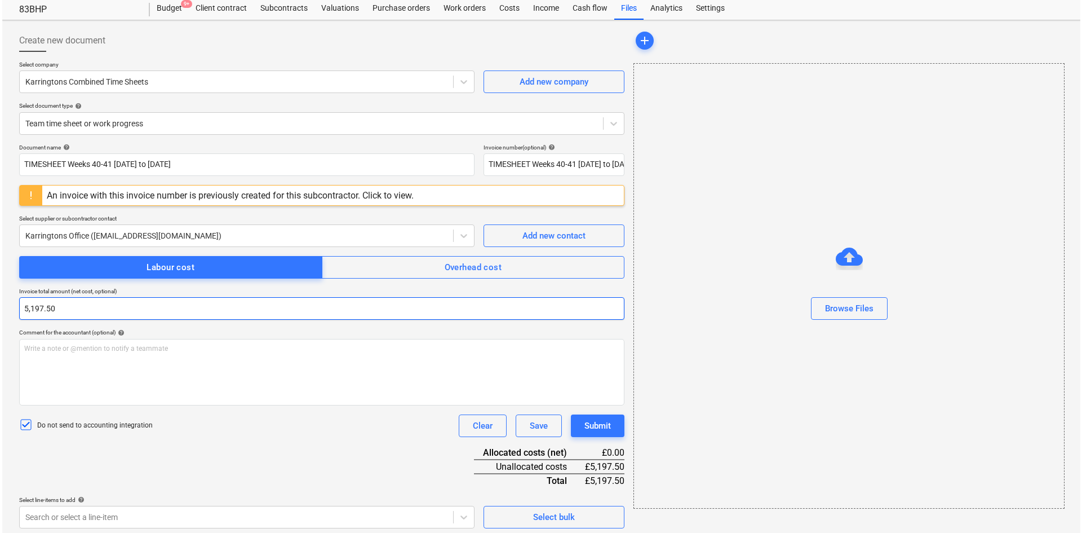
scroll to position [36, 0]
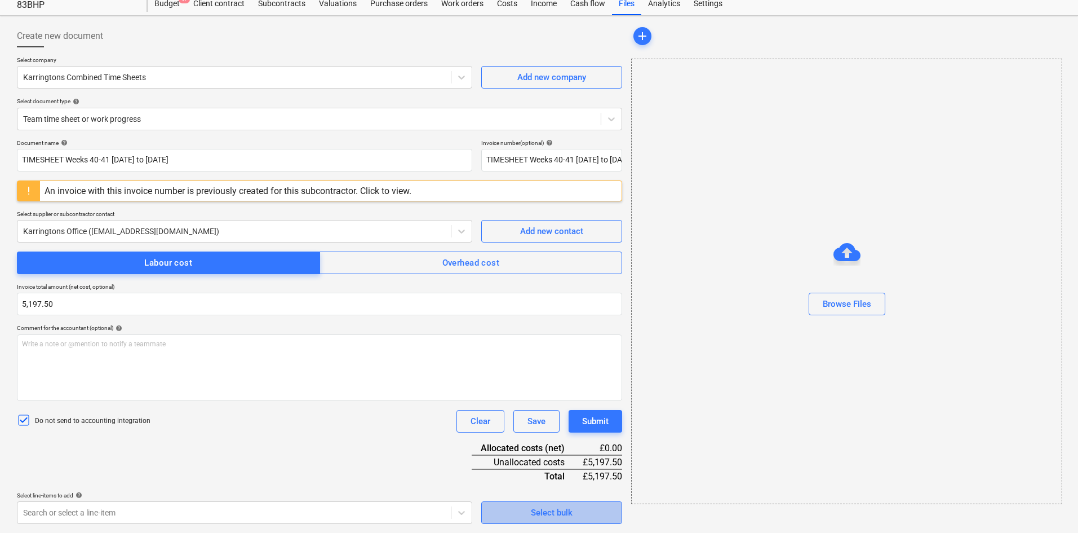
click at [521, 511] on span "Select bulk" at bounding box center [551, 512] width 113 height 15
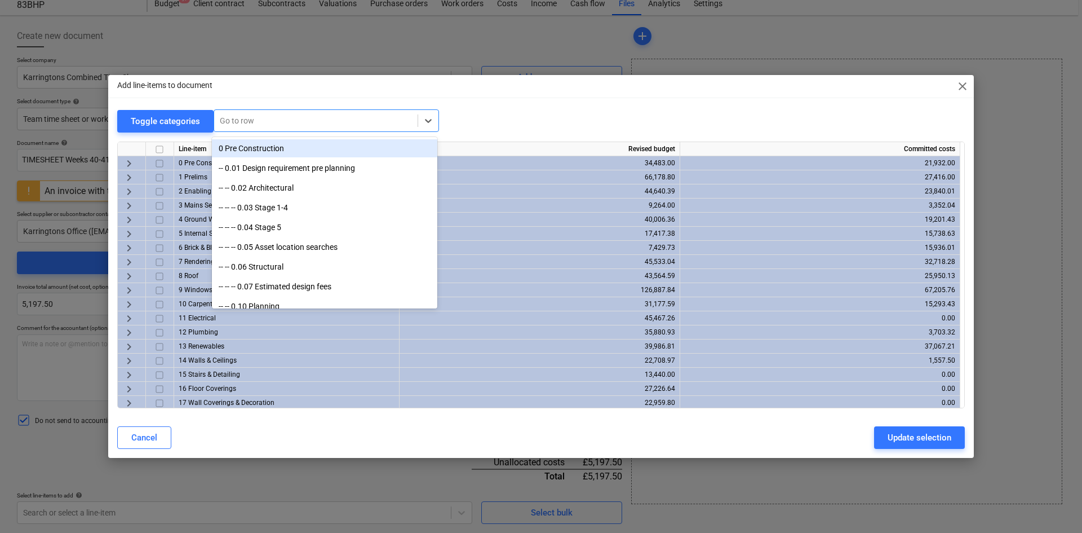
click at [268, 118] on div at bounding box center [316, 120] width 192 height 11
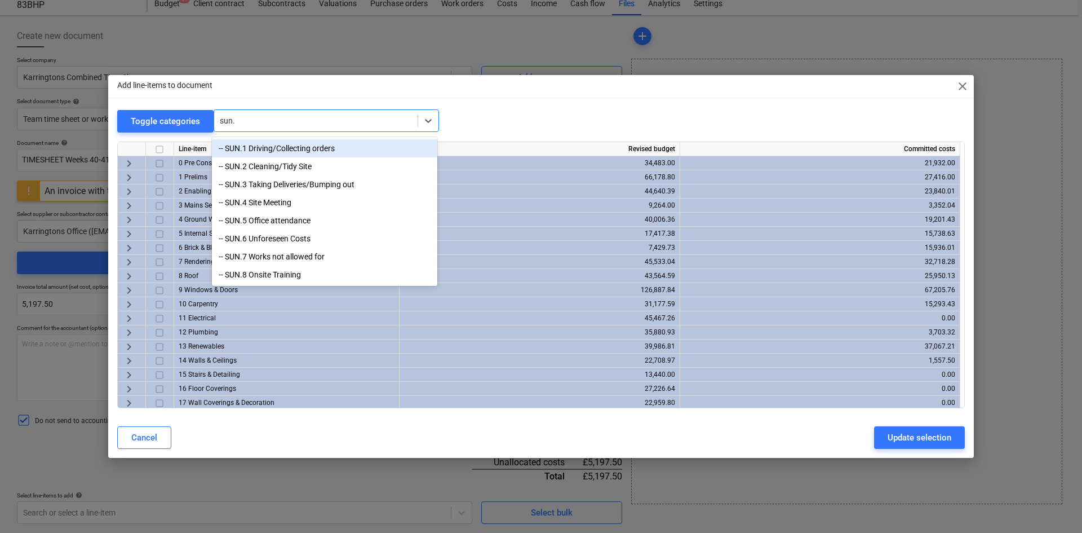
type input "sun.1"
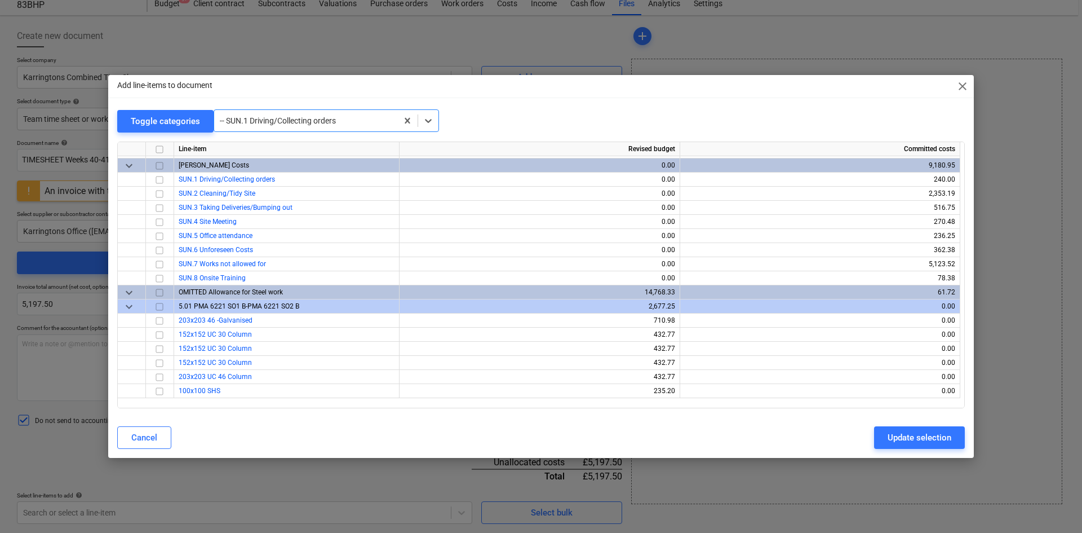
scroll to position [10440, 0]
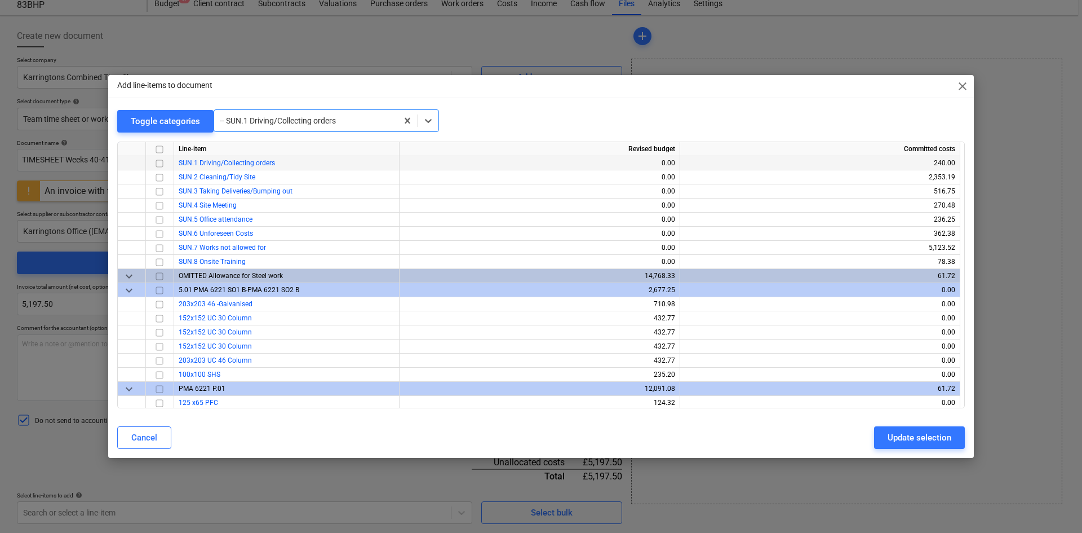
click at [159, 164] on input "checkbox" at bounding box center [160, 164] width 14 height 14
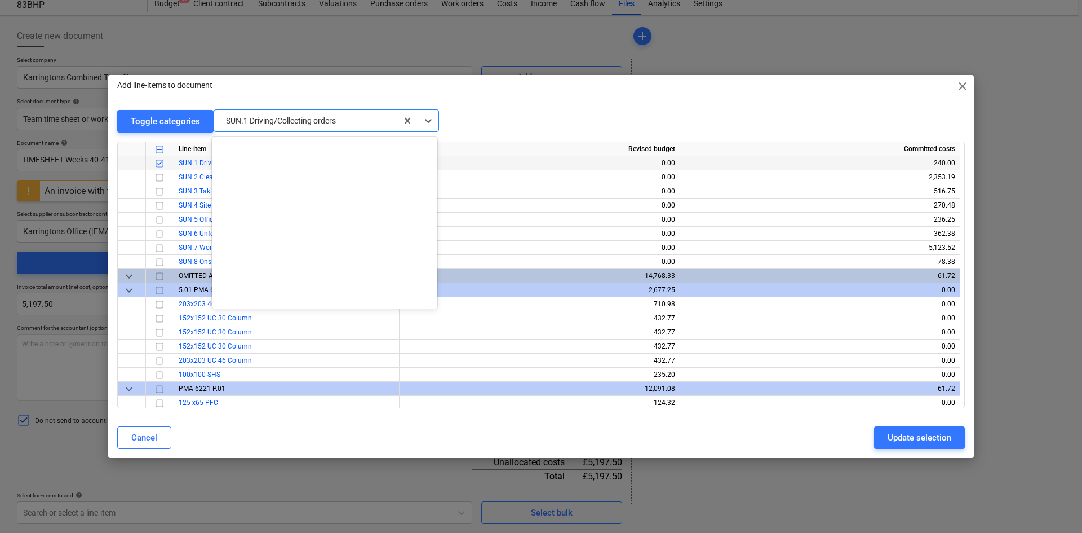
click at [269, 119] on div at bounding box center [306, 120] width 172 height 11
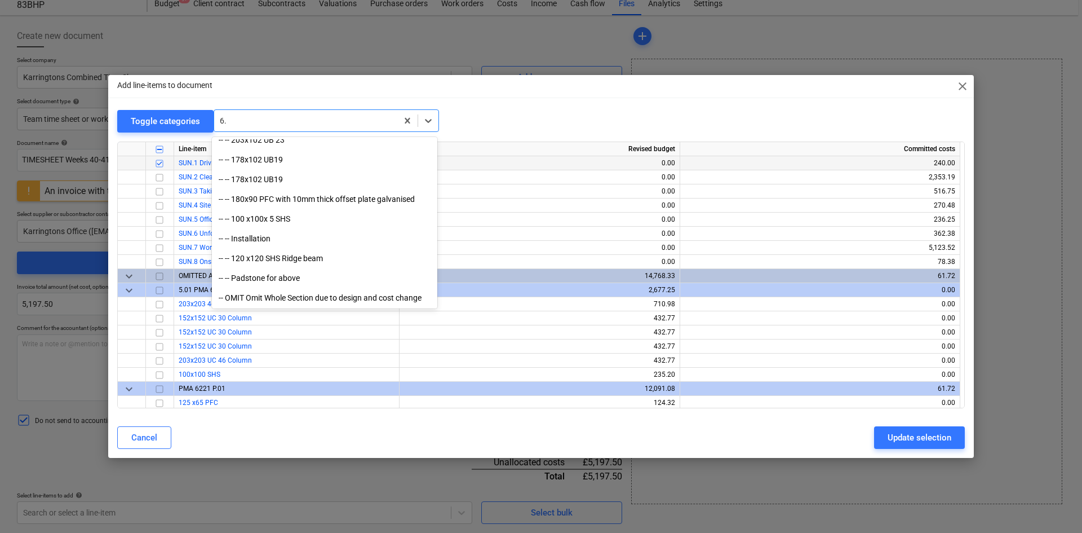
scroll to position [324, 0]
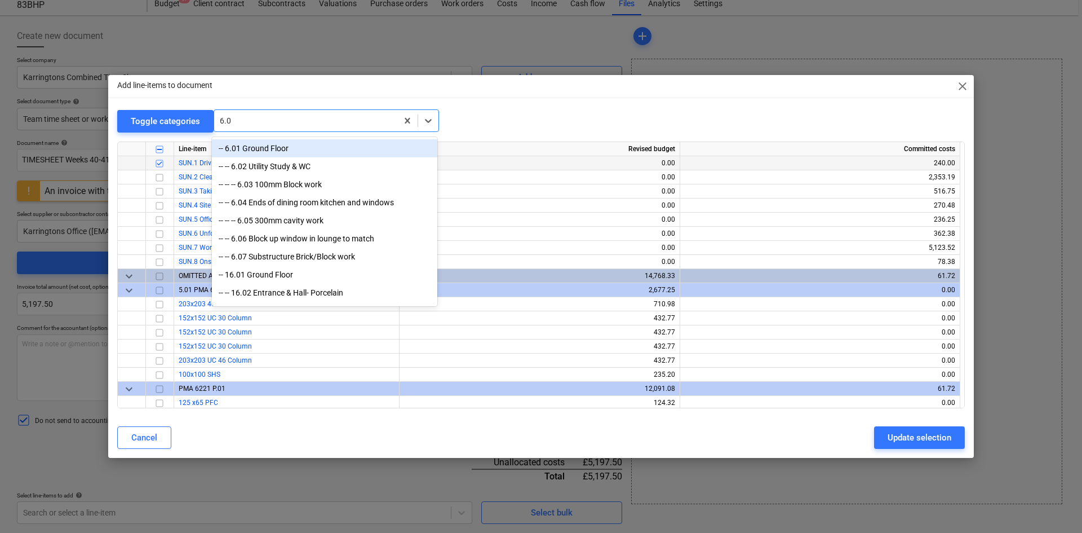
type input "6.03"
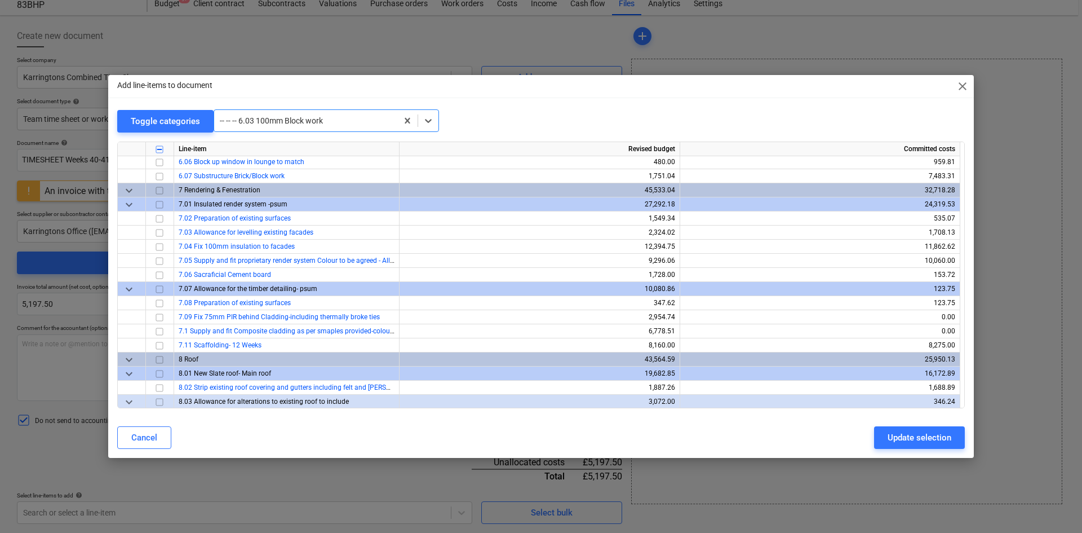
scroll to position [2437, 0]
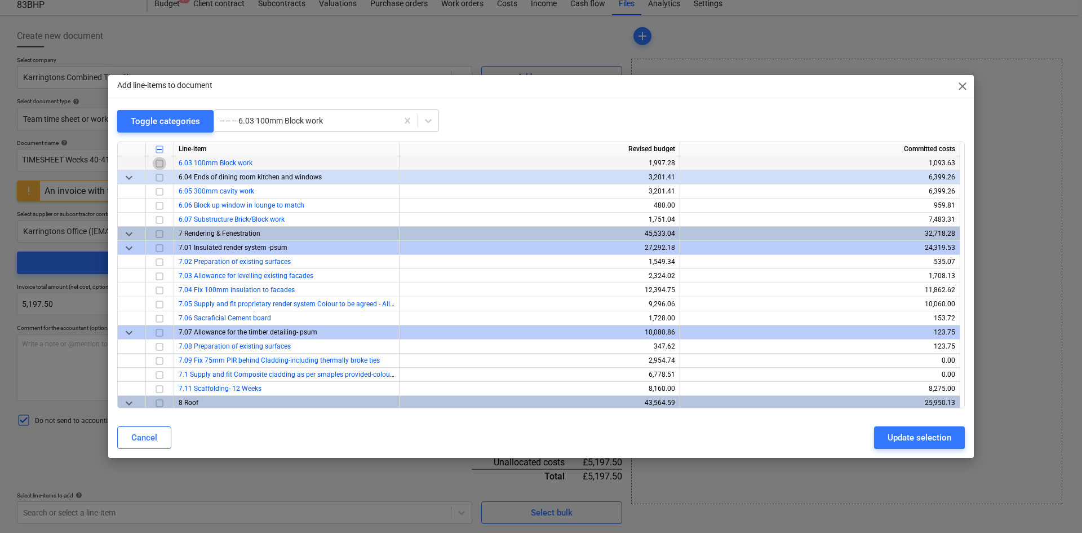
click at [159, 163] on input "checkbox" at bounding box center [160, 164] width 14 height 14
click at [250, 122] on div at bounding box center [306, 120] width 172 height 11
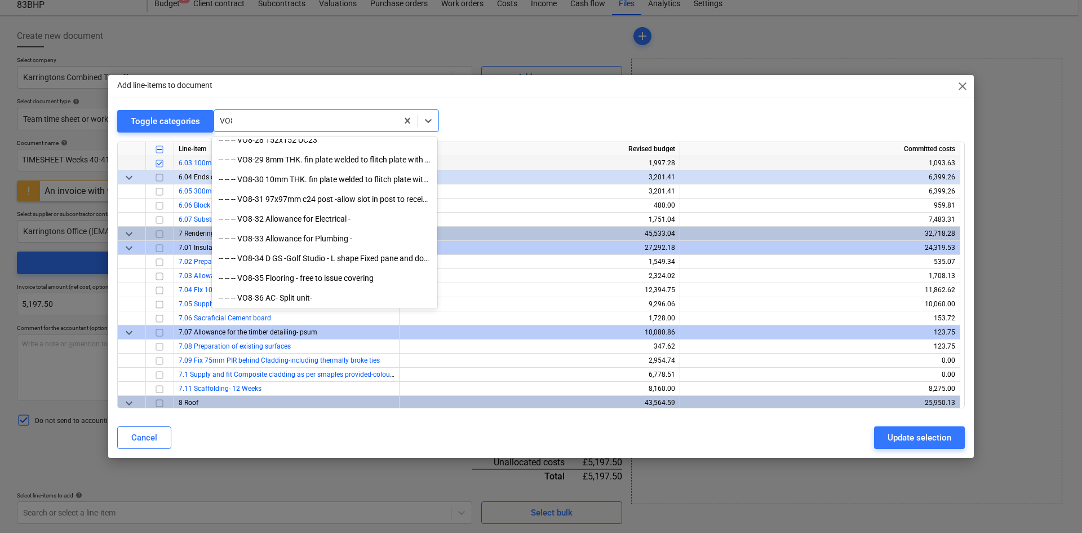
scroll to position [561, 0]
type input "VO8-7"
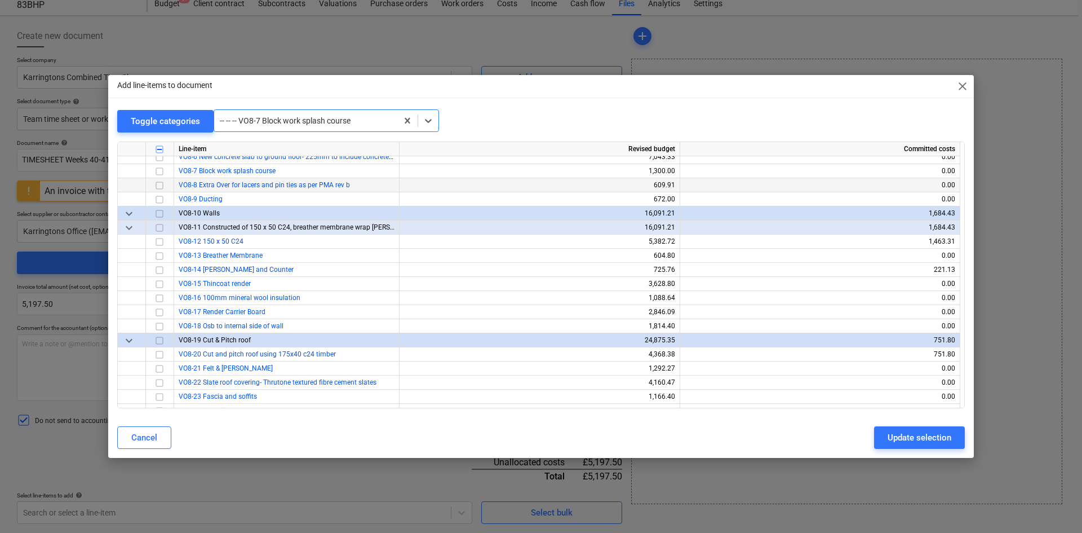
scroll to position [10003, 0]
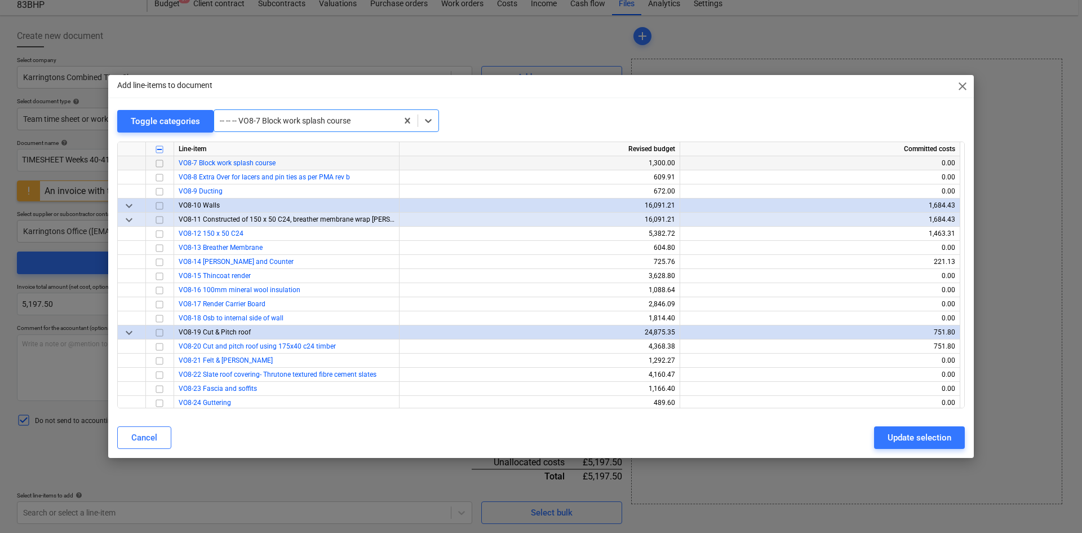
click at [158, 165] on input "checkbox" at bounding box center [160, 164] width 14 height 14
click at [294, 118] on div at bounding box center [306, 120] width 172 height 11
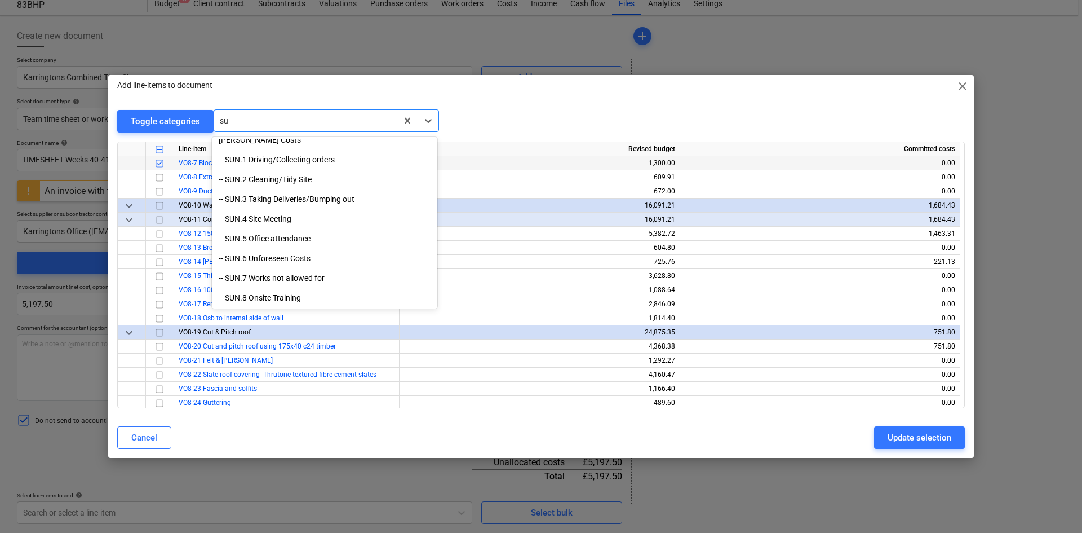
scroll to position [2139, 0]
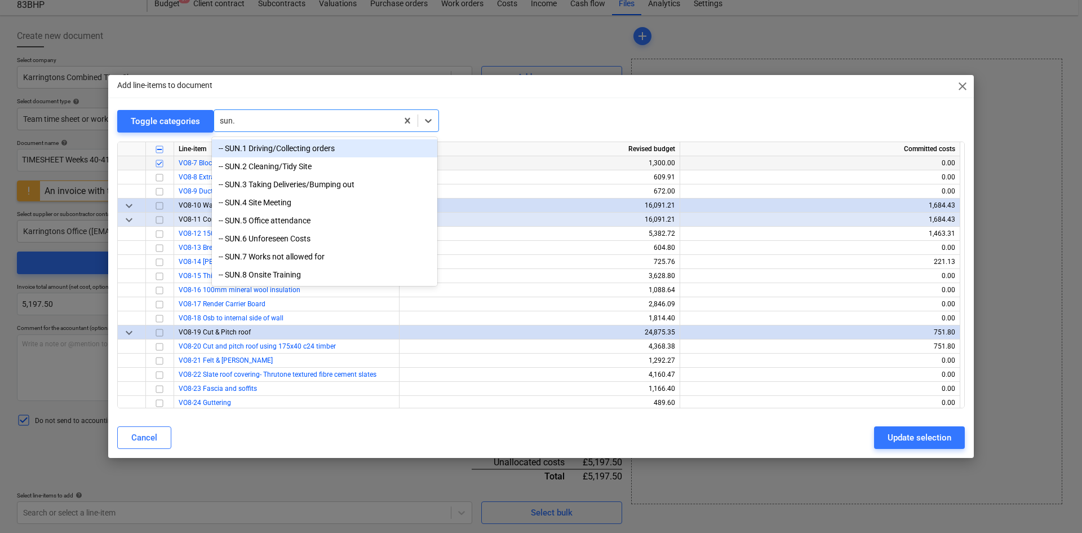
type input "sun.7"
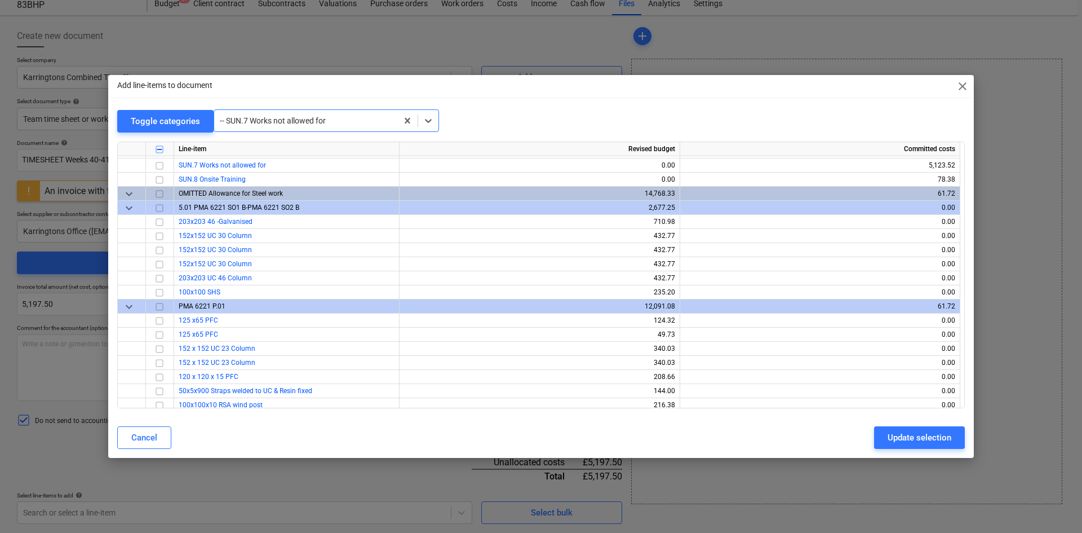
scroll to position [10525, 0]
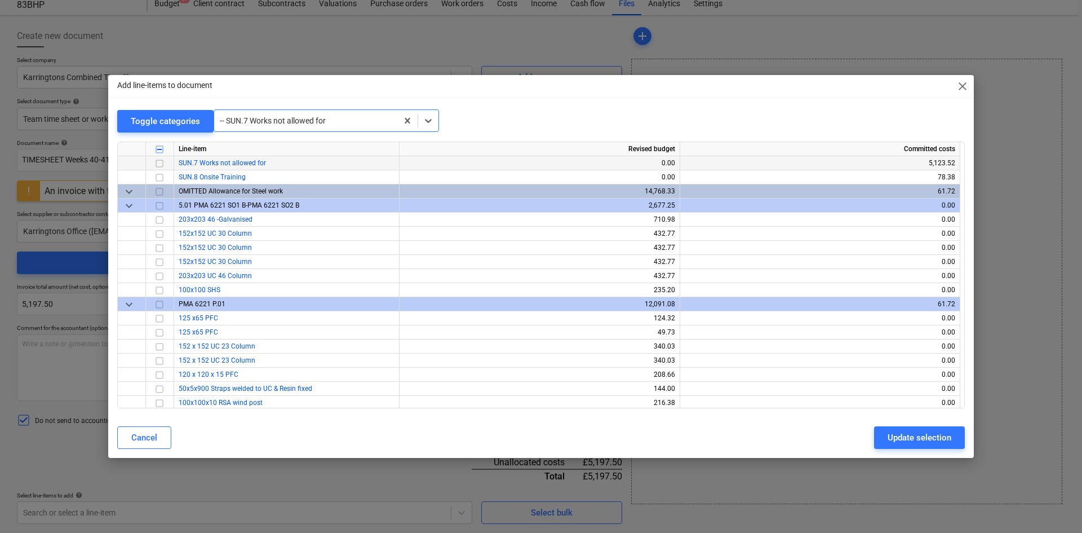
click at [161, 161] on input "checkbox" at bounding box center [160, 164] width 14 height 14
click at [254, 122] on div at bounding box center [306, 120] width 172 height 11
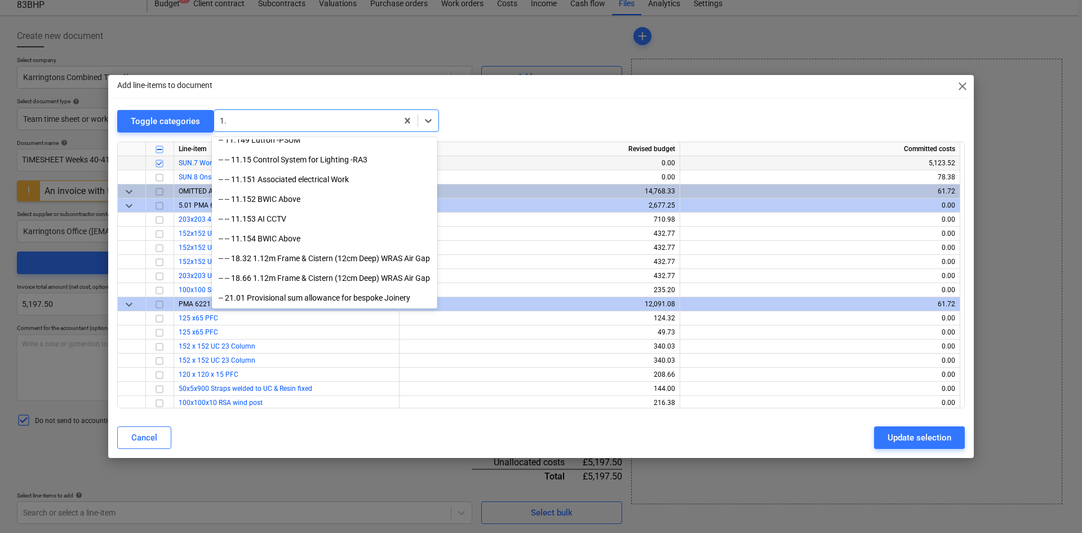
scroll to position [3736, 0]
type input "1.32"
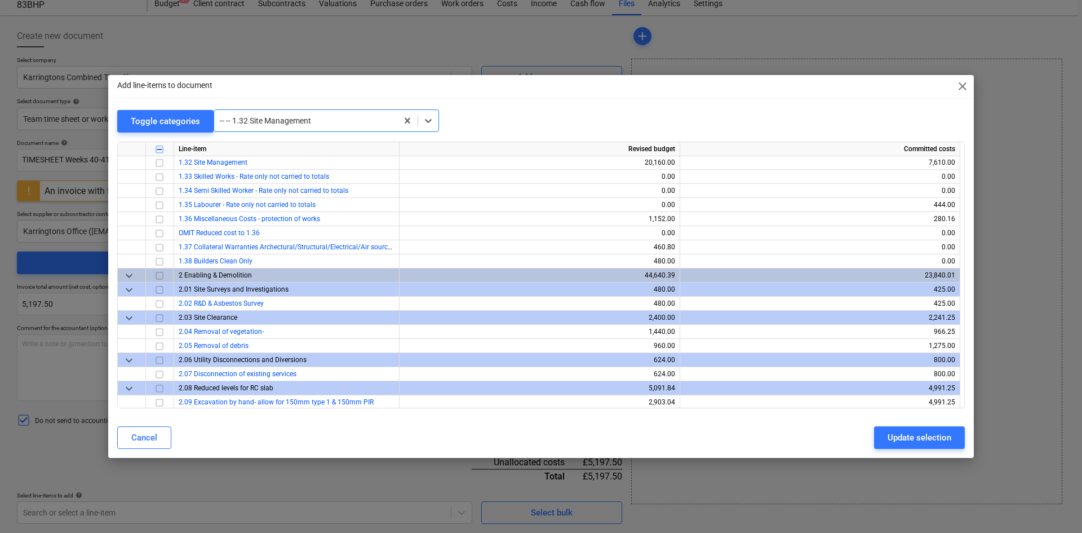
scroll to position [733, 0]
click at [158, 160] on input "checkbox" at bounding box center [160, 164] width 14 height 14
click at [278, 120] on div at bounding box center [306, 120] width 172 height 11
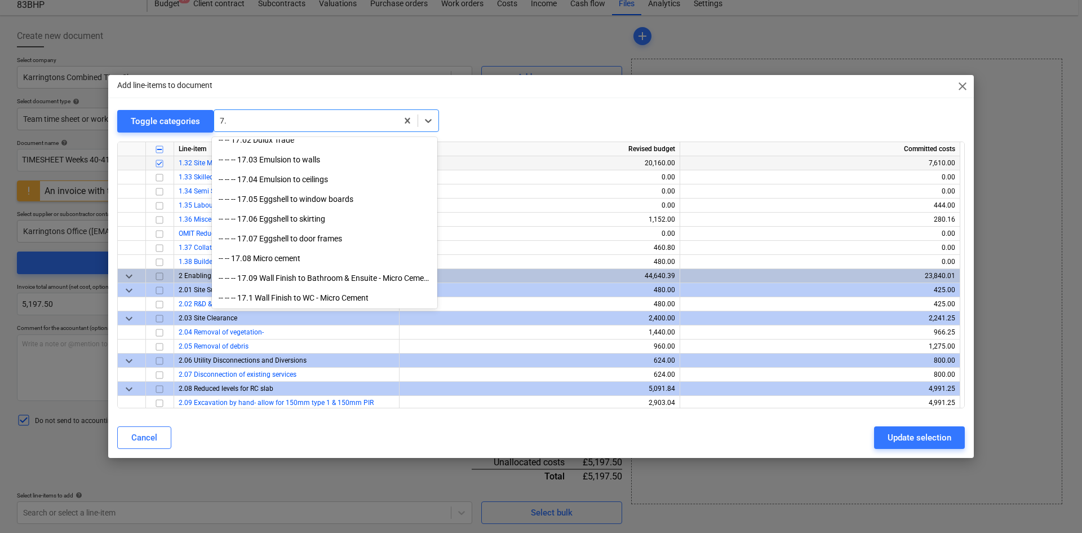
scroll to position [245, 0]
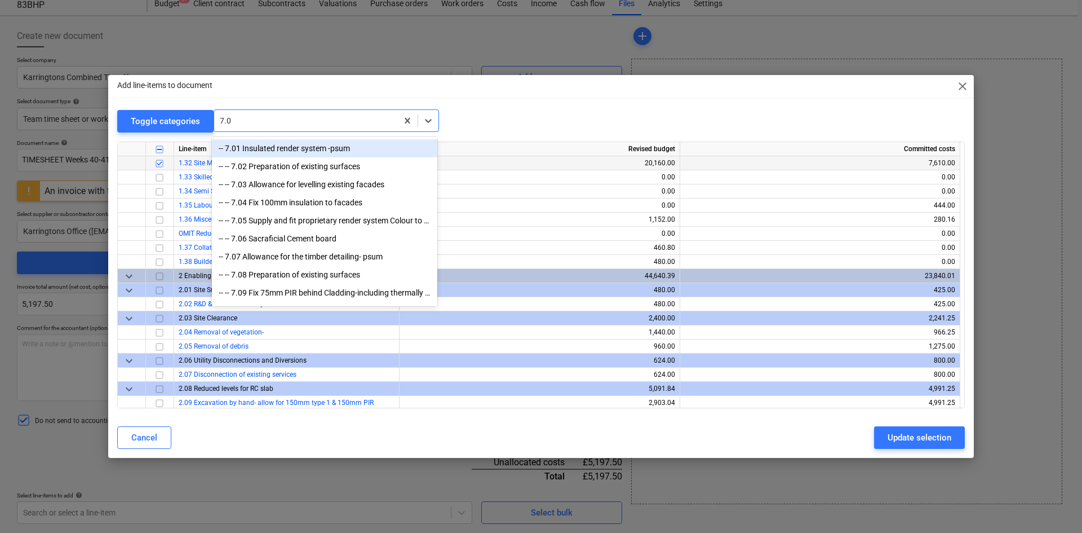
type input "7.04"
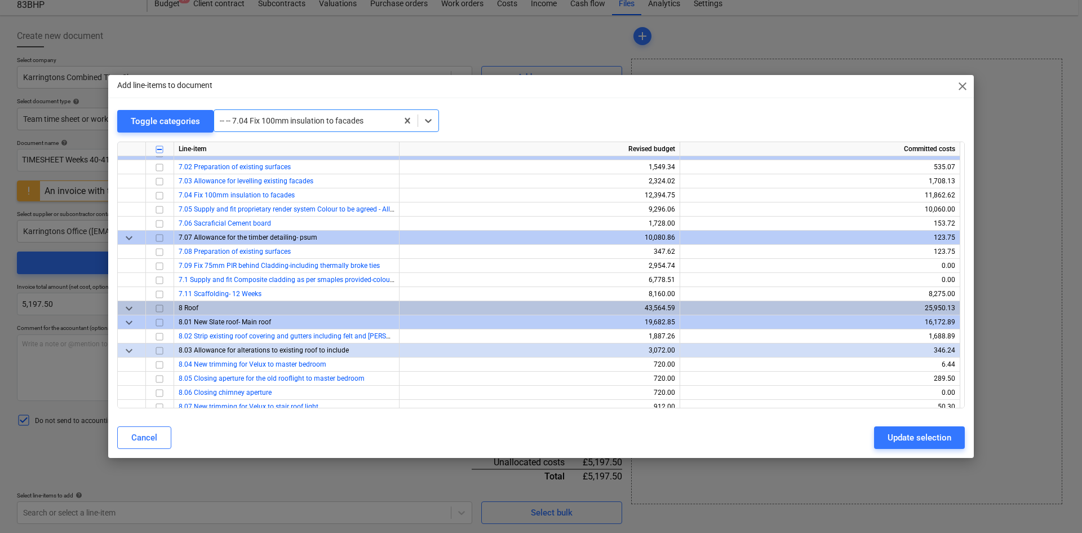
scroll to position [2564, 0]
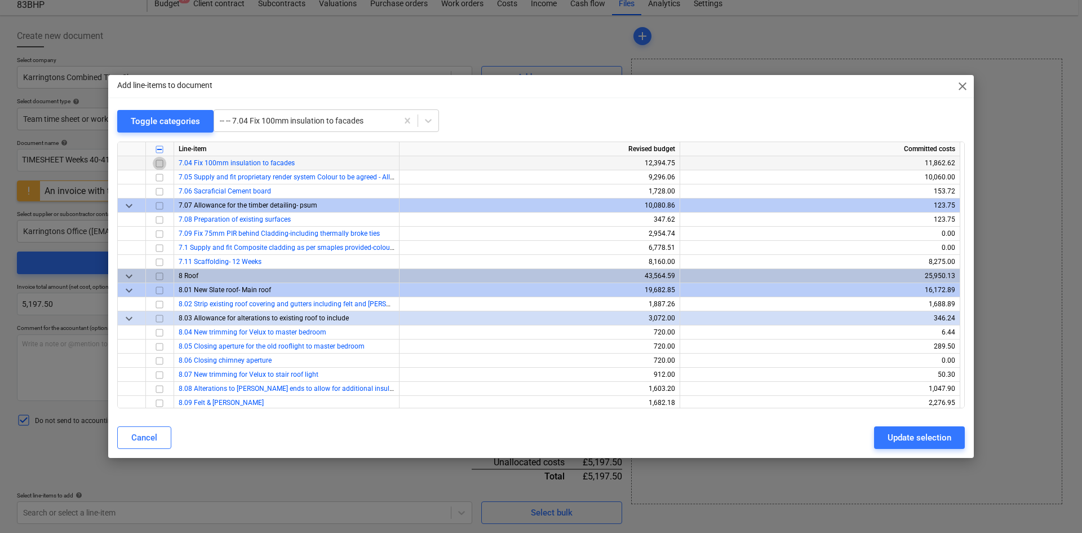
click at [161, 163] on input "checkbox" at bounding box center [160, 164] width 14 height 14
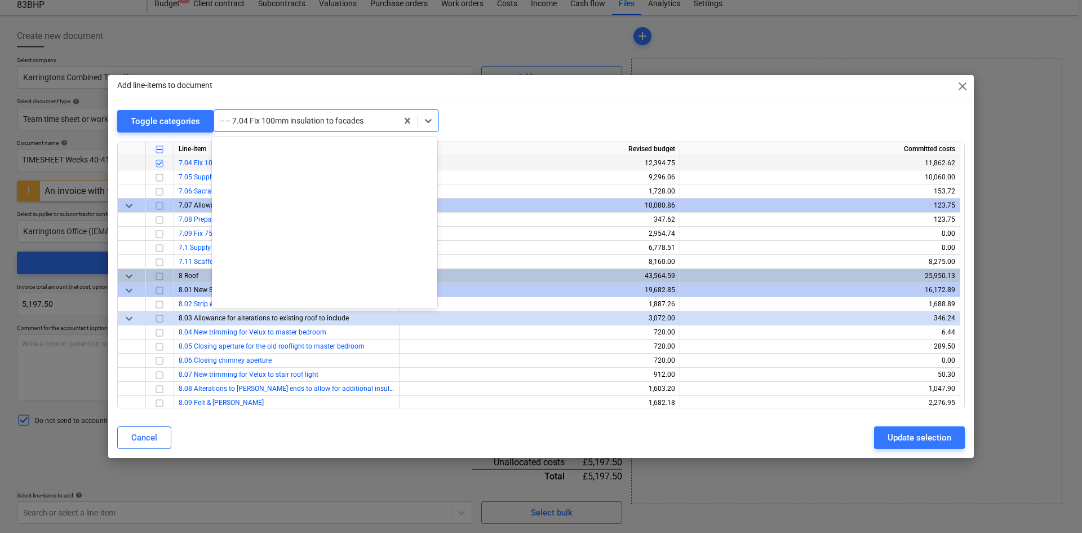
click at [296, 115] on div at bounding box center [306, 120] width 172 height 11
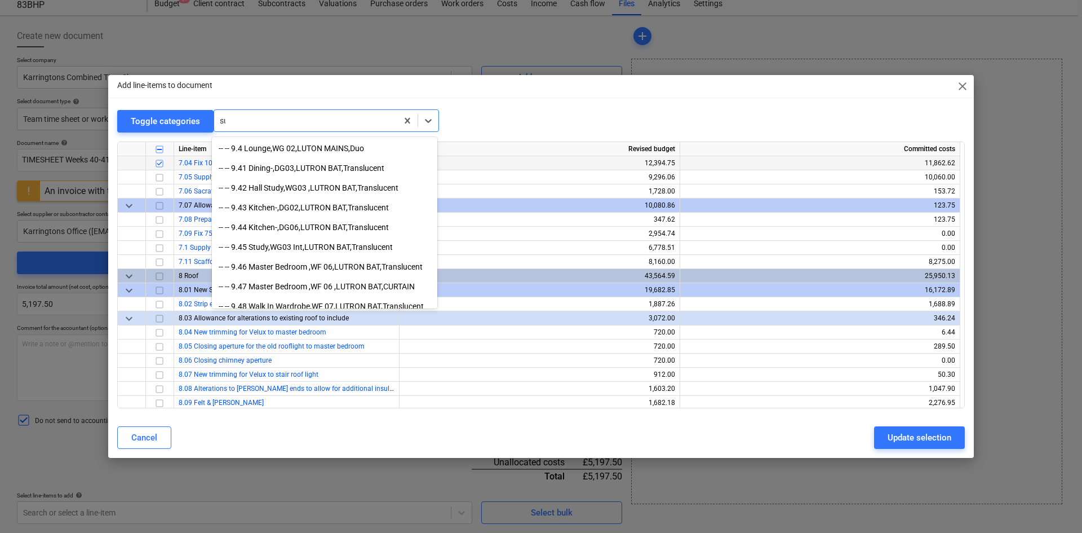
scroll to position [2139, 0]
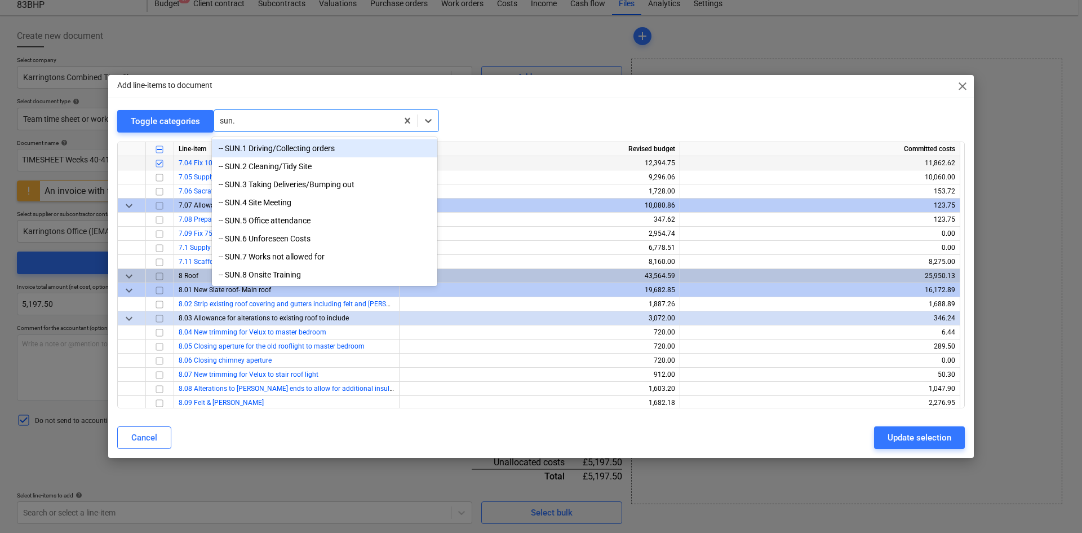
type input "sun.4"
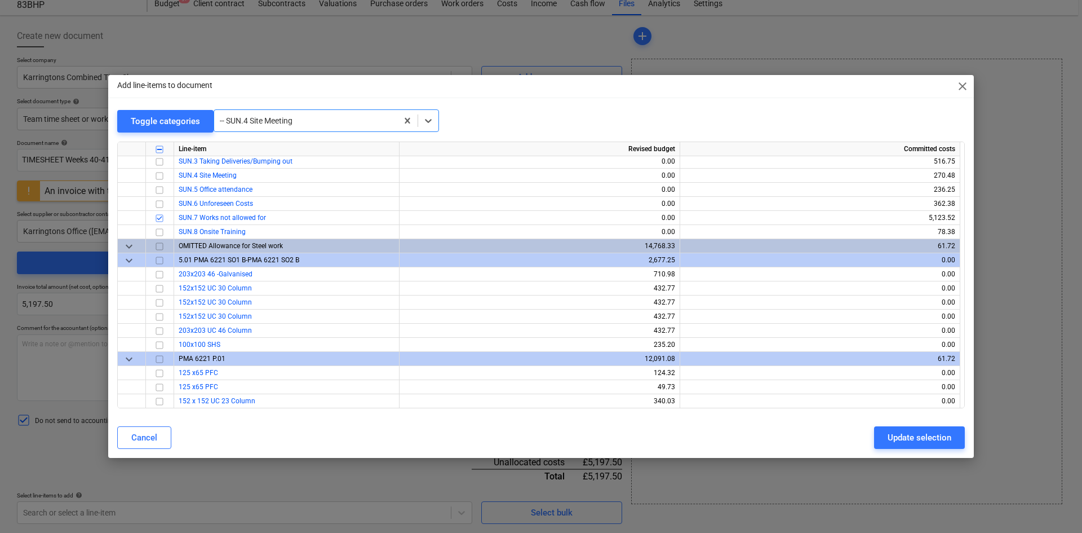
scroll to position [10482, 0]
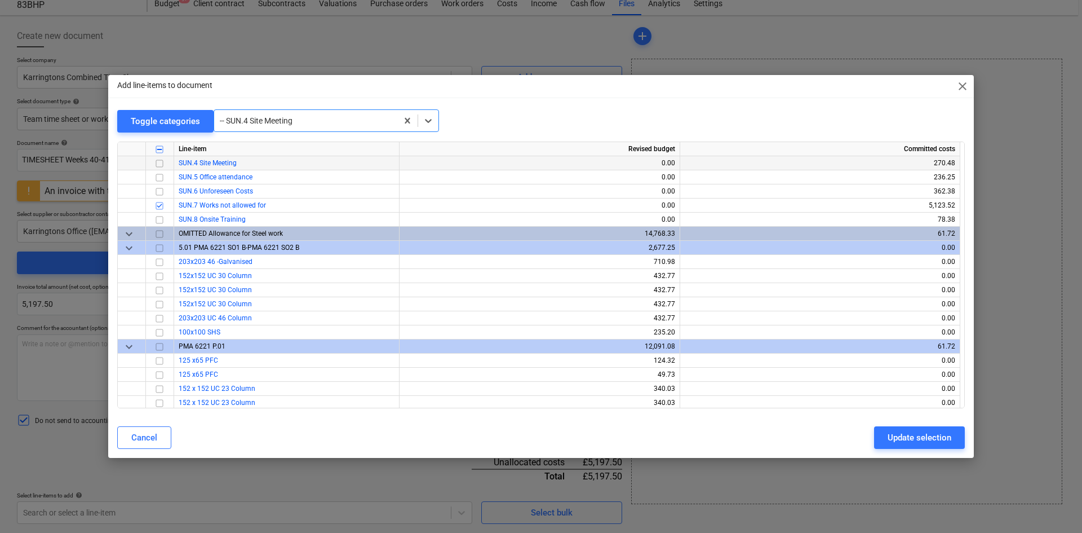
click at [157, 163] on input "checkbox" at bounding box center [160, 164] width 14 height 14
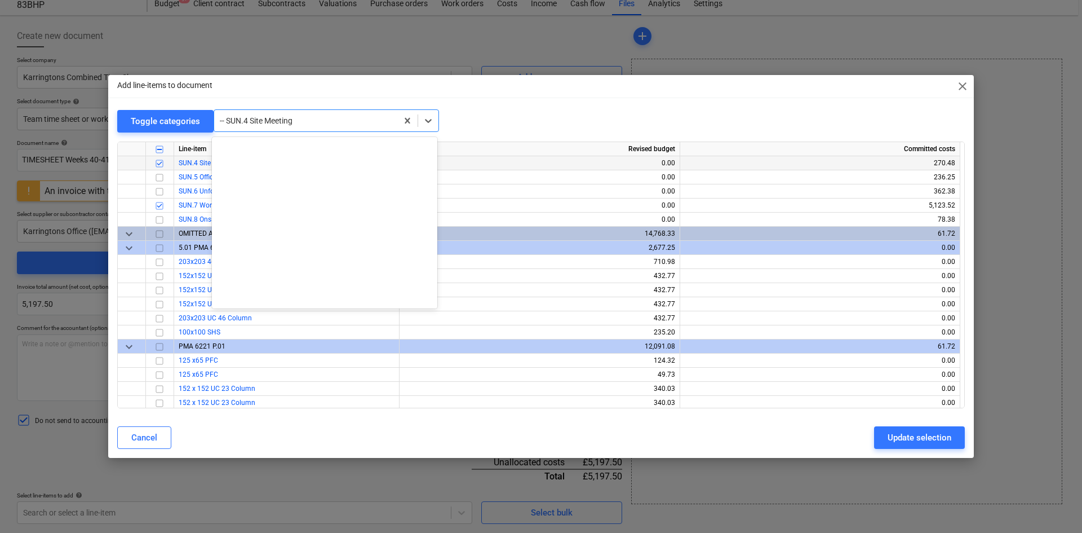
click at [286, 122] on div at bounding box center [306, 120] width 172 height 11
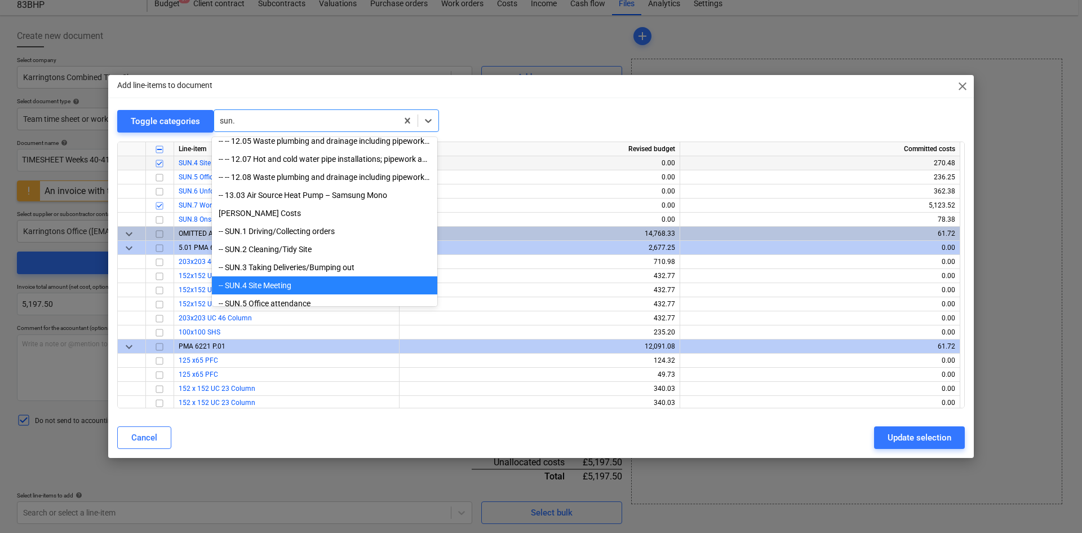
scroll to position [0, 0]
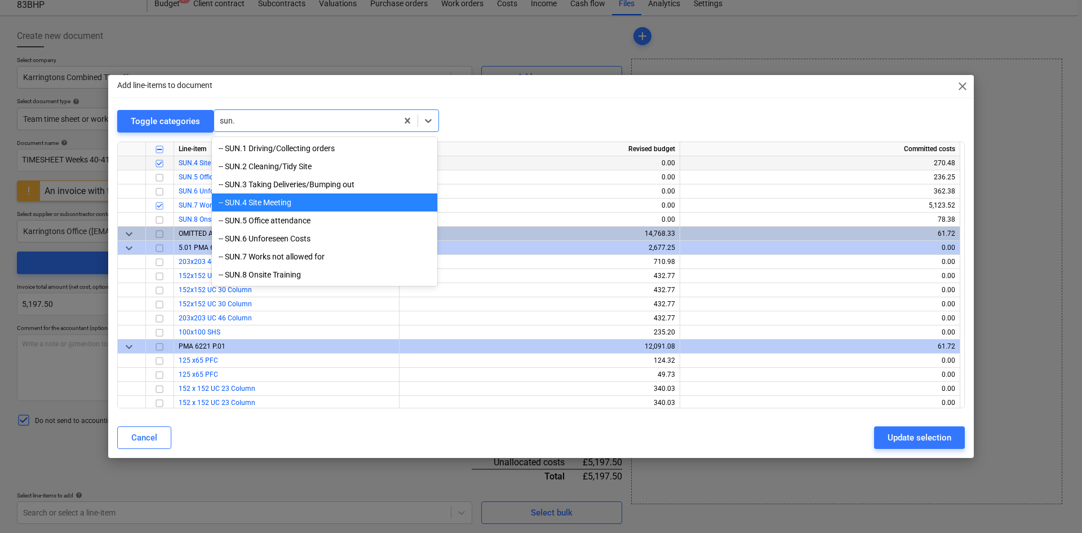
type input "sun.3"
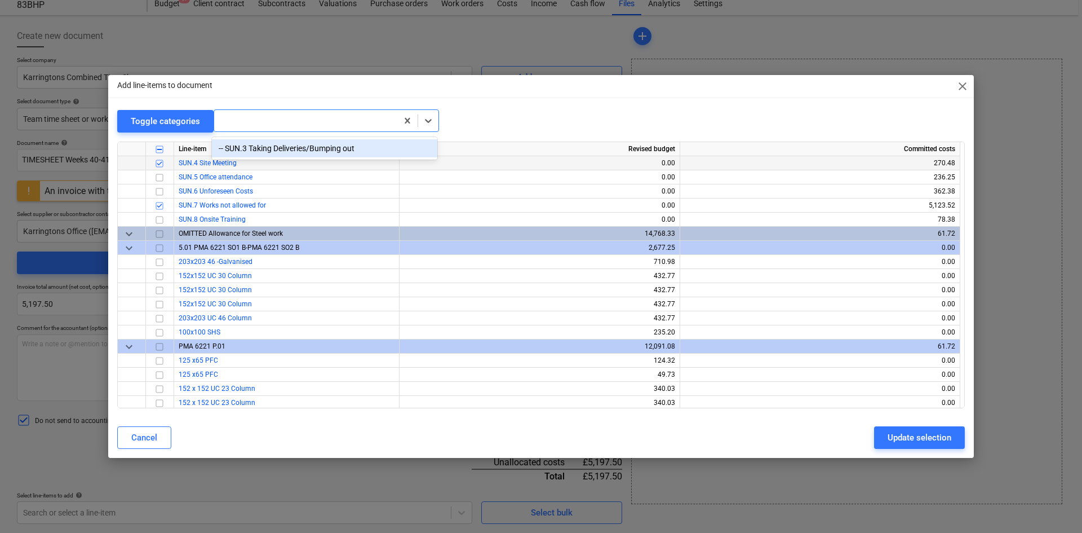
scroll to position [10468, 0]
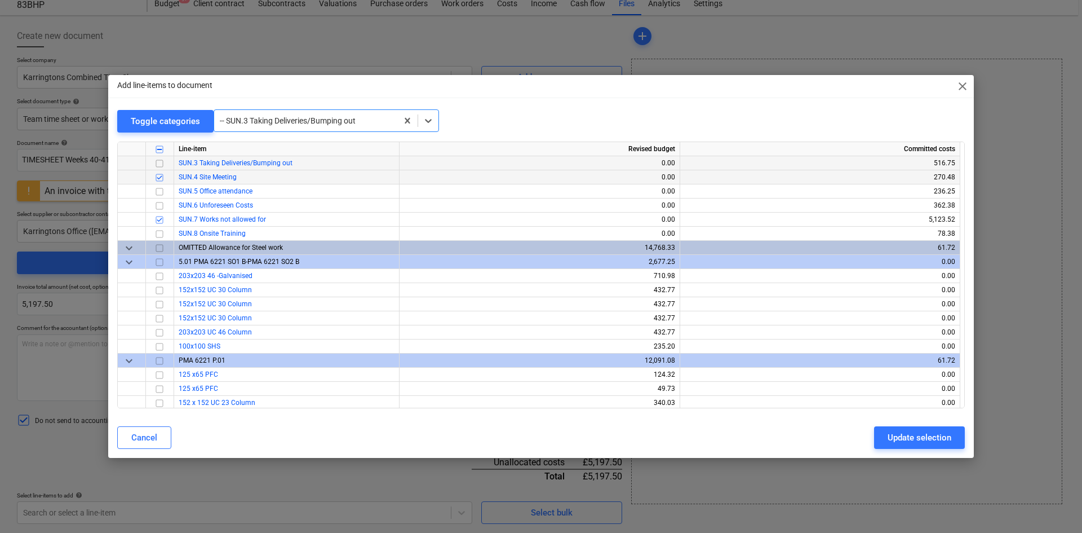
click at [161, 165] on input "checkbox" at bounding box center [160, 164] width 14 height 14
click at [332, 118] on div at bounding box center [306, 120] width 172 height 11
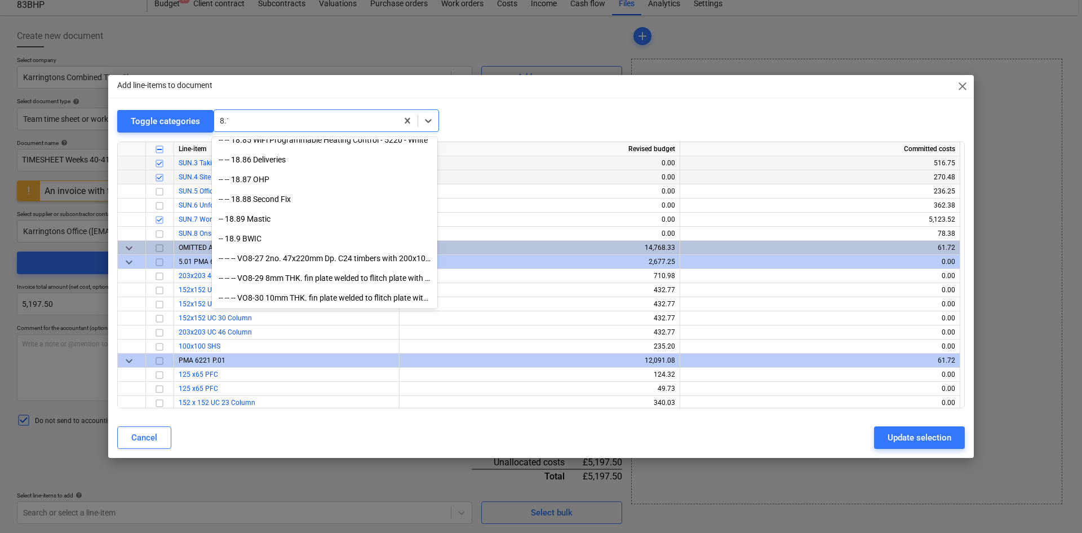
scroll to position [225, 0]
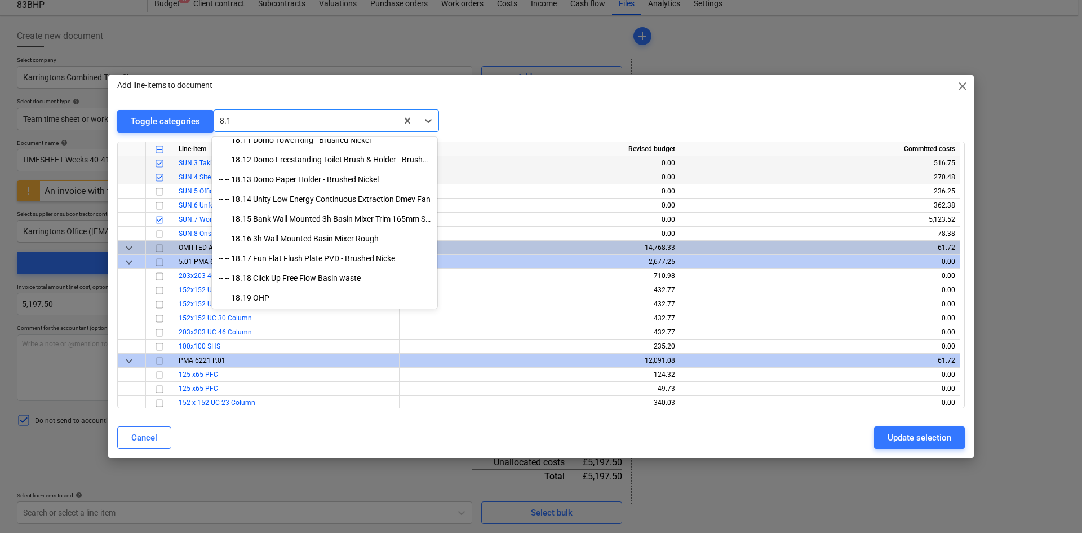
type input "8.17"
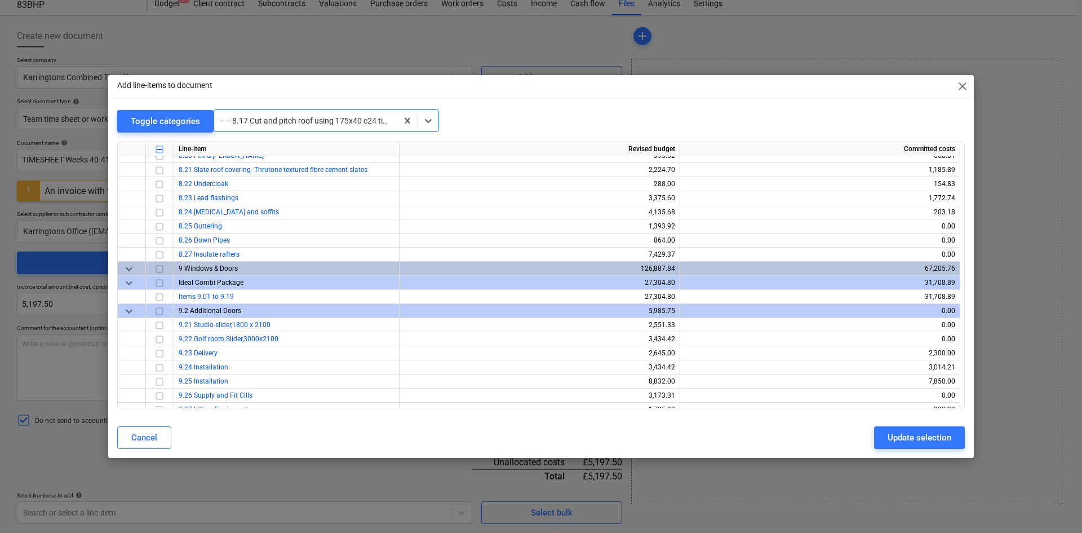
scroll to position [2916, 0]
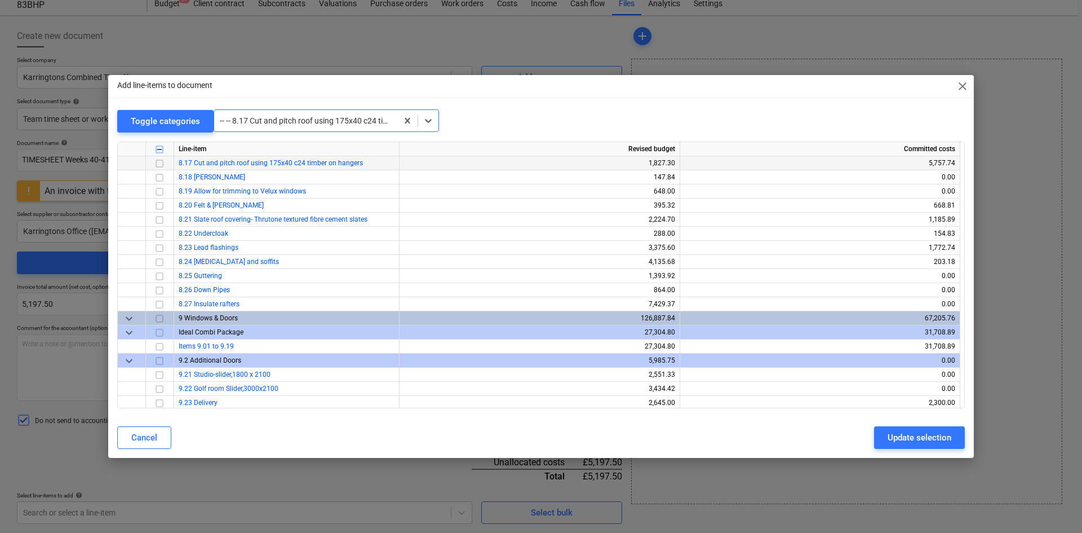
click at [159, 164] on input "checkbox" at bounding box center [160, 164] width 14 height 14
click at [311, 119] on div at bounding box center [306, 120] width 172 height 11
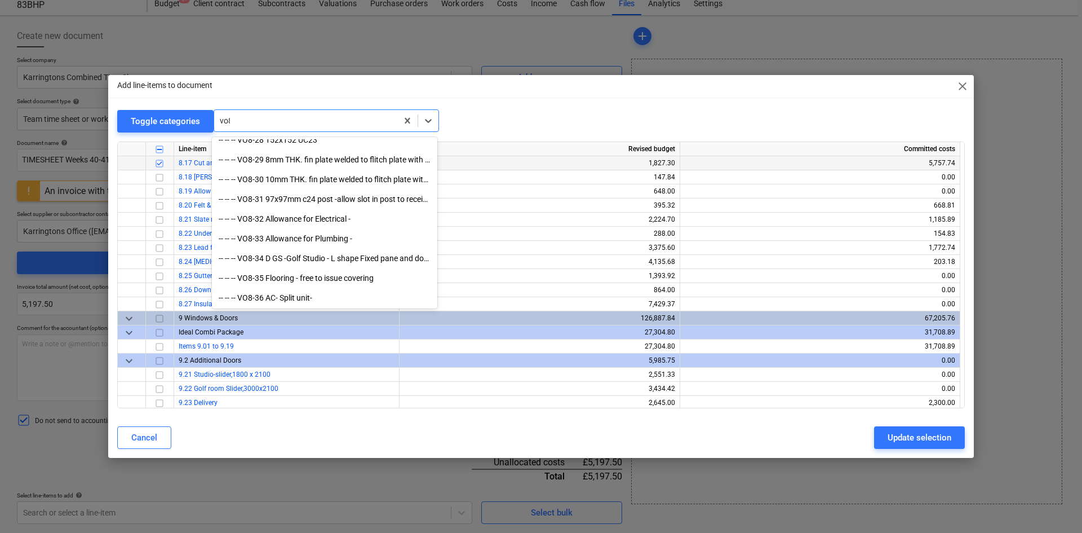
scroll to position [561, 0]
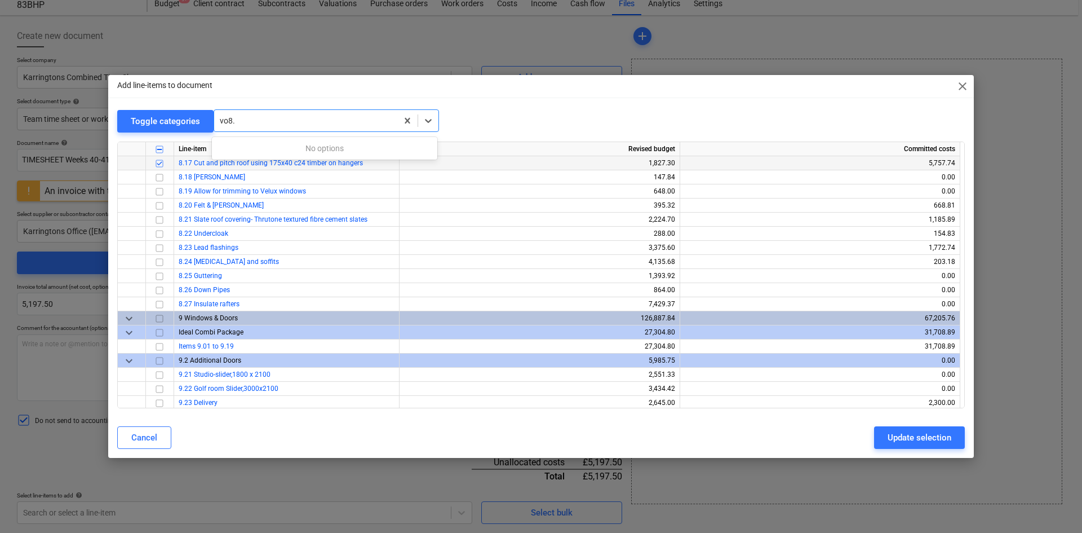
type input "vo8"
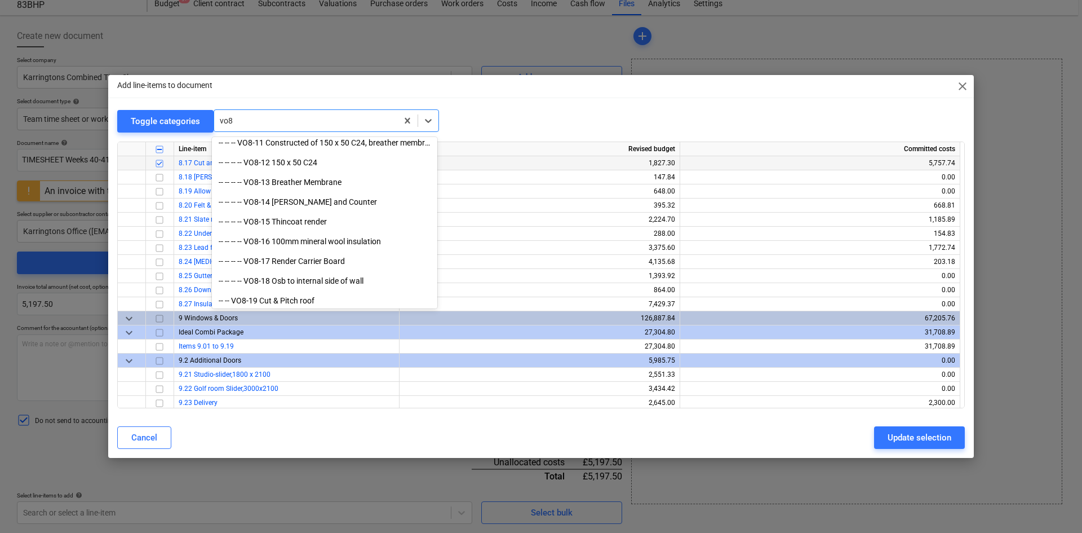
scroll to position [166, 0]
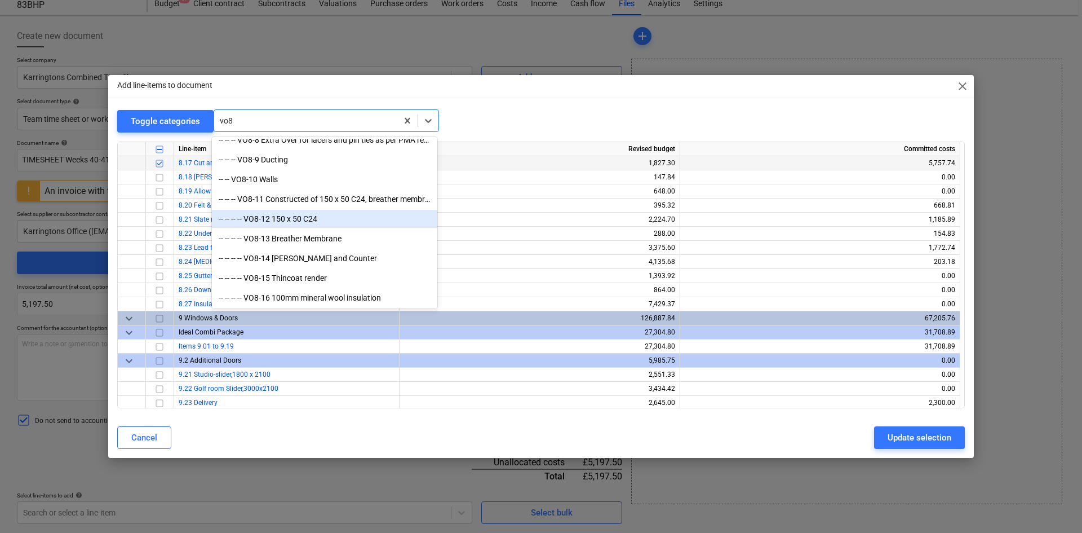
click at [277, 221] on div "-- -- -- -- VO8-12 150 x 50 C24" at bounding box center [324, 219] width 225 height 18
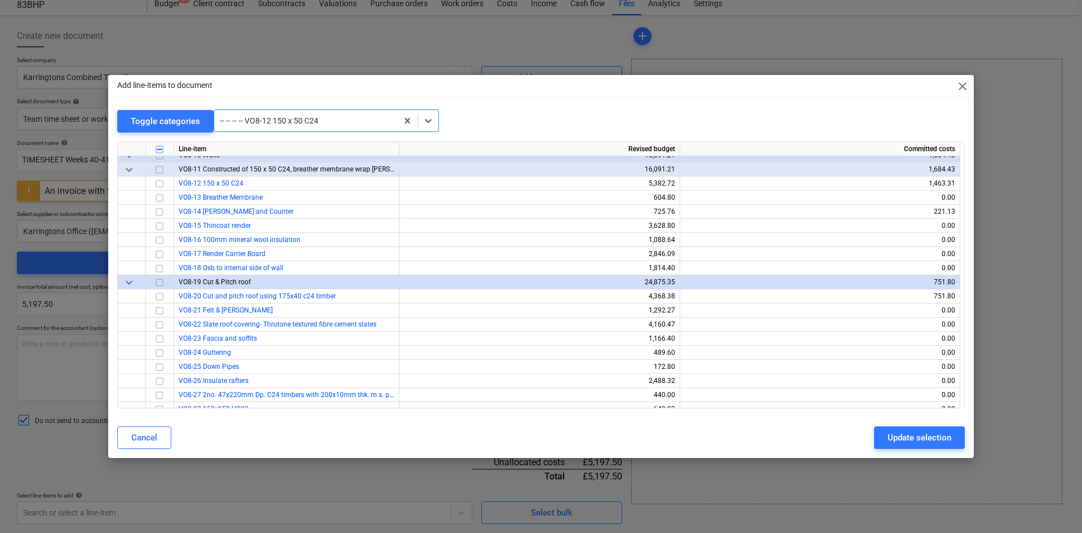
scroll to position [10074, 0]
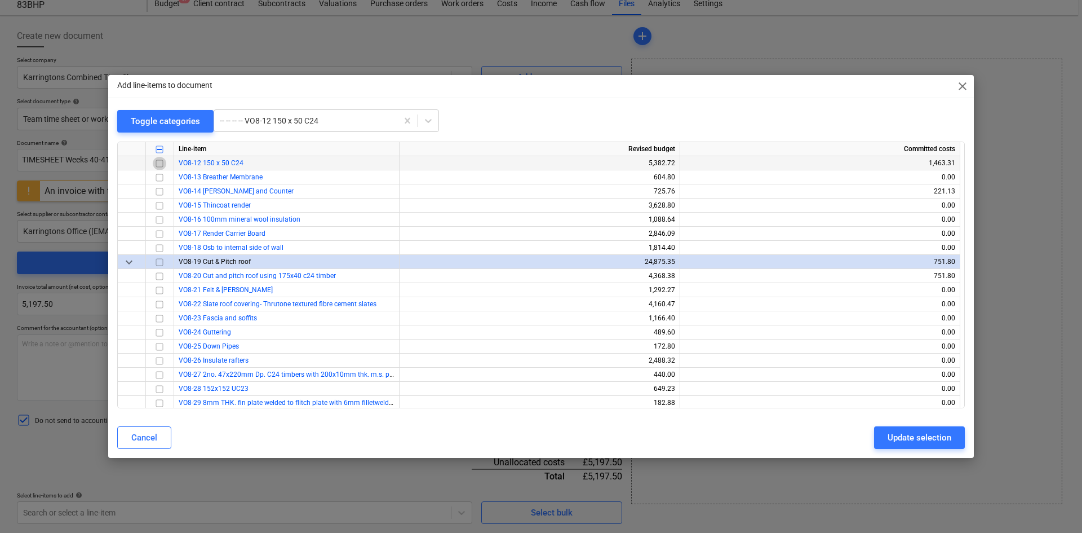
click at [159, 165] on input "checkbox" at bounding box center [160, 164] width 14 height 14
click at [298, 120] on div at bounding box center [306, 120] width 172 height 11
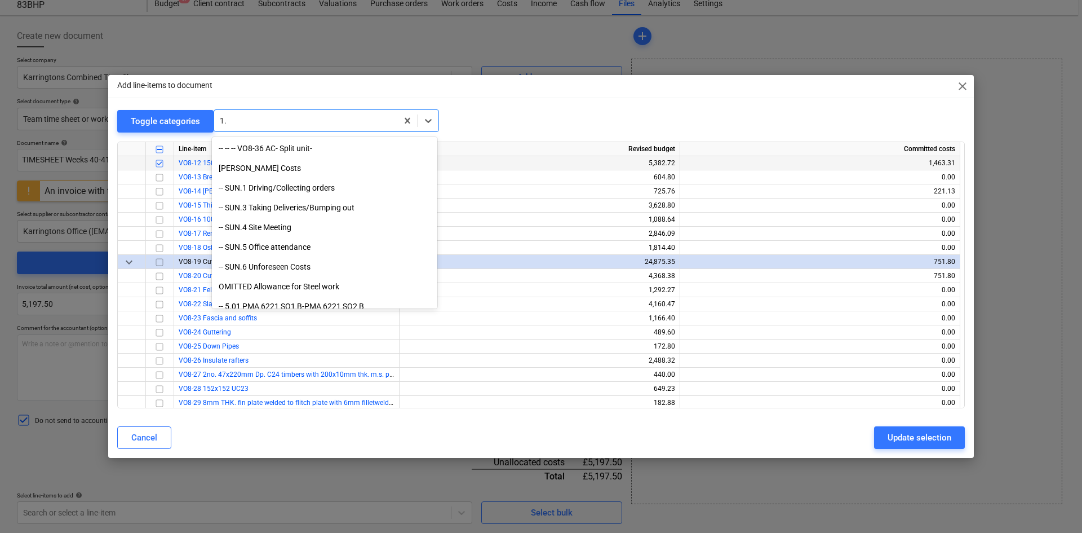
scroll to position [3736, 0]
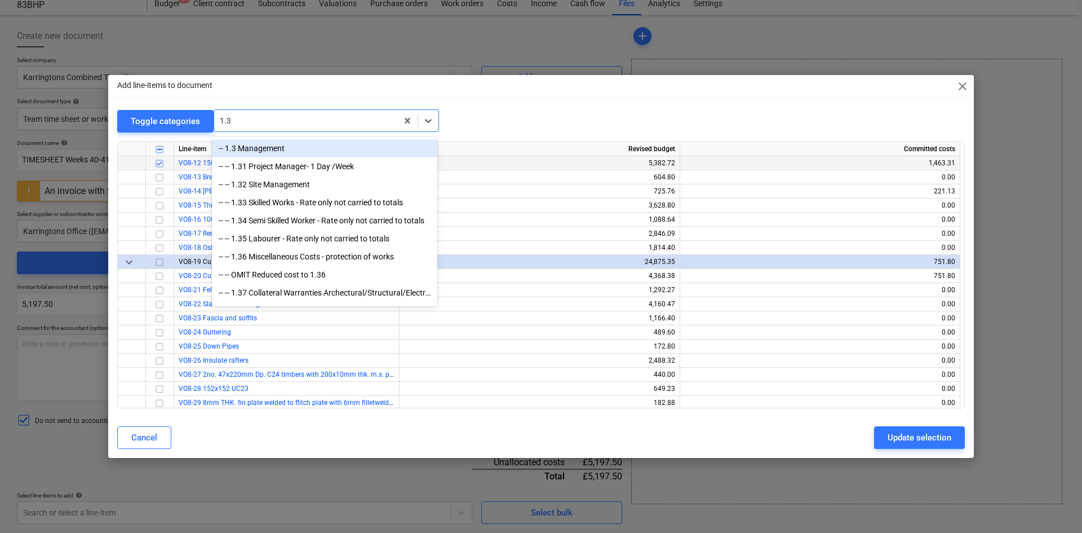
type input "1.36"
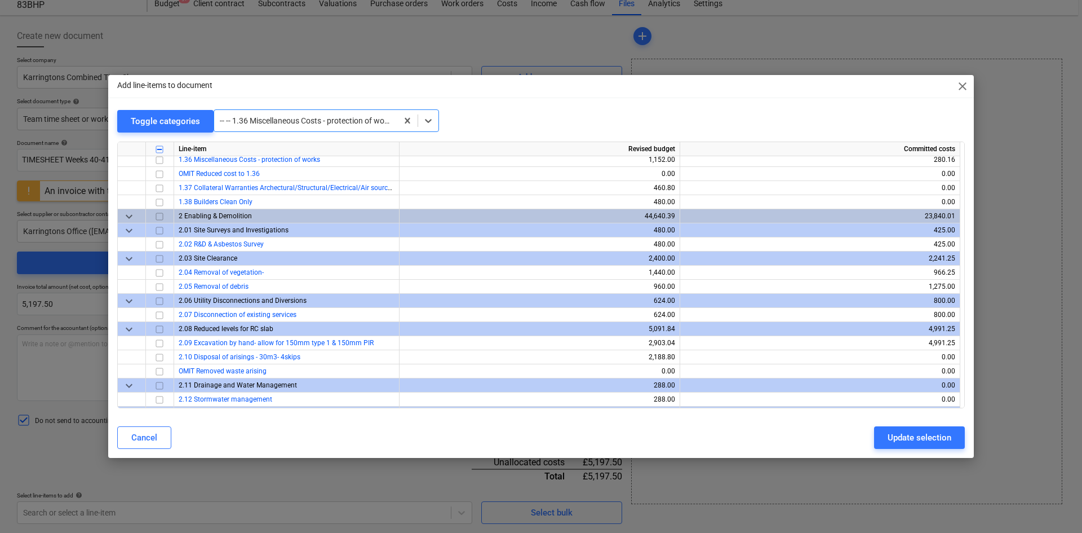
scroll to position [789, 0]
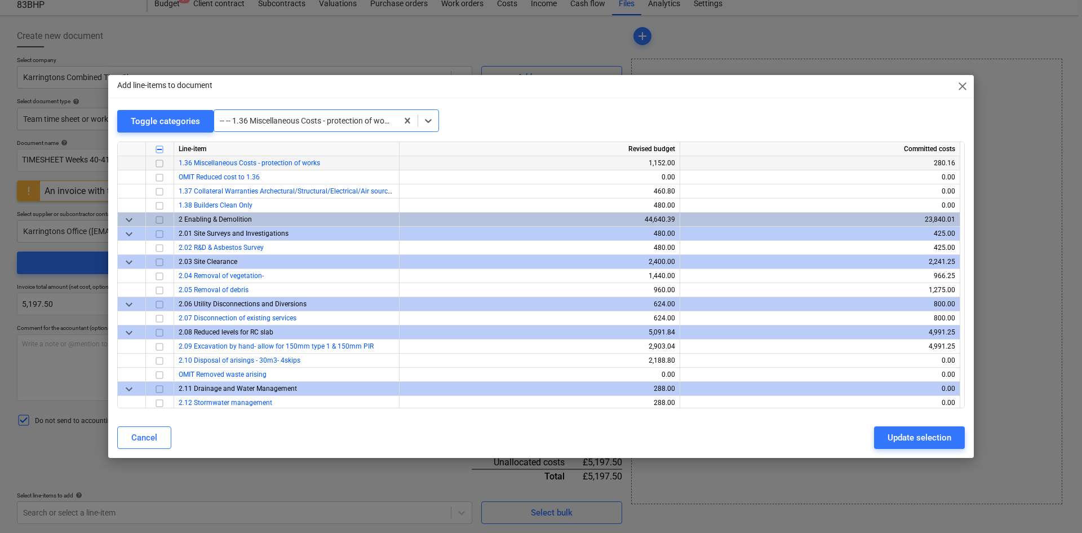
click at [162, 163] on input "checkbox" at bounding box center [160, 164] width 14 height 14
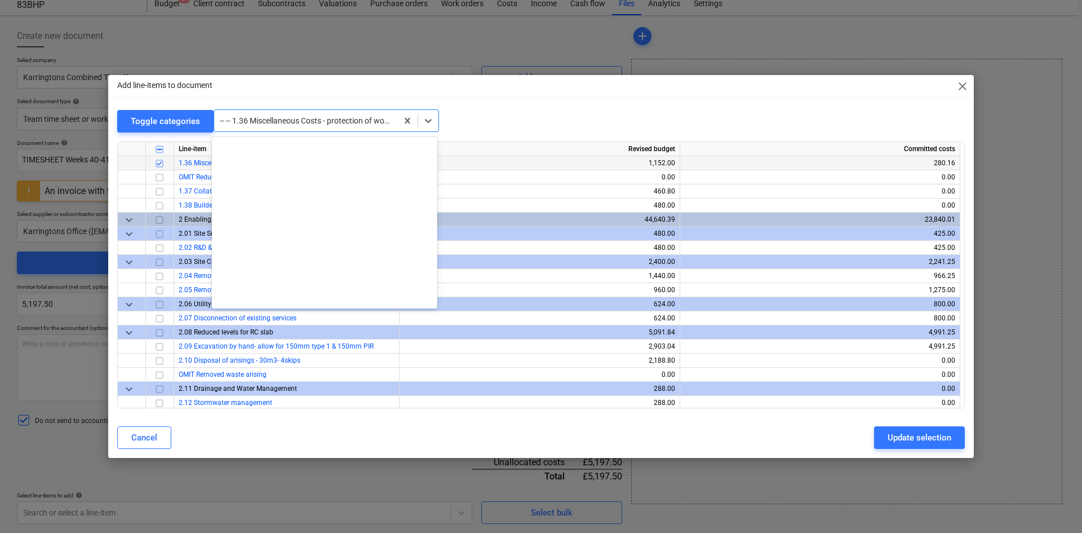
click at [312, 120] on div at bounding box center [306, 120] width 172 height 11
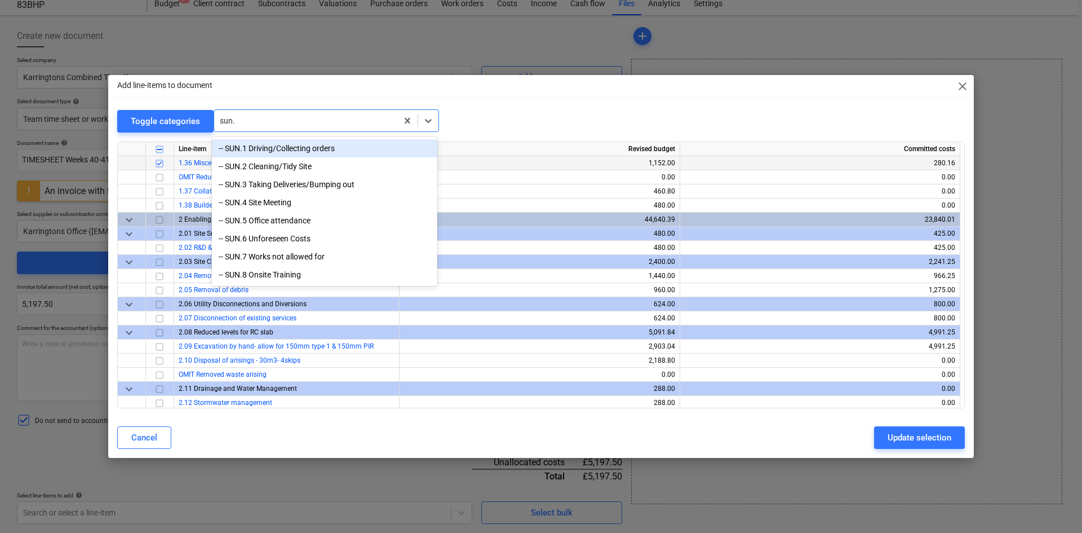
type input "sun.2"
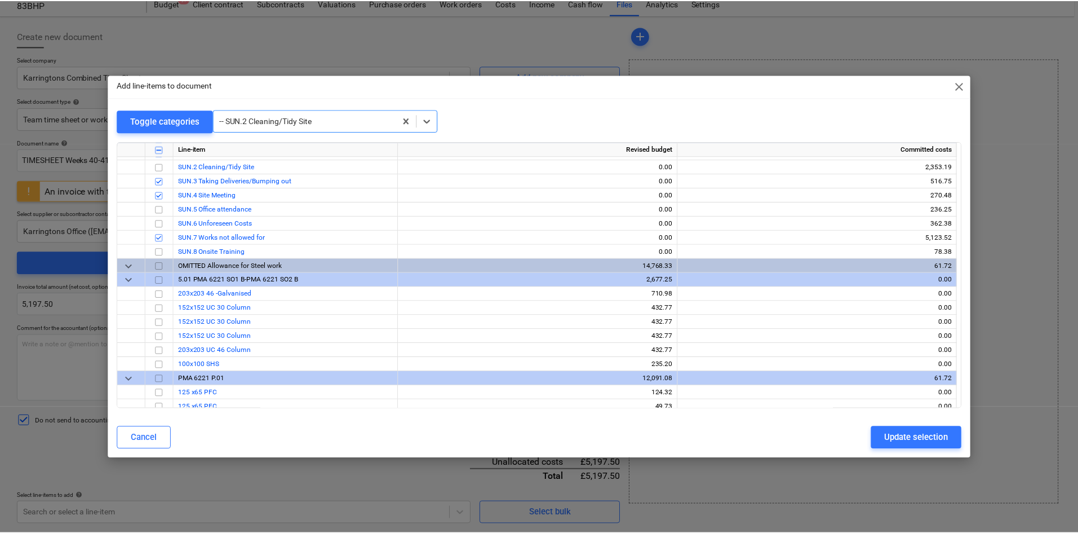
scroll to position [10454, 0]
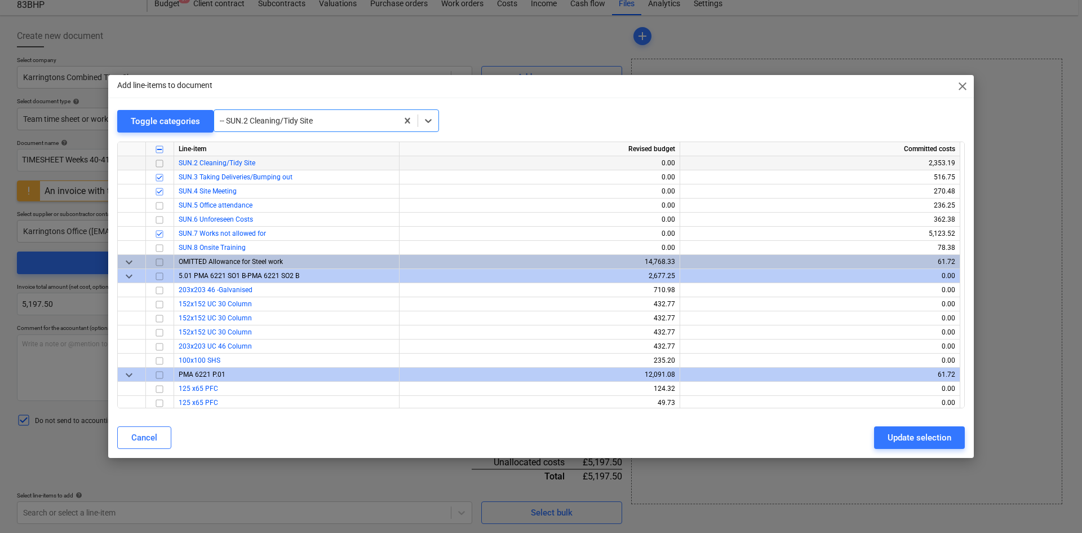
click at [159, 163] on input "checkbox" at bounding box center [160, 164] width 14 height 14
click at [913, 438] on div "Update selection" at bounding box center [920, 437] width 64 height 15
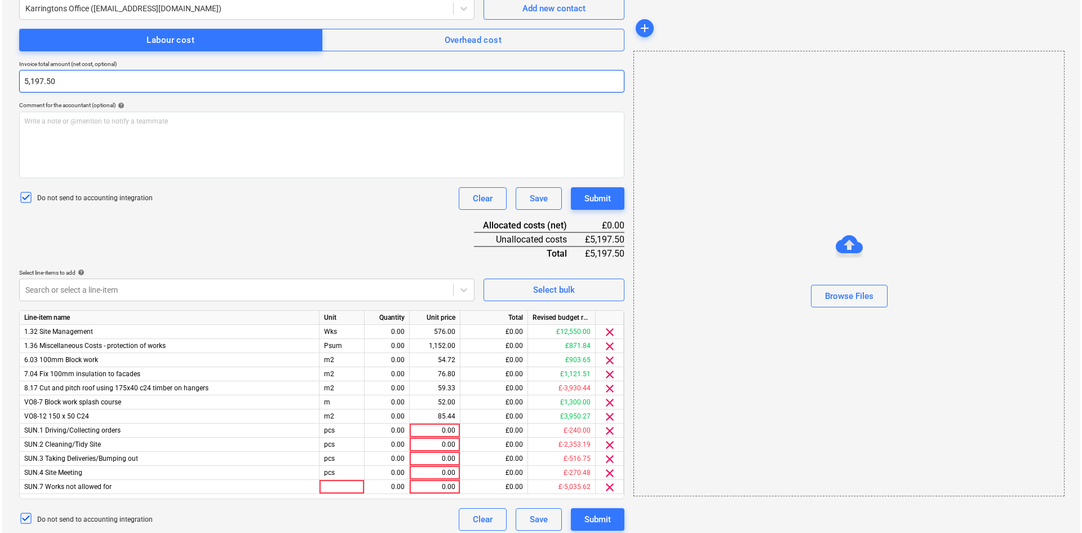
scroll to position [265, 0]
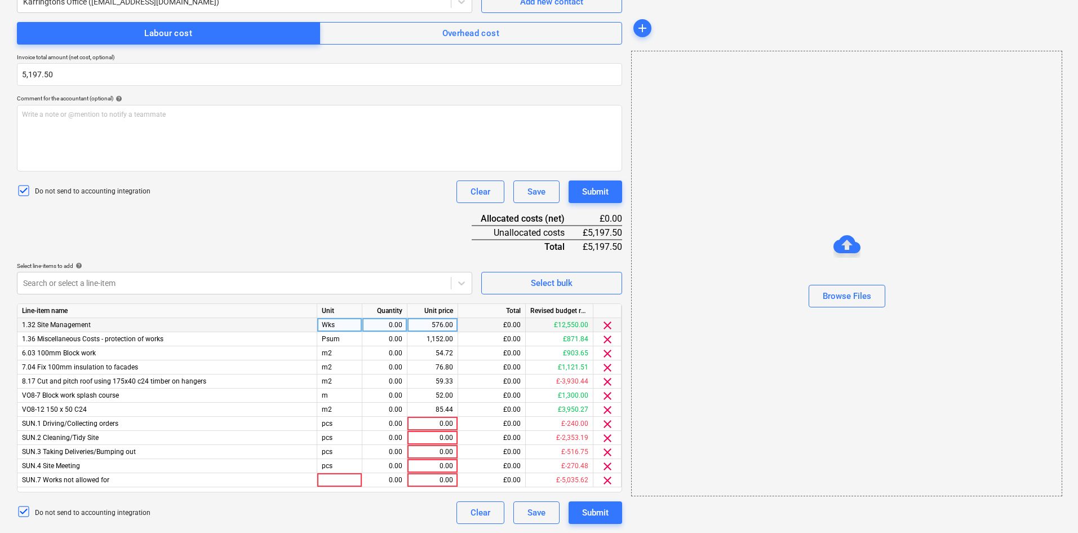
click at [351, 323] on div "Wks" at bounding box center [339, 325] width 45 height 14
type input "Item"
drag, startPoint x: 330, startPoint y: 323, endPoint x: 309, endPoint y: 323, distance: 20.3
click at [0, 0] on div "1.32 Site Management Item 0.00 576.00 £0.00 £12,550.00 clear" at bounding box center [0, 0] width 0 height 0
click at [338, 339] on div "Psum" at bounding box center [339, 339] width 45 height 14
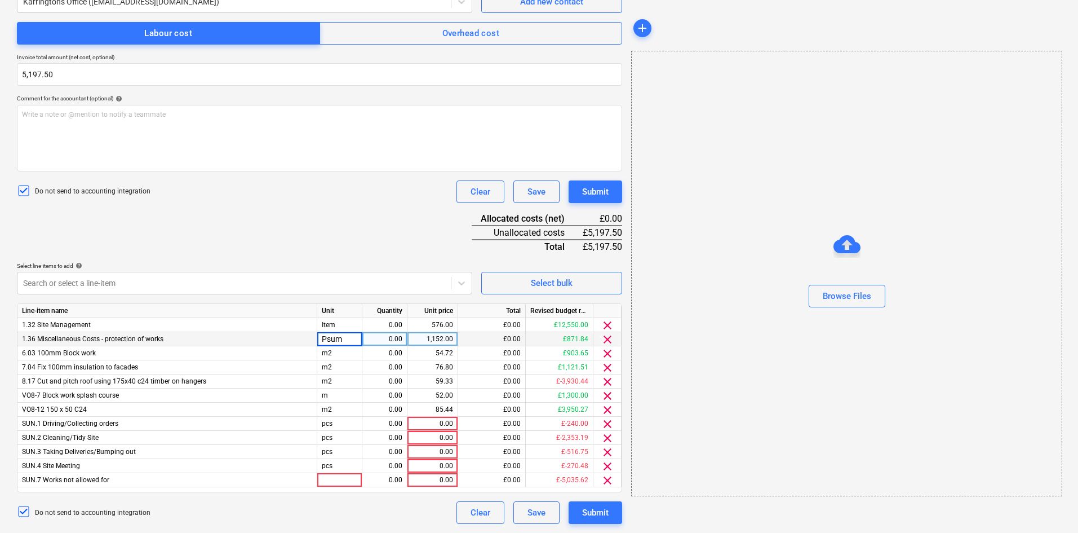
type input "Item"
click at [400, 322] on div "0.00" at bounding box center [385, 325] width 36 height 14
type input "1"
click at [442, 323] on div "576.00" at bounding box center [432, 325] width 41 height 14
type input "402.5"
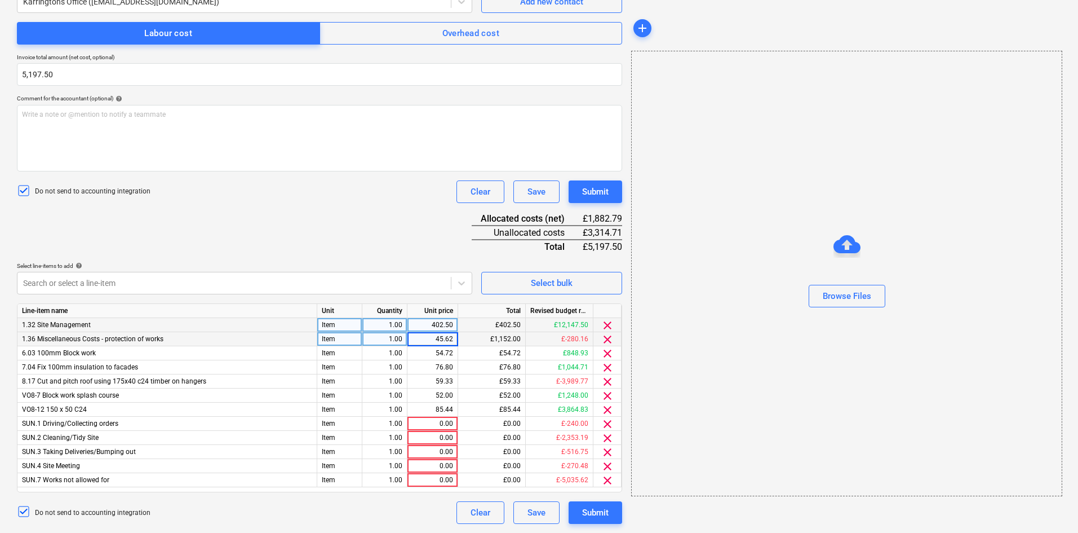
type input "45.625"
type input "235.625"
type input "2330.0"
type input "343.95"
type input "343.75"
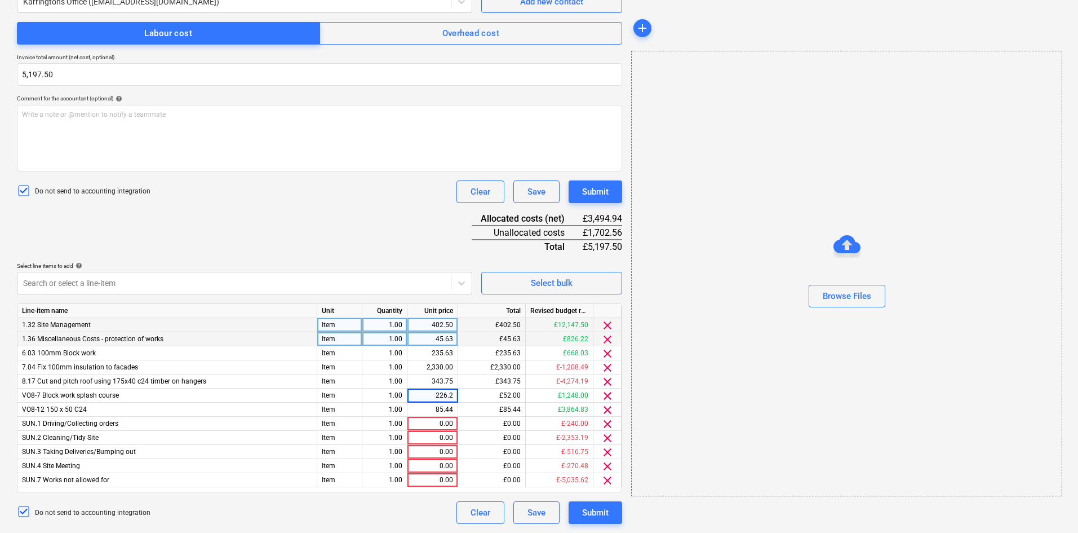
type input "226.25"
type input "831.25"
type input "33.75"
type input "228.125"
type input "74.375"
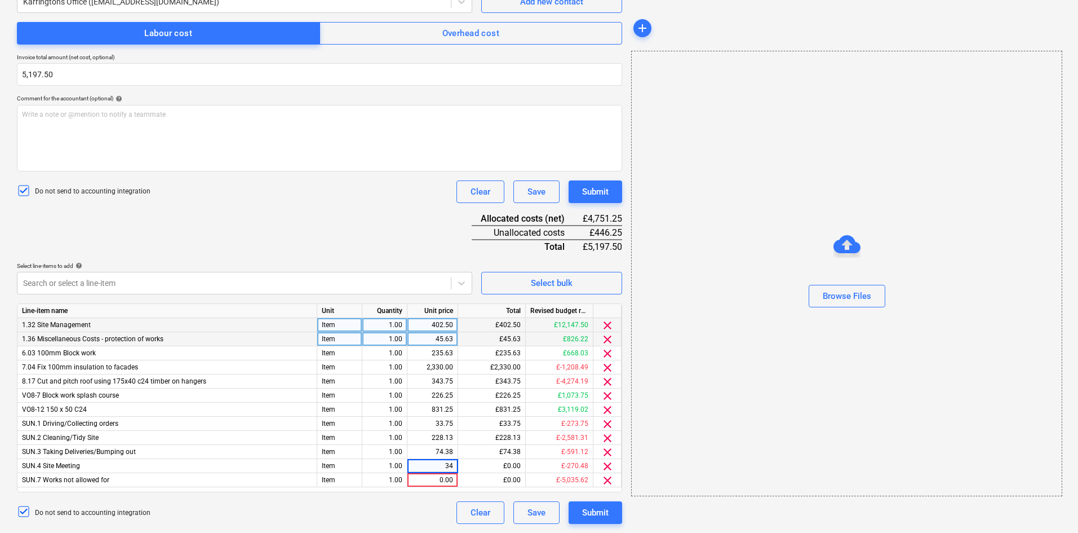
type input "345"
type input "101.25"
click at [601, 515] on div "Submit" at bounding box center [595, 512] width 26 height 15
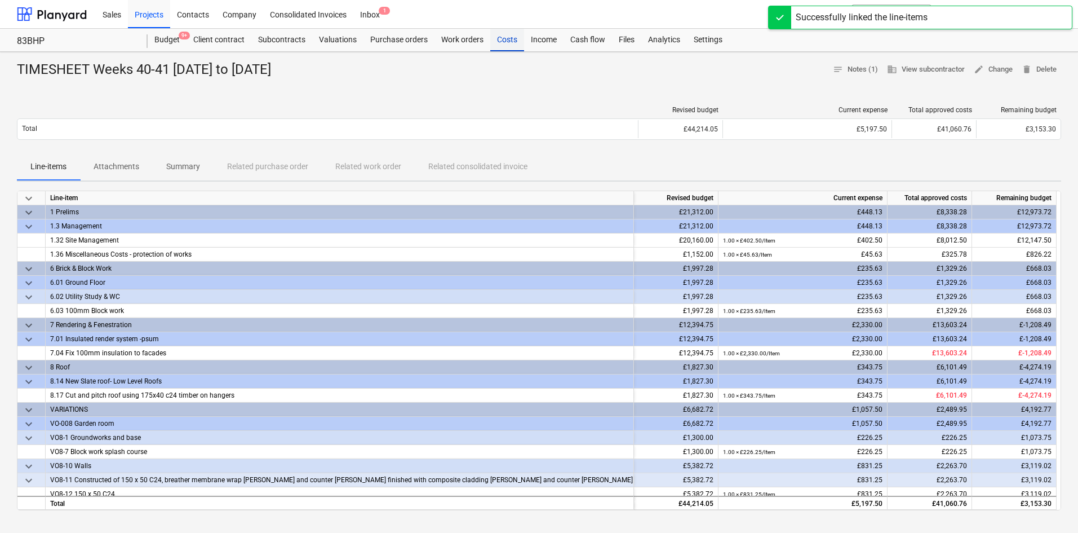
click at [507, 39] on div "Costs" at bounding box center [507, 40] width 34 height 23
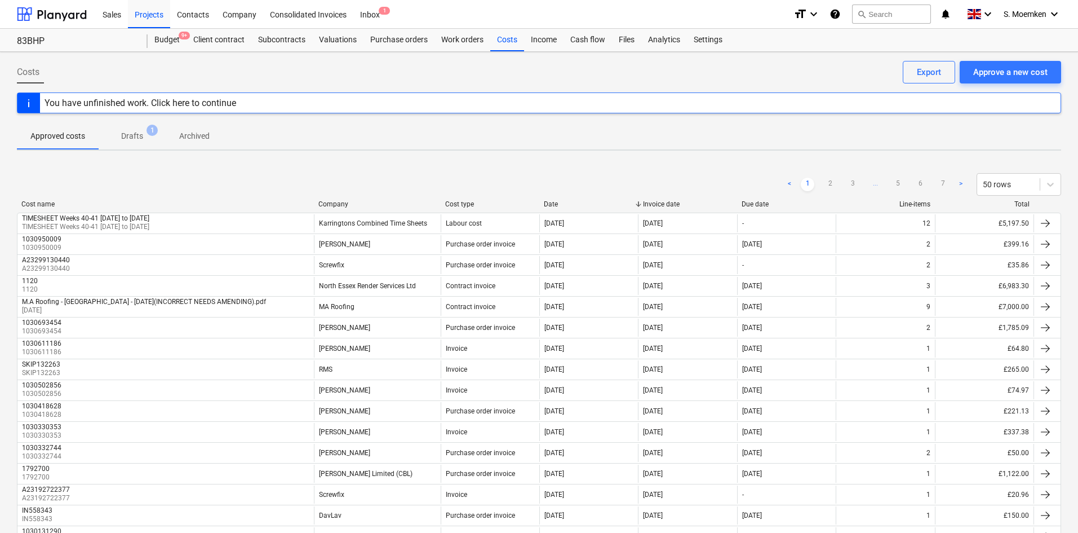
click at [134, 135] on p "Drafts" at bounding box center [132, 136] width 22 height 12
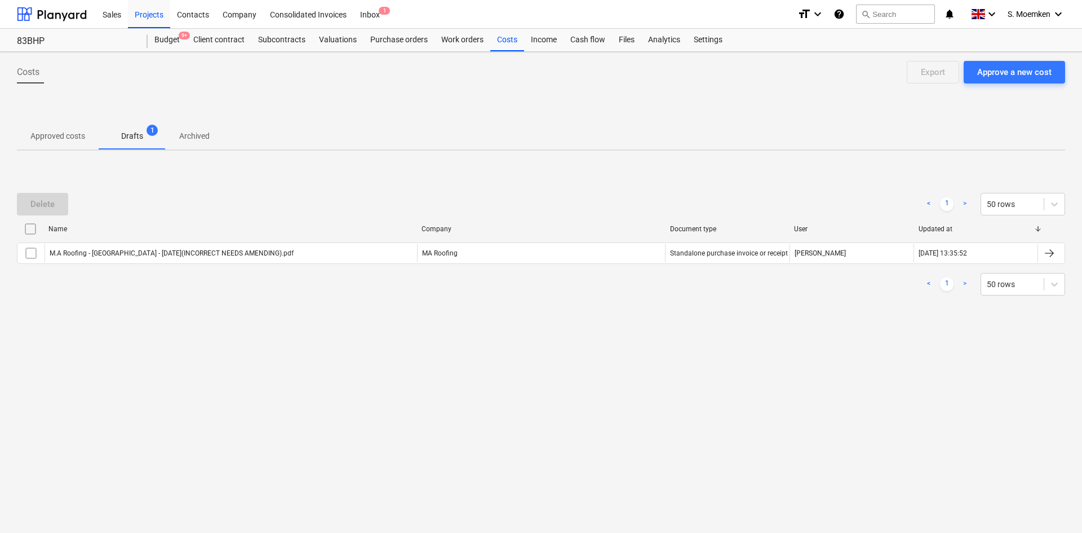
click at [56, 136] on p "Approved costs" at bounding box center [57, 136] width 55 height 12
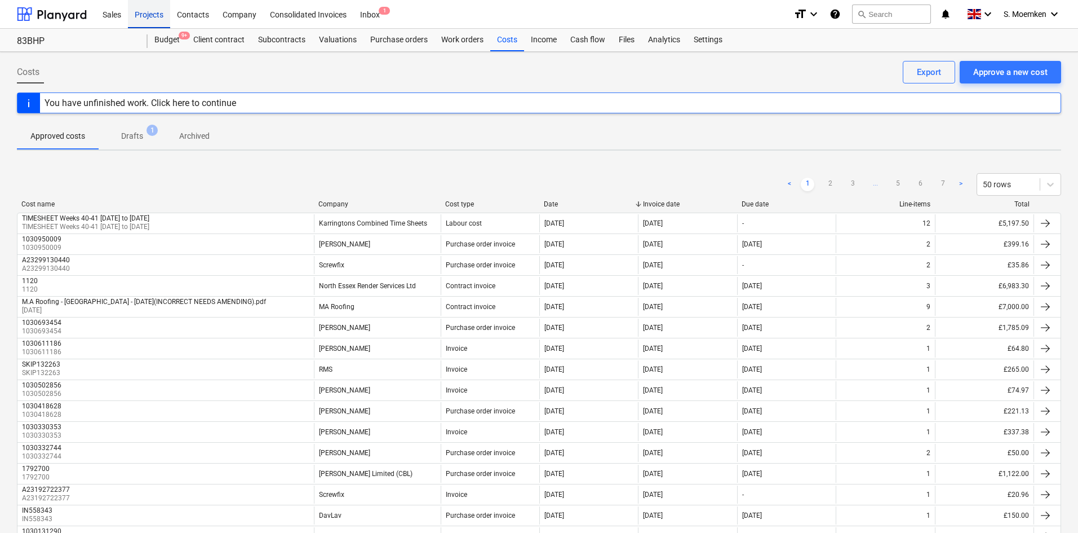
click at [130, 14] on div "Projects" at bounding box center [149, 13] width 42 height 29
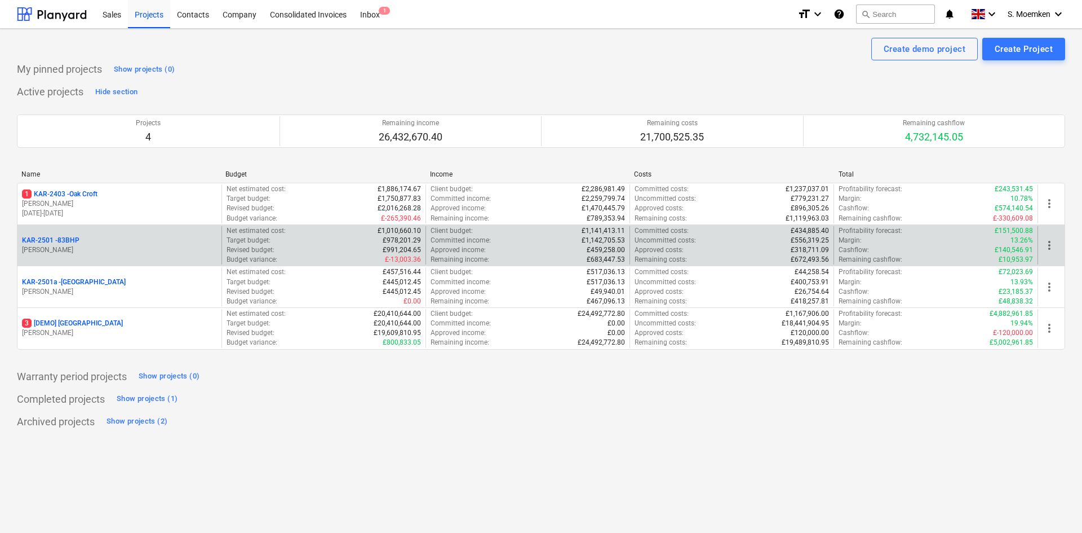
click at [150, 229] on div "KAR-2501 - 83BHP [PERSON_NAME]" at bounding box center [119, 245] width 204 height 39
click at [130, 239] on div "KAR-2501 - 83BHP" at bounding box center [119, 241] width 195 height 10
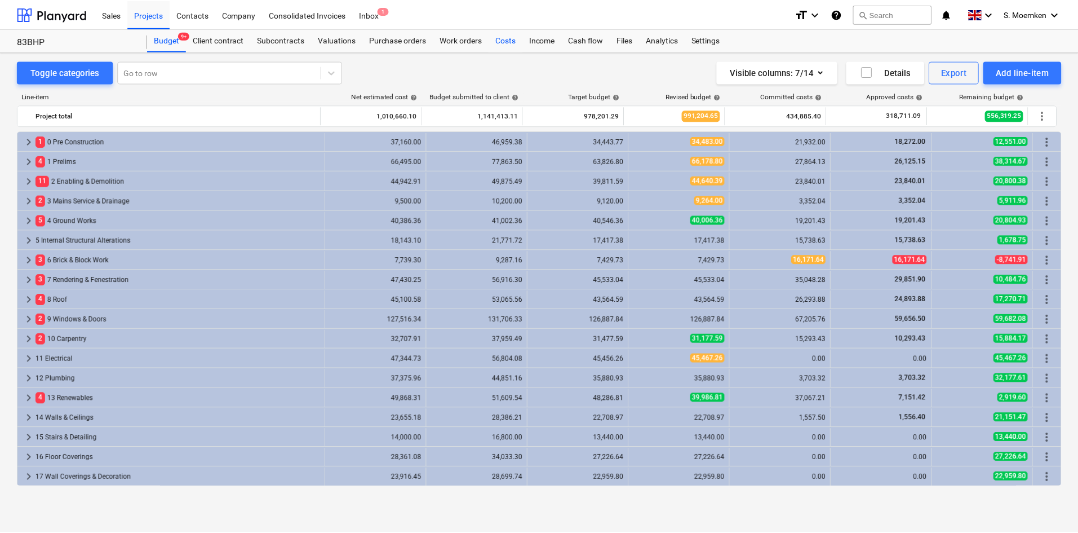
scroll to position [178, 0]
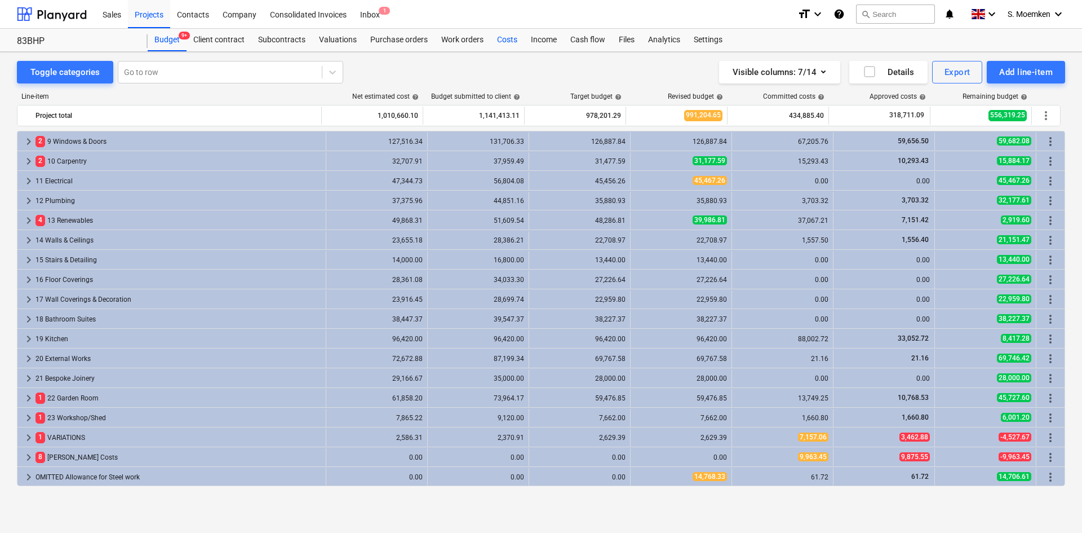
click at [504, 37] on div "Costs" at bounding box center [507, 40] width 34 height 23
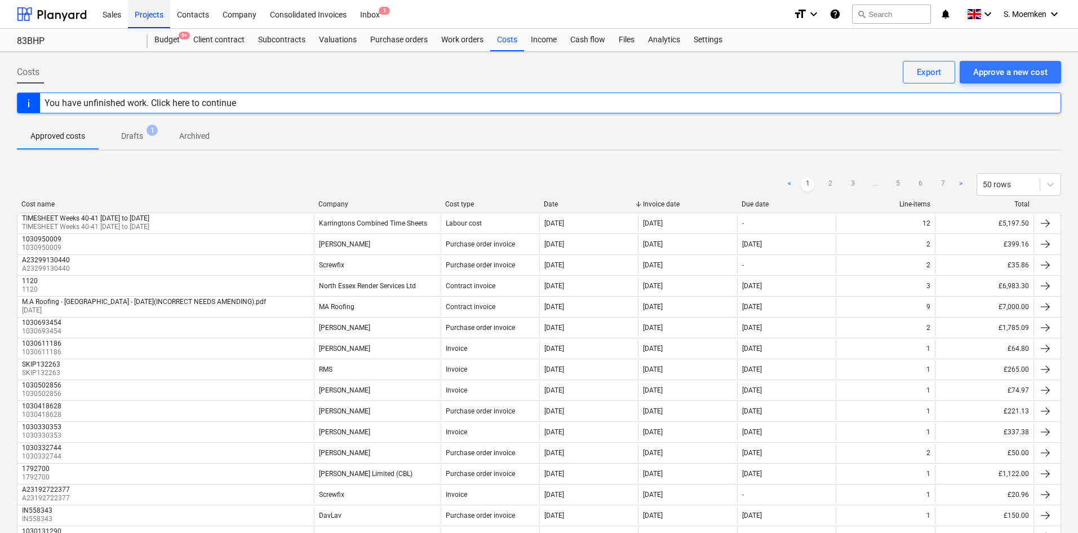
click at [141, 16] on div "Projects" at bounding box center [149, 13] width 42 height 29
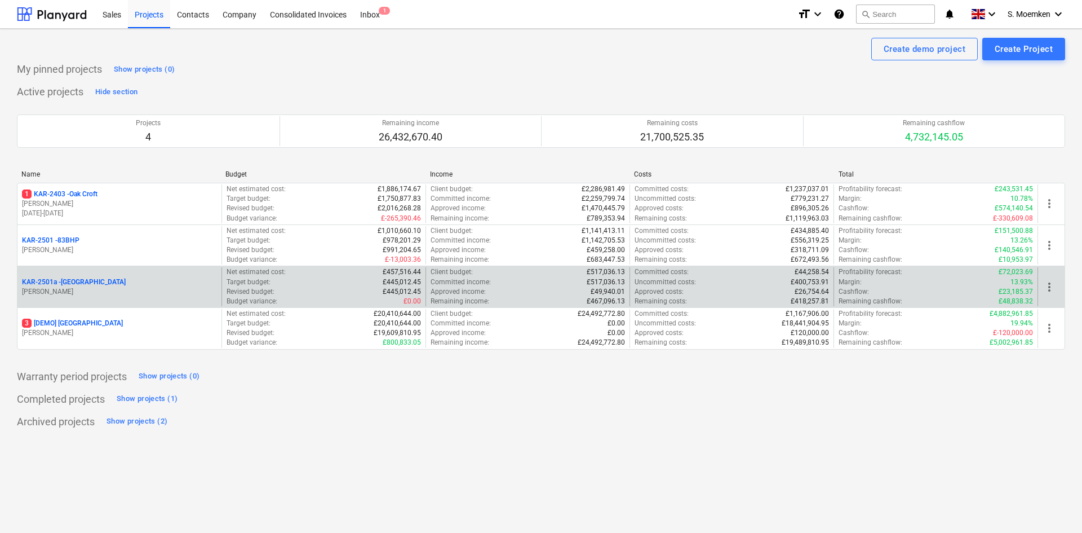
click at [124, 282] on div "KAR-2501a - [GEOGRAPHIC_DATA]" at bounding box center [119, 282] width 195 height 10
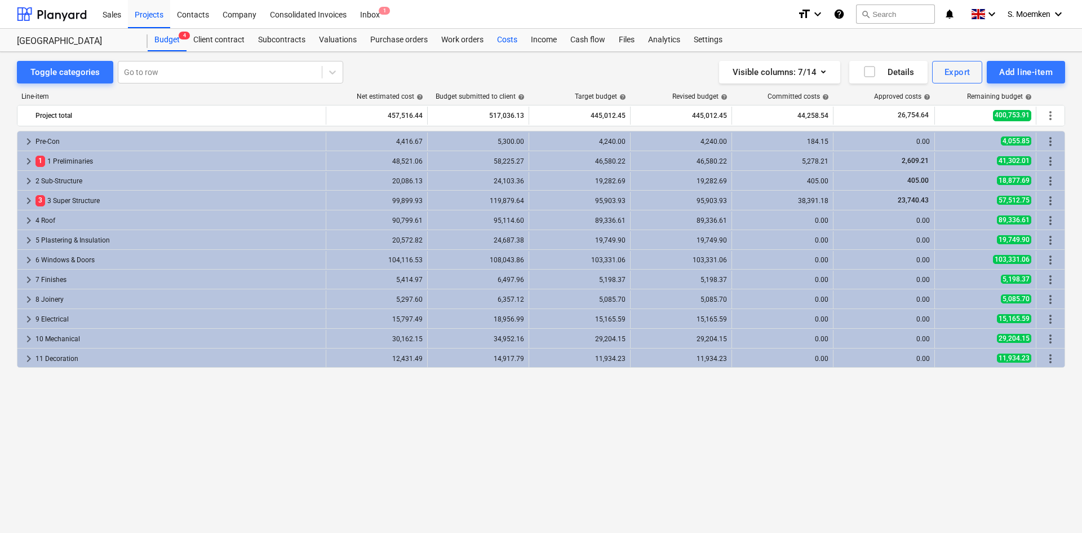
click at [509, 37] on div "Costs" at bounding box center [507, 40] width 34 height 23
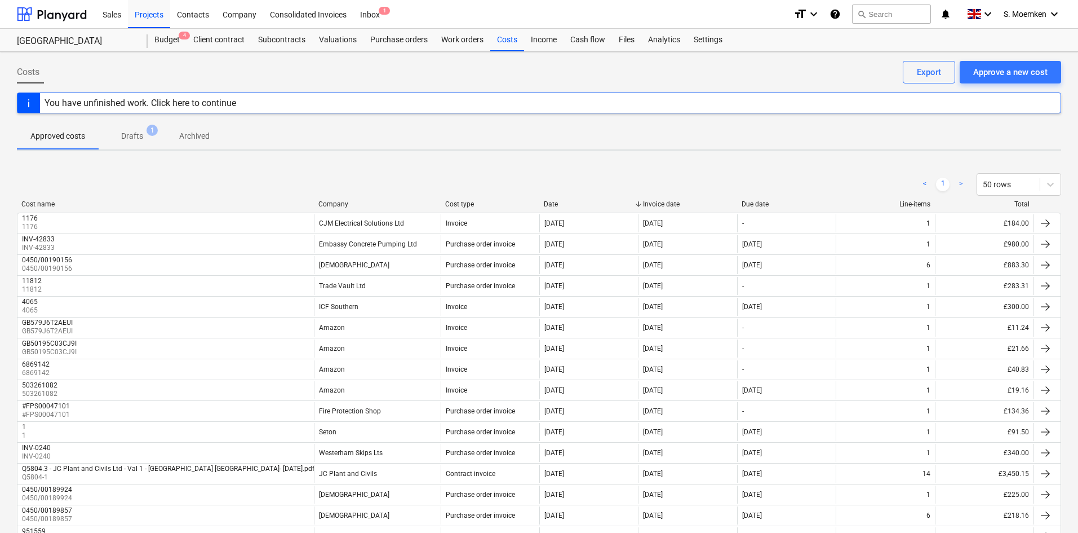
click at [125, 132] on p "Drafts" at bounding box center [132, 136] width 22 height 12
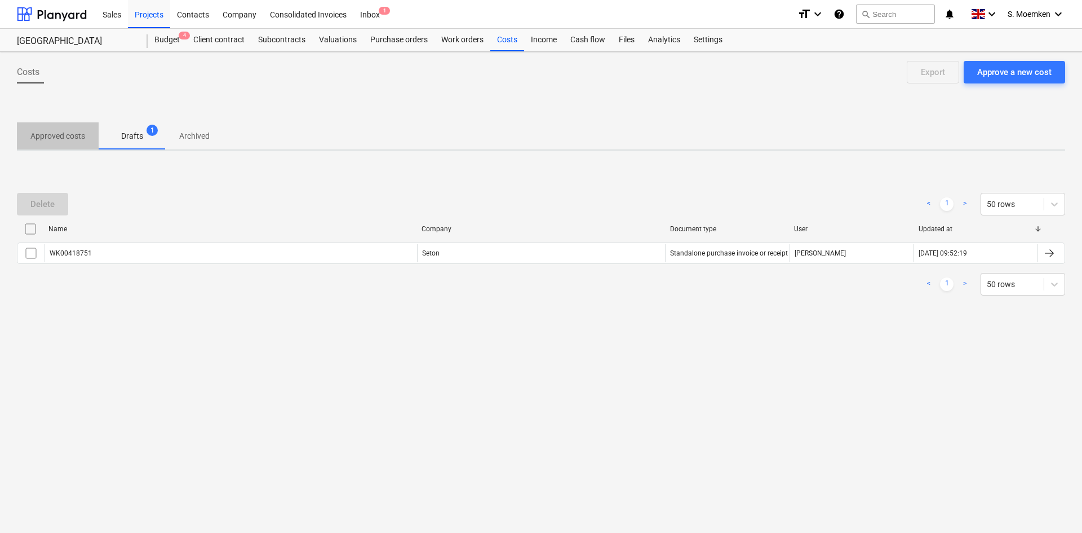
click at [62, 136] on p "Approved costs" at bounding box center [57, 136] width 55 height 12
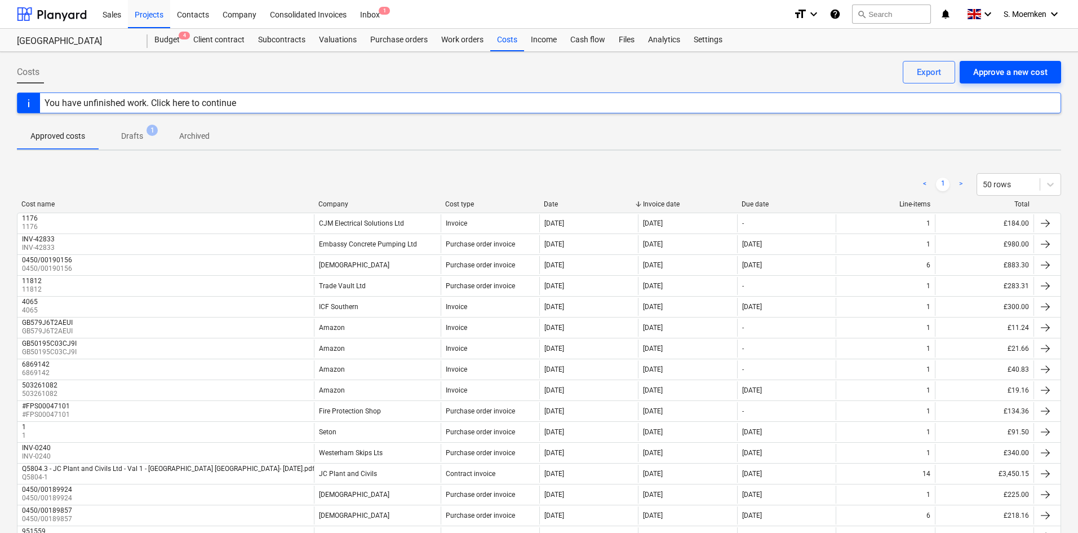
click at [1007, 73] on div "Approve a new cost" at bounding box center [1010, 72] width 74 height 15
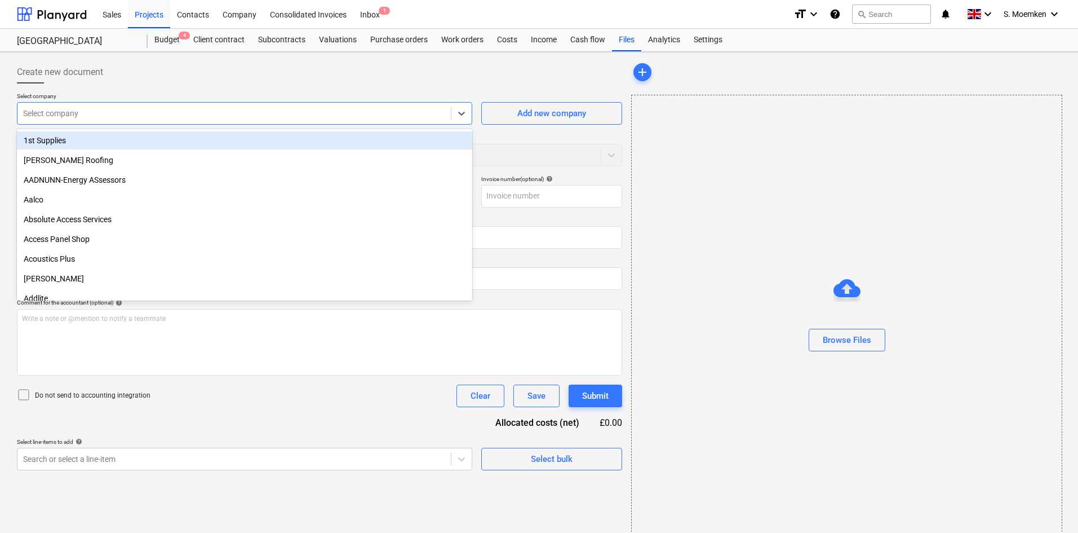
click at [113, 113] on div at bounding box center [234, 113] width 422 height 11
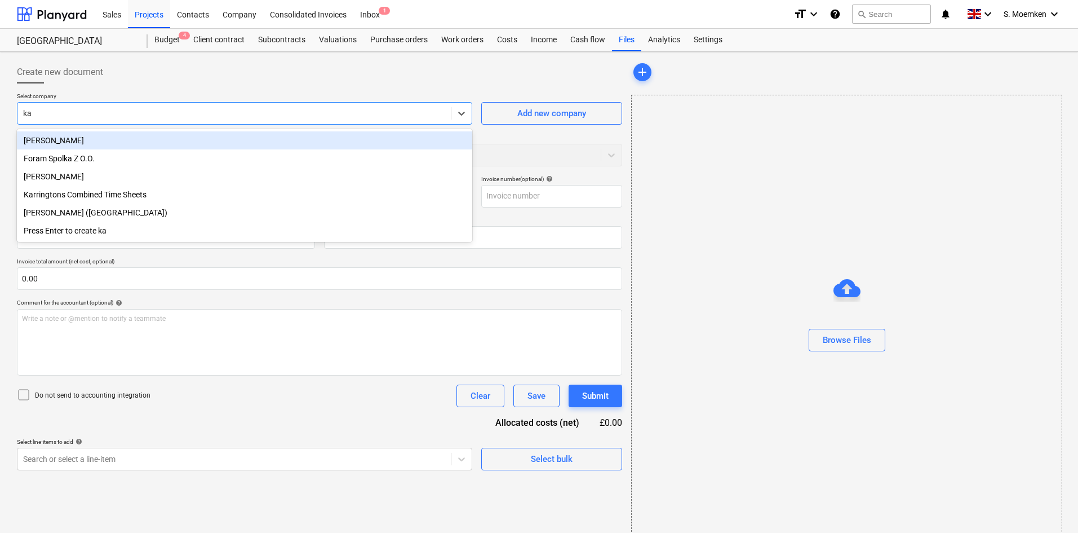
type input "kar"
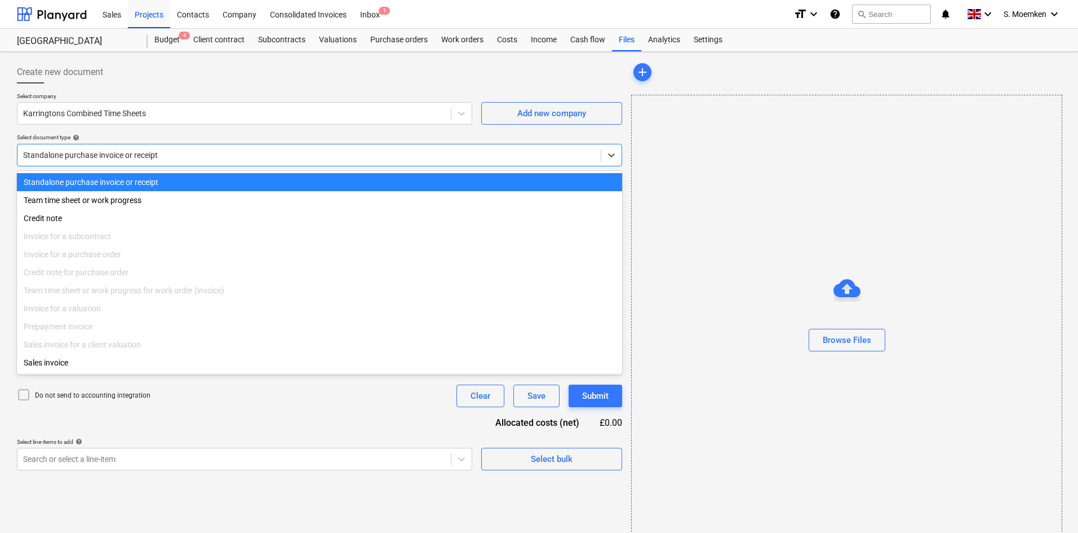
click at [202, 155] on div at bounding box center [309, 154] width 572 height 11
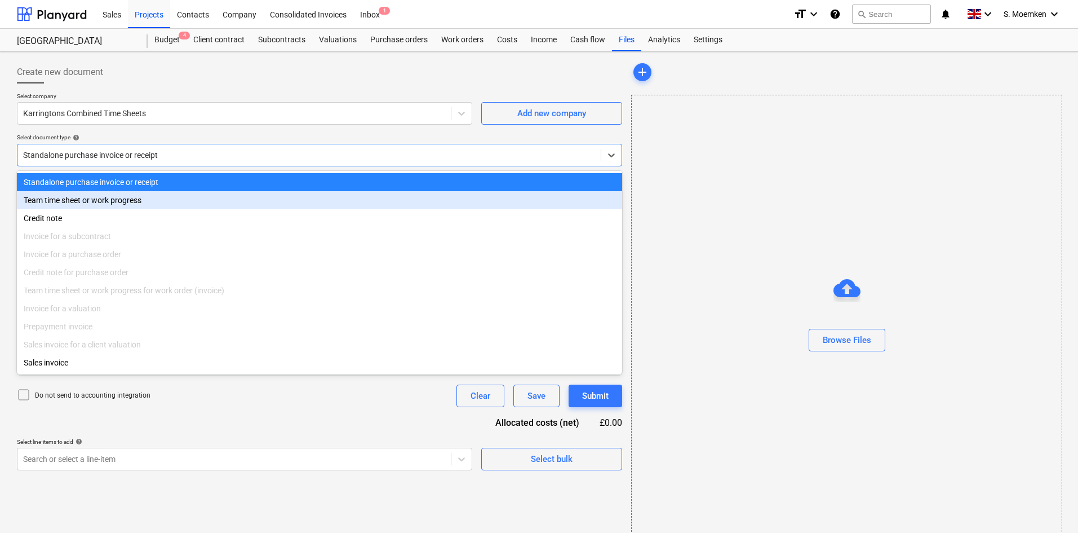
click at [160, 201] on div "Team time sheet or work progress" at bounding box center [319, 200] width 605 height 18
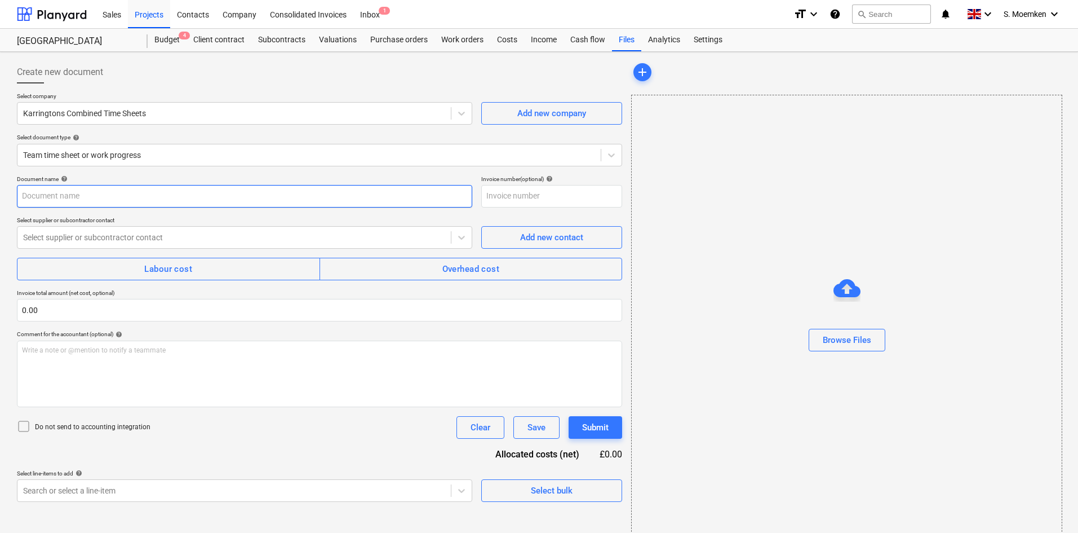
click at [92, 194] on input "text" at bounding box center [244, 196] width 455 height 23
paste input "TIMESHEET Weeks 40-41 [DATE] to [DATE]"
type input "TIMESHEET Weeks 40-41 [DATE] to [DATE]"
click at [521, 193] on input "text" at bounding box center [551, 196] width 141 height 23
paste input "TIMESHEET Weeks 40-41 [DATE] to [DATE]"
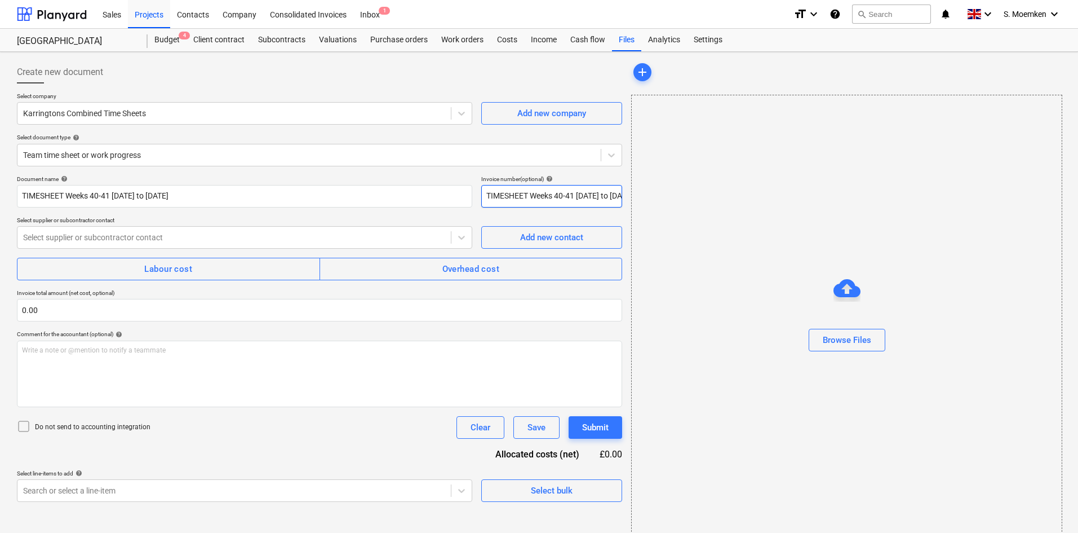
scroll to position [0, 28]
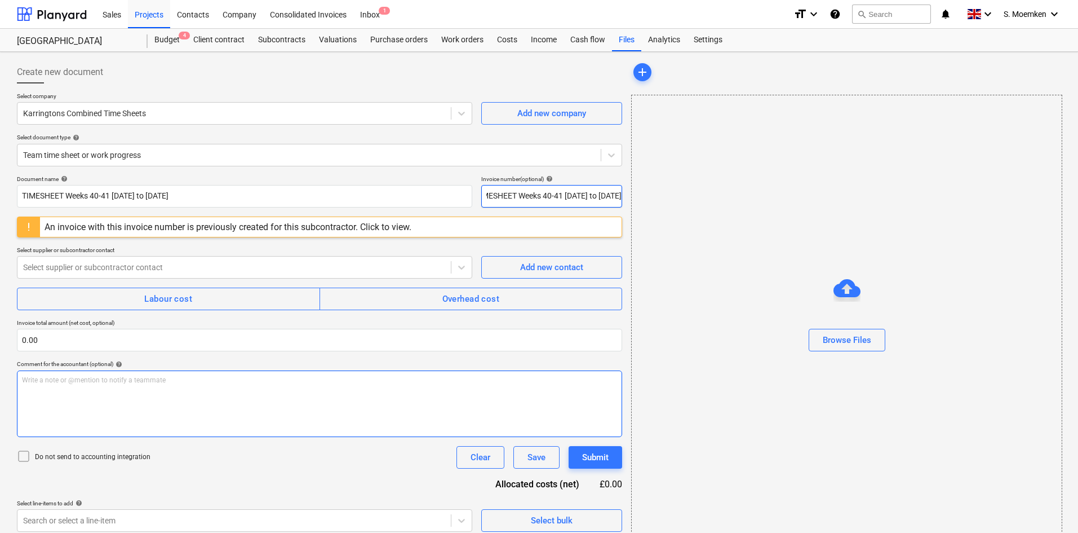
type input "TIMESHEET Weeks 40-41 [DATE] to [DATE]"
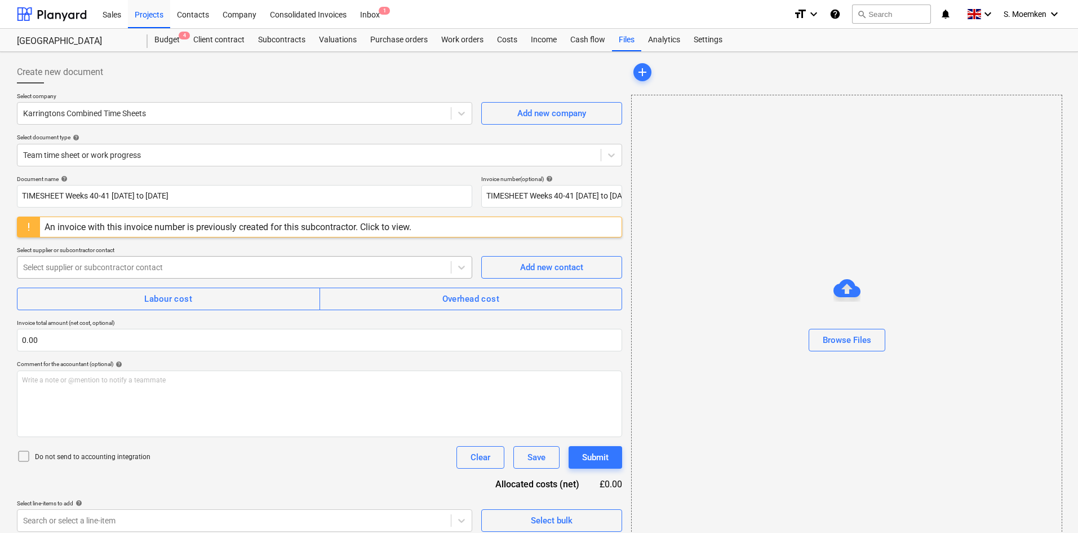
click at [116, 265] on div at bounding box center [234, 266] width 422 height 11
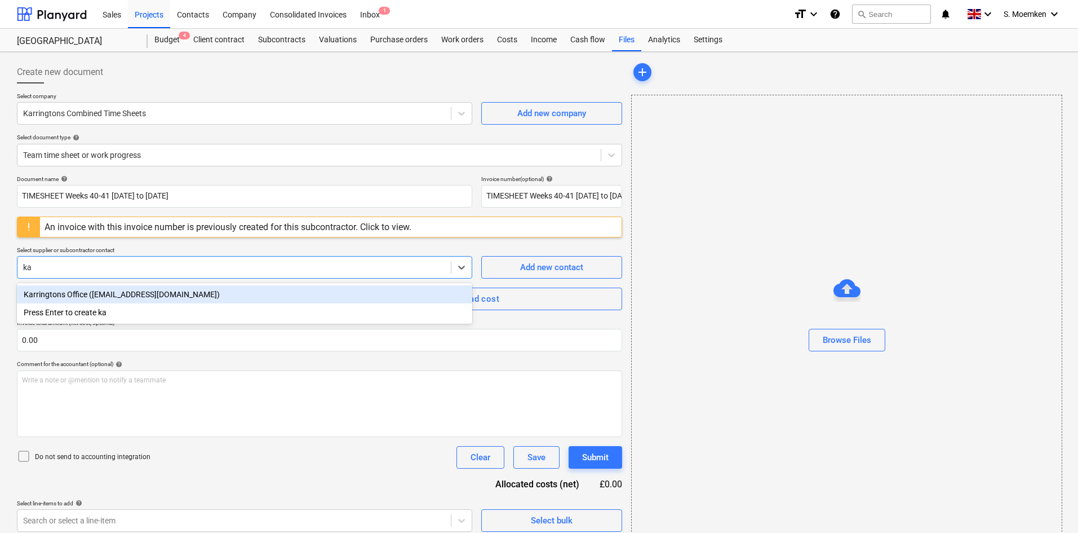
type input "kar"
click at [134, 295] on div "Karringtons Office ([EMAIL_ADDRESS][DOMAIN_NAME])" at bounding box center [244, 294] width 455 height 18
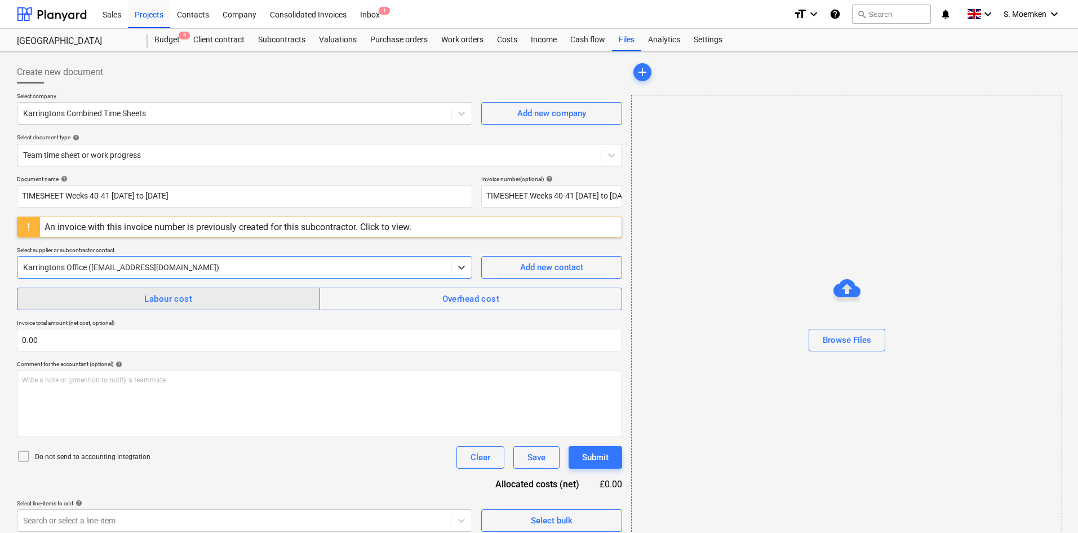
click at [146, 300] on div "Labour cost" at bounding box center [168, 298] width 48 height 15
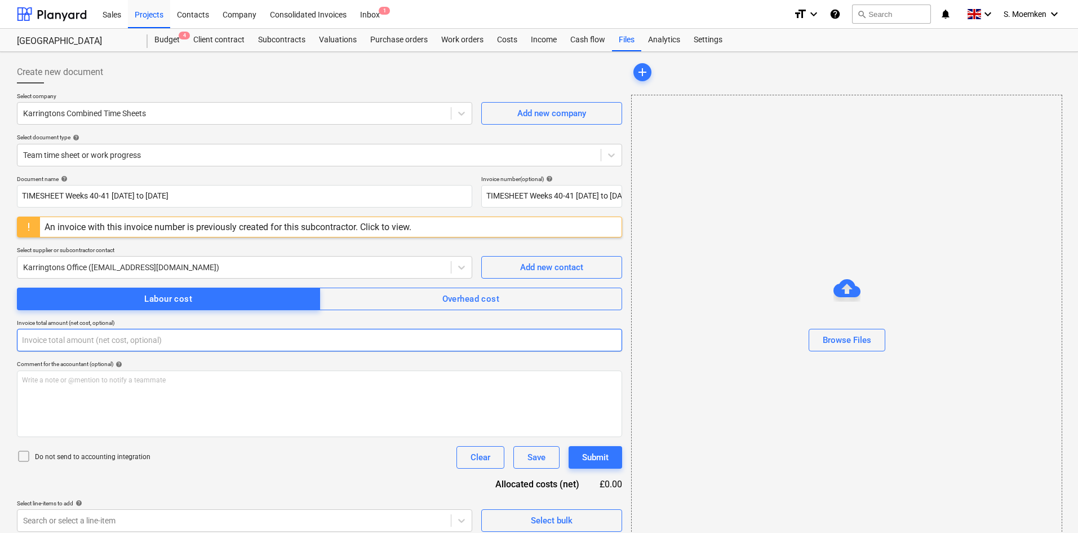
drag, startPoint x: 101, startPoint y: 345, endPoint x: 22, endPoint y: 346, distance: 79.5
click at [22, 346] on input "text" at bounding box center [319, 340] width 605 height 23
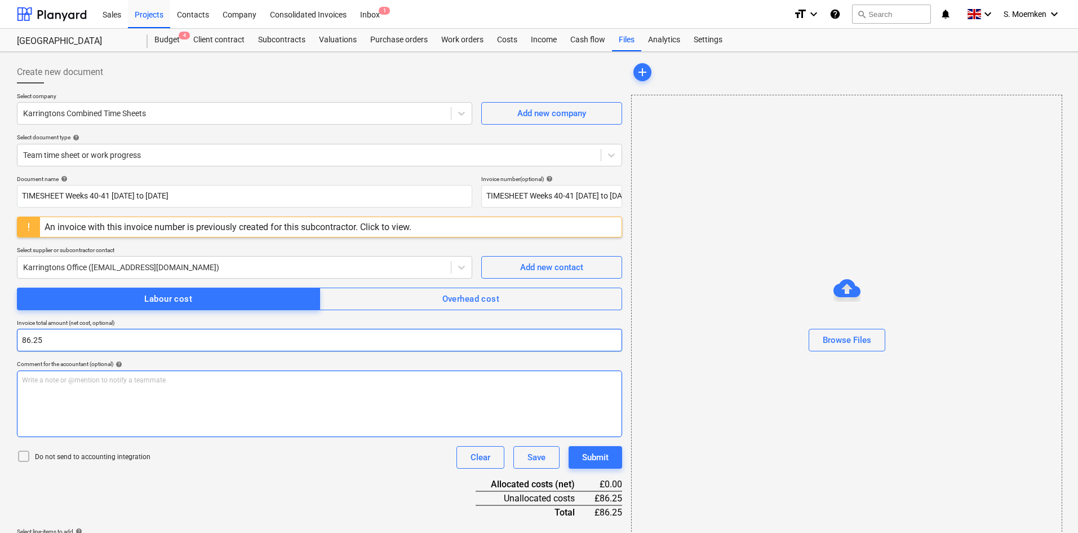
type input "86.25"
click at [142, 421] on div "Write a note or @mention to notify a teammate [PERSON_NAME]" at bounding box center [319, 403] width 605 height 67
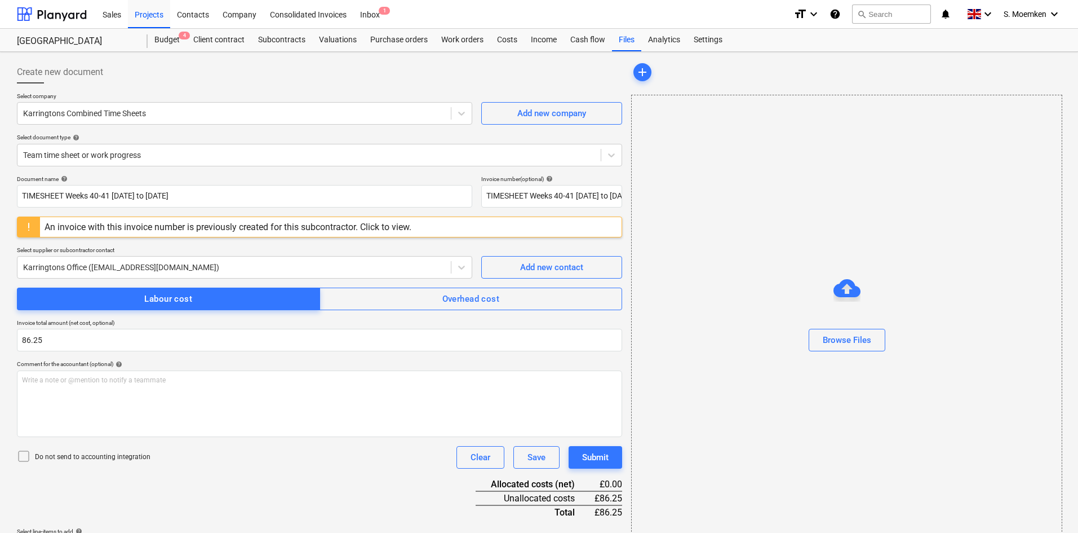
click at [30, 456] on div at bounding box center [26, 457] width 18 height 16
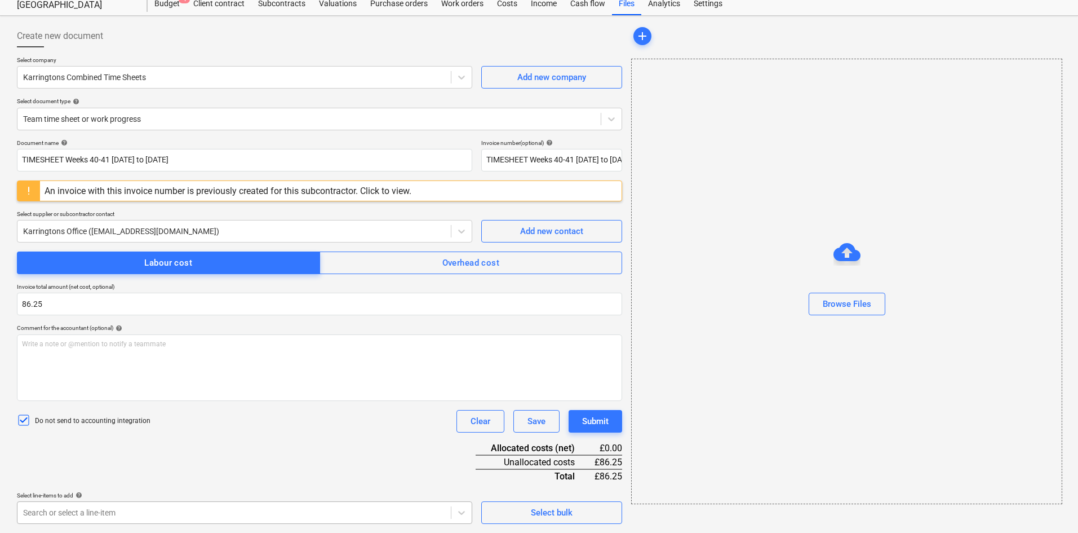
scroll to position [203, 0]
click at [337, 497] on body "Sales Projects Contacts Company Consolidated Invoices Inbox 1 format_size keybo…" at bounding box center [539, 230] width 1078 height 533
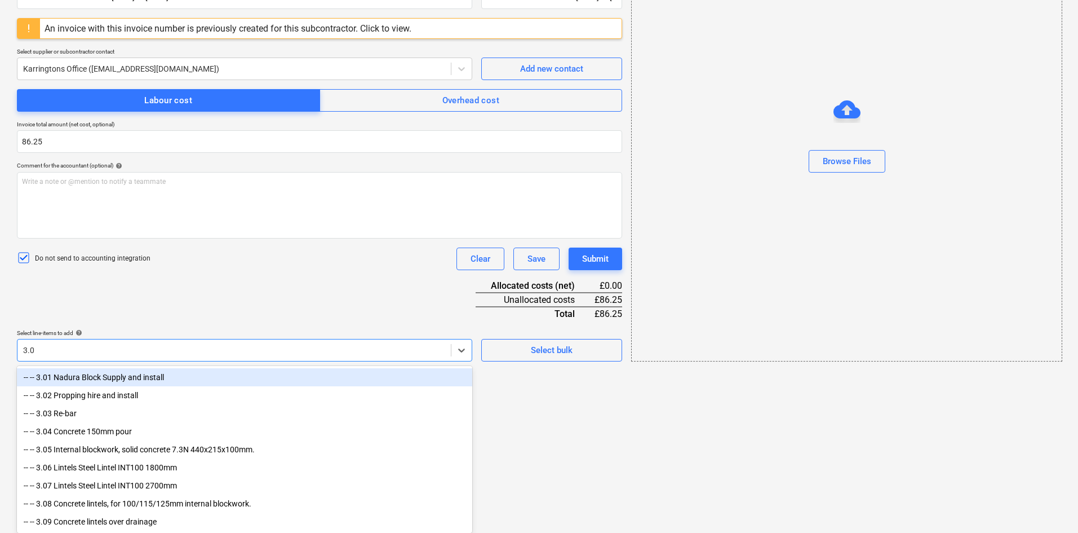
type input "3.01"
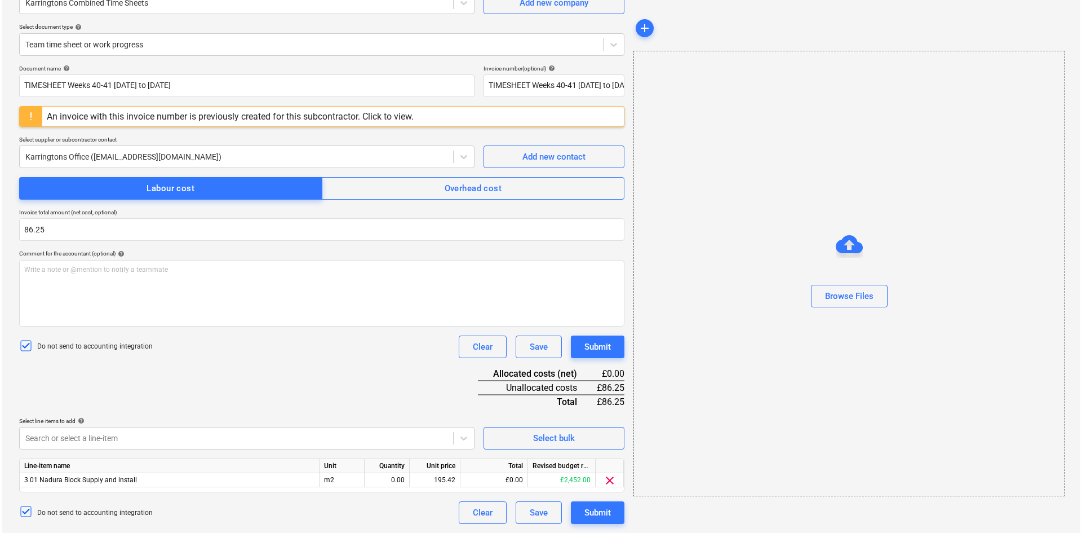
scroll to position [110, 0]
click at [589, 422] on html "Sales Projects Contacts Company Consolidated Invoices Inbox 1 format_size keybo…" at bounding box center [539, 156] width 1078 height 533
click at [336, 471] on div "Unit" at bounding box center [339, 466] width 45 height 14
click at [338, 481] on div "m2" at bounding box center [339, 480] width 45 height 14
type input "Item"
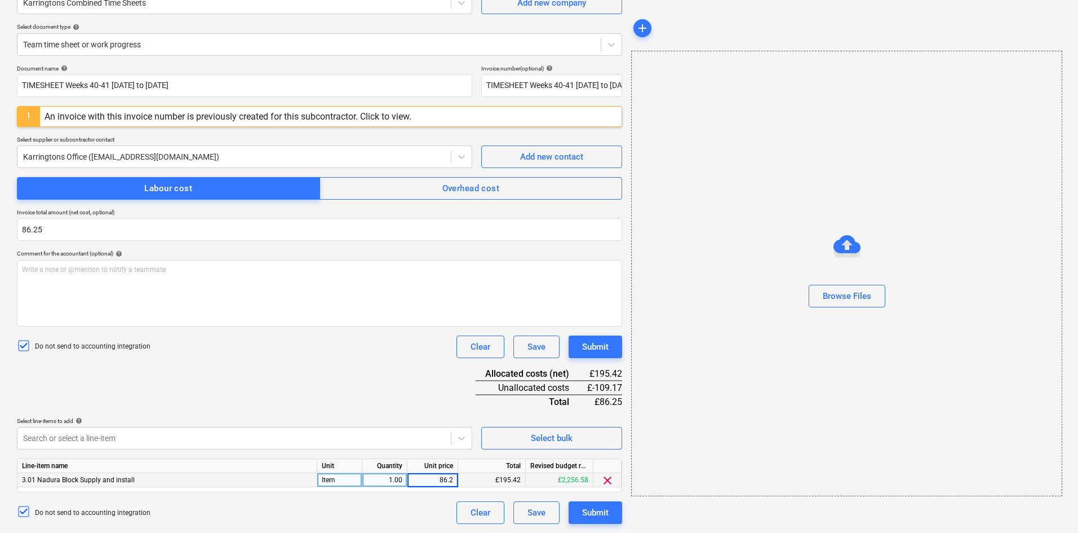
type input "86.25"
click at [372, 477] on div "1.00" at bounding box center [385, 480] width 36 height 14
click at [321, 345] on div "Do not send to accounting integration Clear Save Submit" at bounding box center [319, 346] width 605 height 23
click at [589, 511] on div "Submit" at bounding box center [595, 512] width 26 height 15
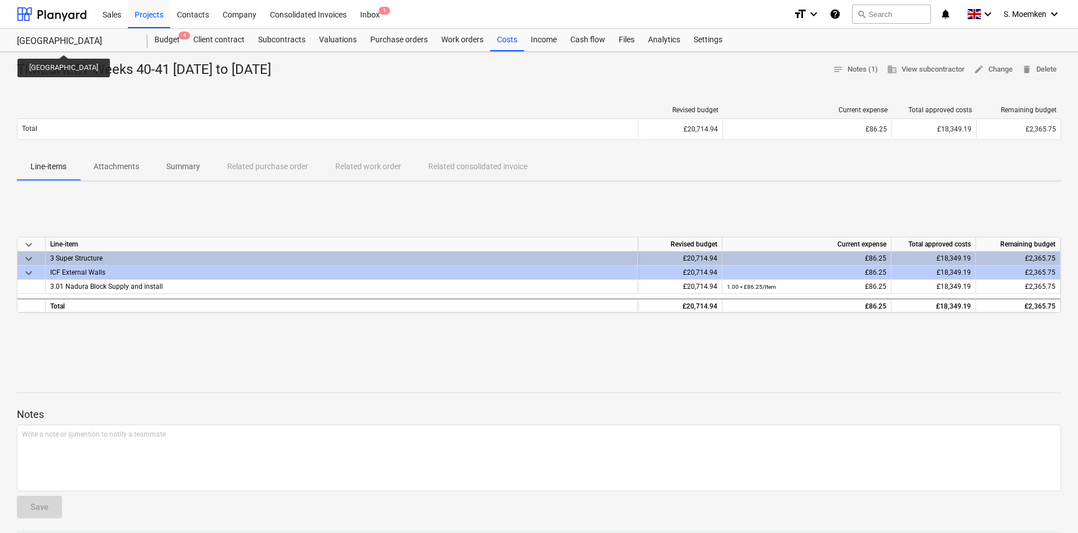
click at [61, 44] on div "[GEOGRAPHIC_DATA]" at bounding box center [75, 42] width 117 height 12
click at [75, 40] on div "[GEOGRAPHIC_DATA]" at bounding box center [75, 42] width 117 height 12
click at [65, 30] on div "[GEOGRAPHIC_DATA] [GEOGRAPHIC_DATA]" at bounding box center [82, 40] width 131 height 23
click at [157, 15] on div "Projects" at bounding box center [149, 13] width 42 height 29
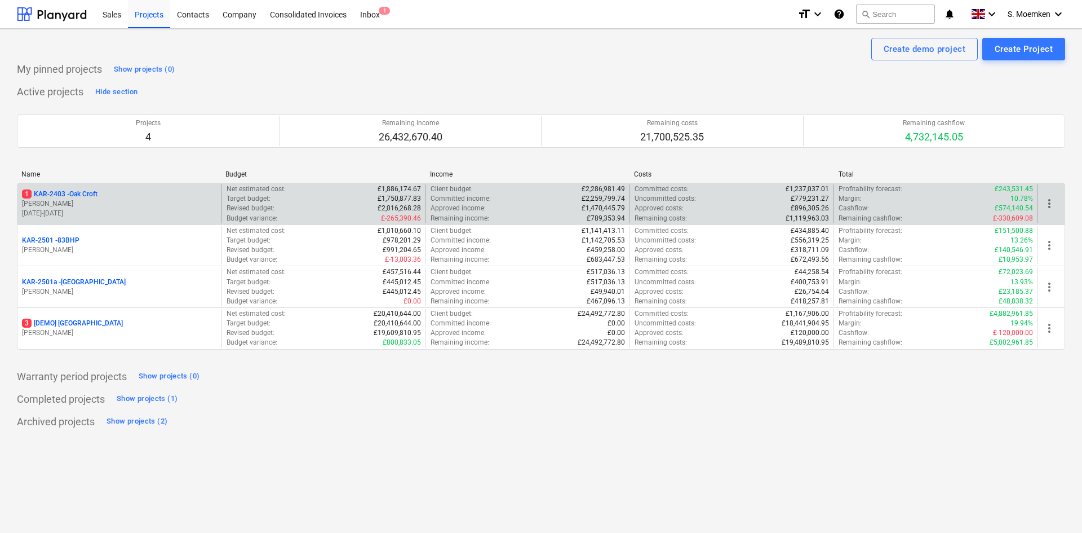
click at [111, 206] on p "[PERSON_NAME]" at bounding box center [119, 204] width 195 height 10
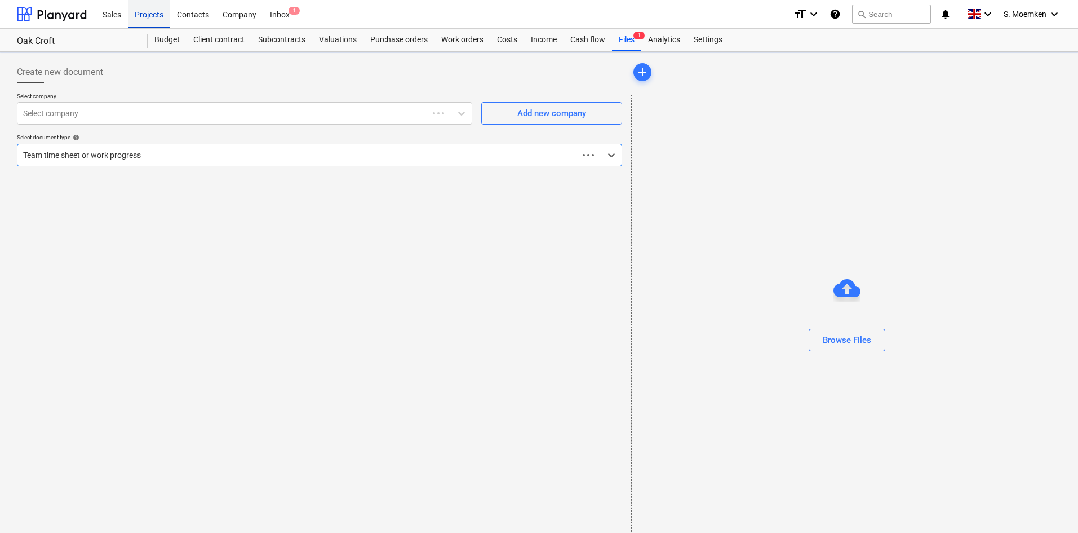
click at [144, 11] on div "Projects" at bounding box center [149, 13] width 42 height 29
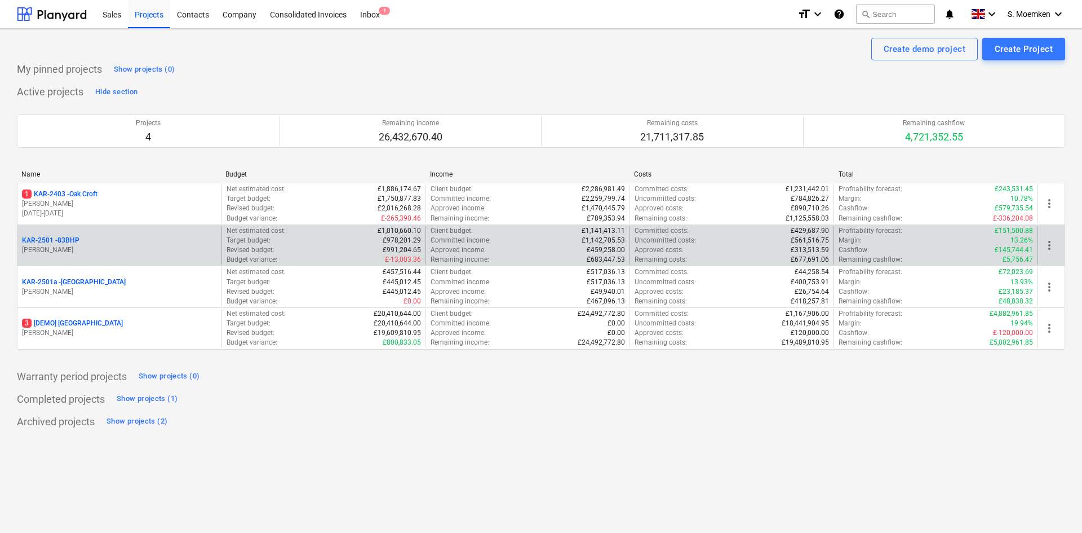
click at [109, 246] on p "[PERSON_NAME]" at bounding box center [119, 250] width 195 height 10
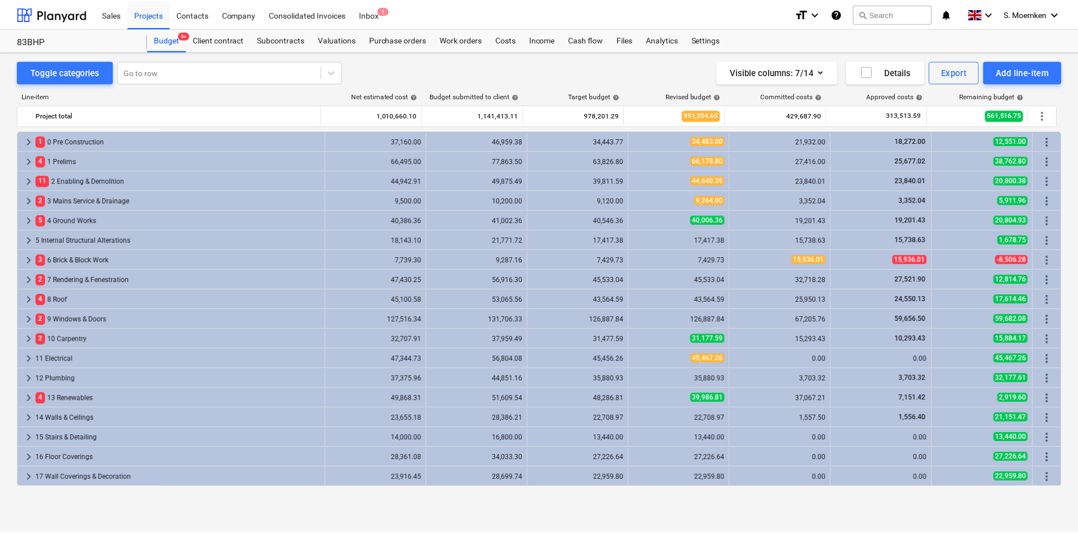
scroll to position [178, 0]
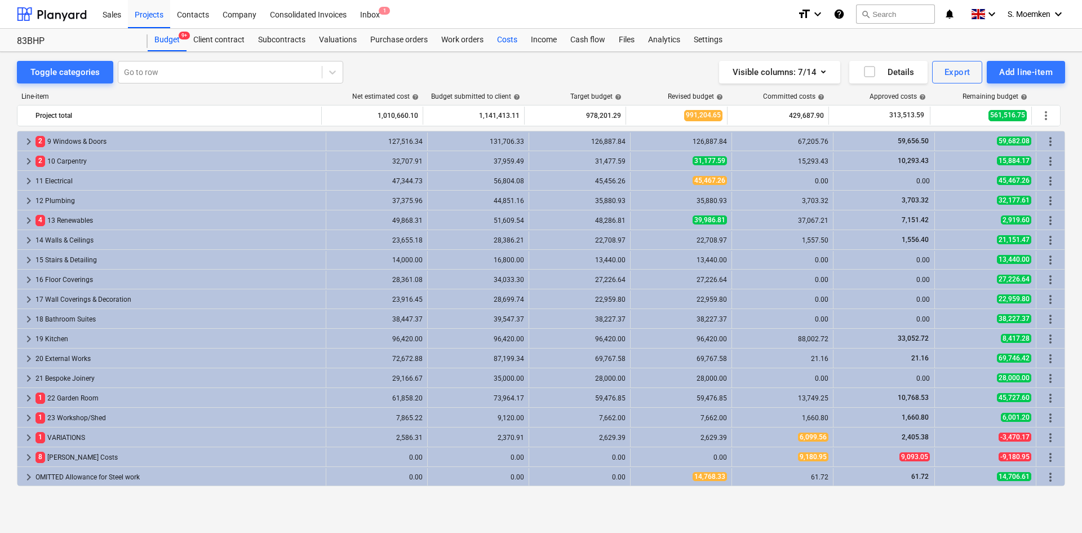
click at [509, 36] on div "Costs" at bounding box center [507, 40] width 34 height 23
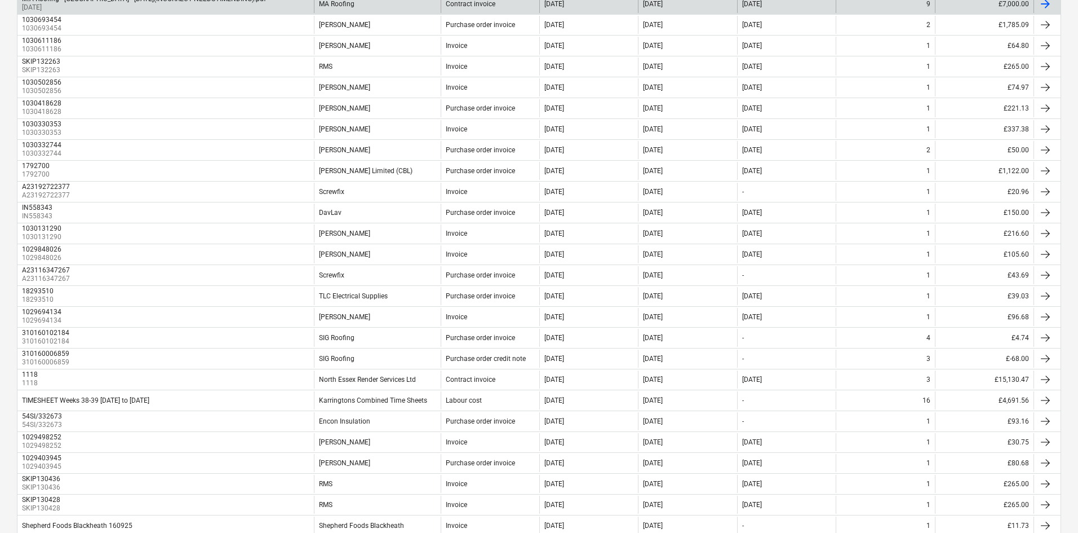
scroll to position [338, 0]
